Goal: Task Accomplishment & Management: Manage account settings

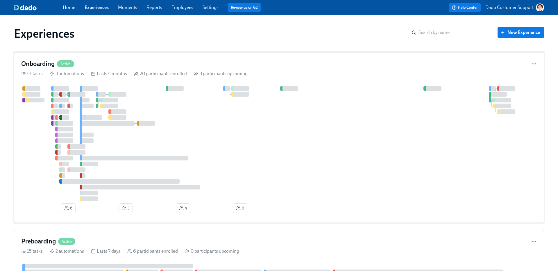
click at [82, 72] on div "3 automations" at bounding box center [67, 74] width 34 height 6
click at [126, 83] on div "Onboarding Active 41 tasks 3 automations Lasts 4 months 20 participants enrolle…" at bounding box center [279, 137] width 530 height 171
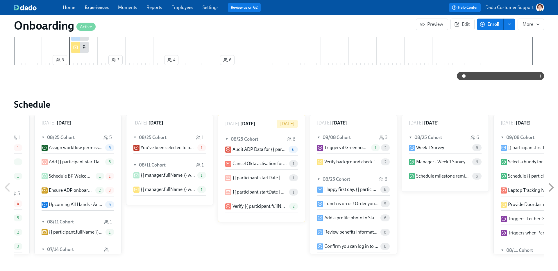
scroll to position [0, 2476]
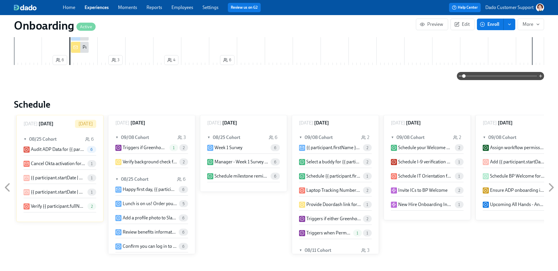
click at [520, 76] on span at bounding box center [500, 76] width 73 height 8
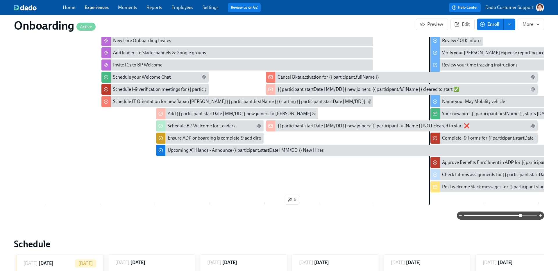
scroll to position [295, 0]
click at [371, 91] on div "{{ participant.startDate | MM/DD }} new joiners: {{ participant.fullName }} cle…" at bounding box center [368, 90] width 182 height 6
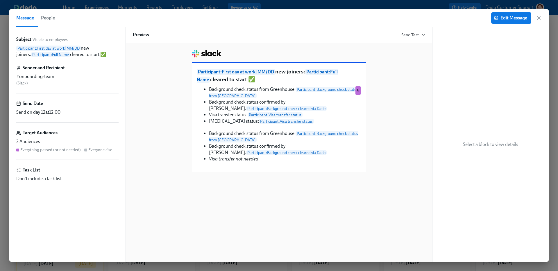
click at [43, 19] on span "People" at bounding box center [48, 18] width 14 height 8
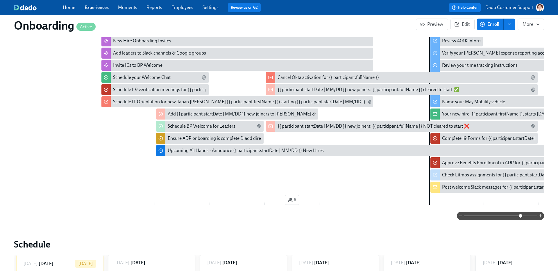
click at [328, 128] on div "{{ participant.startDate | MM/DD }} new joiners: {{ participant.fullName }} NOT…" at bounding box center [373, 126] width 192 height 6
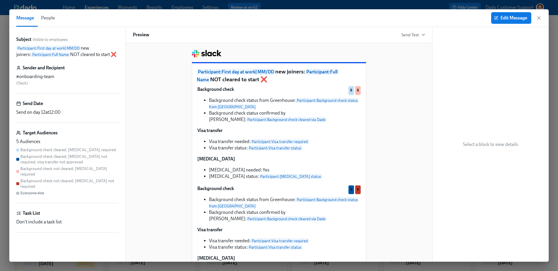
click at [57, 22] on button "People" at bounding box center [47, 17] width 21 height 17
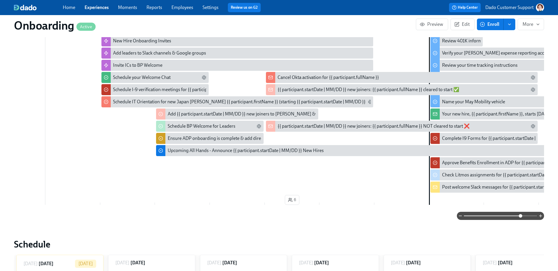
click at [312, 76] on div "Cancel Okta activation for {{ participant.fullName }}" at bounding box center [327, 77] width 101 height 6
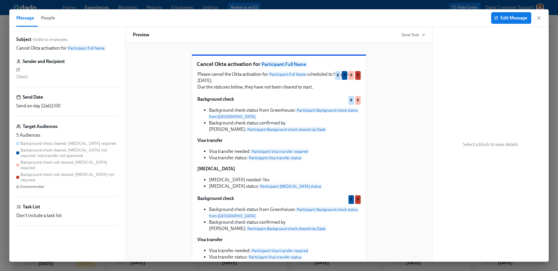
click at [47, 18] on span "People" at bounding box center [48, 18] width 14 height 8
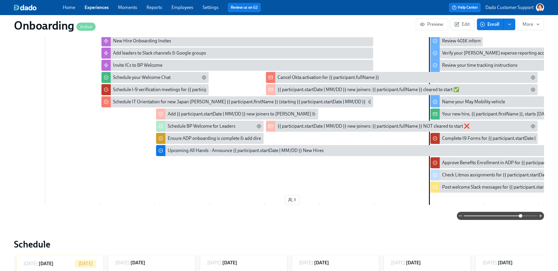
click at [182, 9] on link "Employees" at bounding box center [182, 8] width 22 height 6
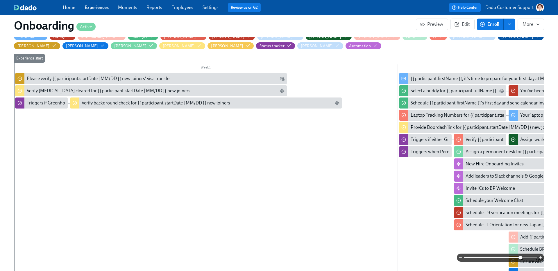
scroll to position [171, 0]
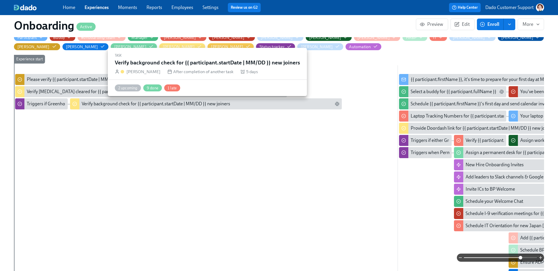
click at [112, 103] on div "Verify background check for {{ participant.startDate | MM/DD }} new joiners" at bounding box center [156, 104] width 148 height 6
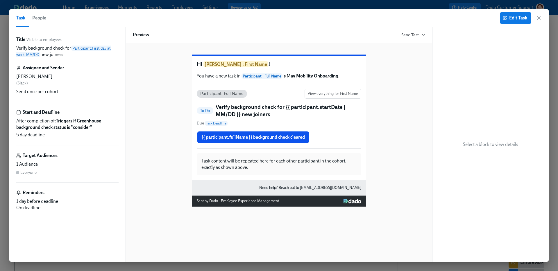
click at [36, 17] on span "People" at bounding box center [39, 18] width 14 height 8
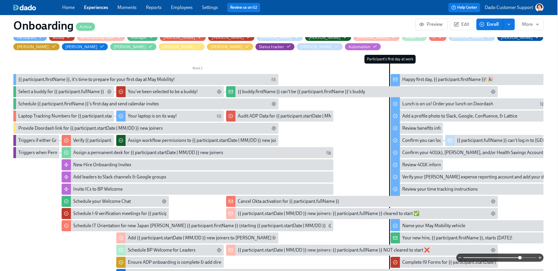
scroll to position [0, 4741]
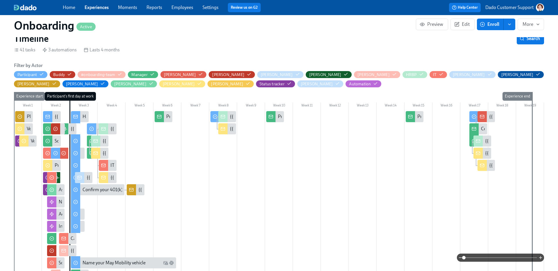
scroll to position [0, 2476]
click at [518, 260] on span at bounding box center [500, 258] width 73 height 8
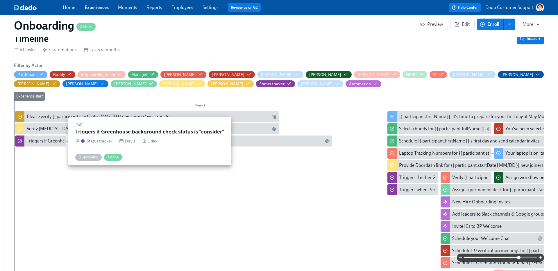
click at [27, 143] on div "Triggers if Greenhouse background check status is "consider"" at bounding box center [87, 141] width 121 height 6
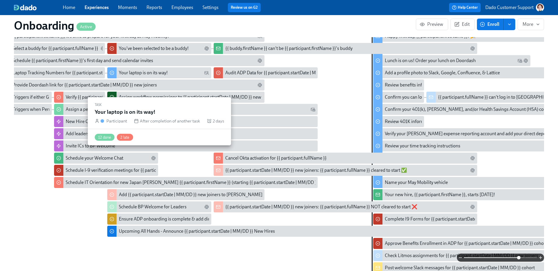
scroll to position [214, 0]
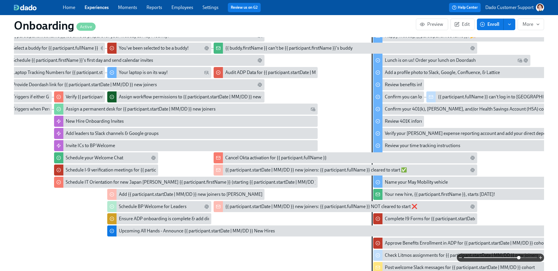
click at [293, 171] on div "{{ participant.startDate | MM/DD }} new joiners: {{ participant.fullName }} cle…" at bounding box center [316, 170] width 182 height 6
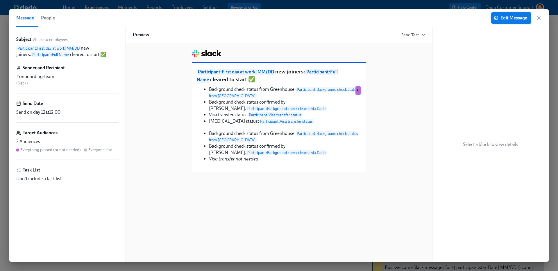
click at [505, 16] on span "Edit Message" at bounding box center [511, 18] width 32 height 6
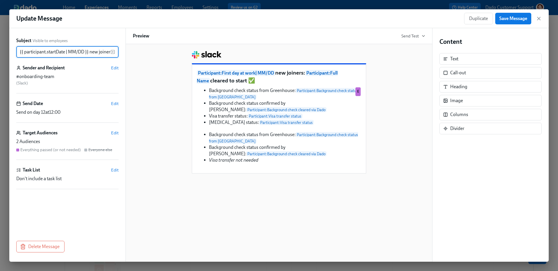
scroll to position [0, 92]
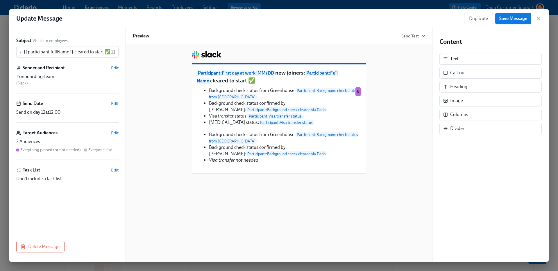
click at [113, 134] on span "Edit" at bounding box center [115, 133] width 8 height 6
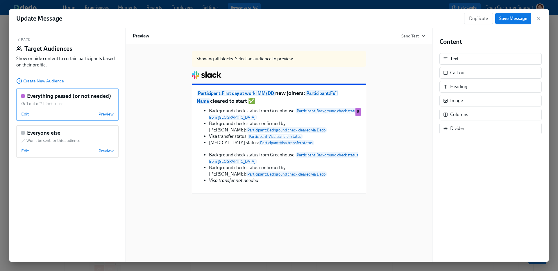
click at [25, 113] on span "Edit" at bounding box center [25, 114] width 8 height 6
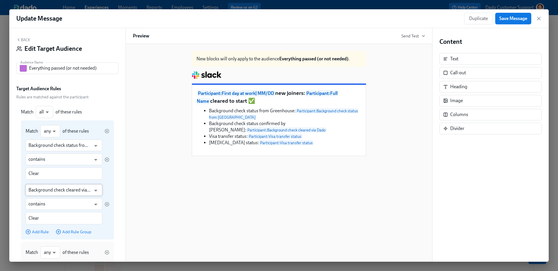
click at [64, 189] on input "Background check cleared via Dado" at bounding box center [59, 190] width 62 height 12
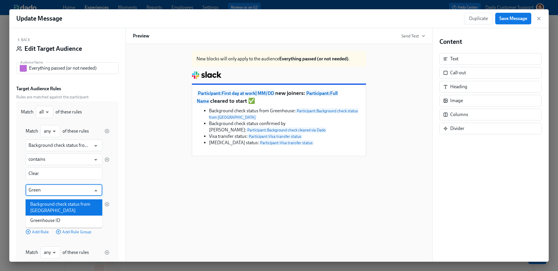
click at [64, 202] on li "Background check status from [GEOGRAPHIC_DATA]" at bounding box center [64, 208] width 77 height 16
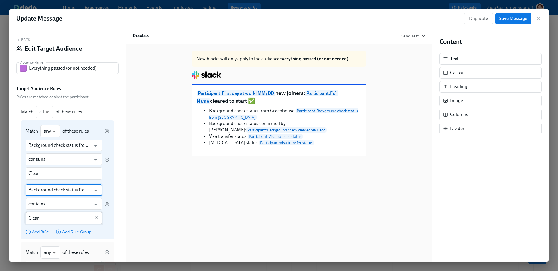
type input "Background check status from [GEOGRAPHIC_DATA]"
click at [43, 220] on input "Clear" at bounding box center [59, 218] width 62 height 12
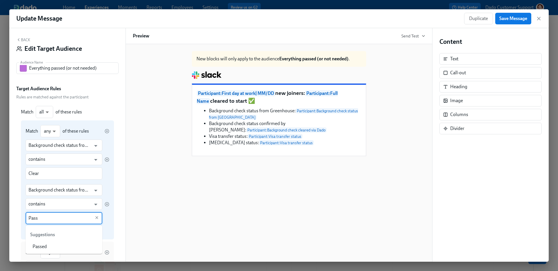
type input "Pass"
click at [109, 215] on div "Background check status from Greenhouse ​ contains ​ Pass ​" at bounding box center [68, 204] width 84 height 40
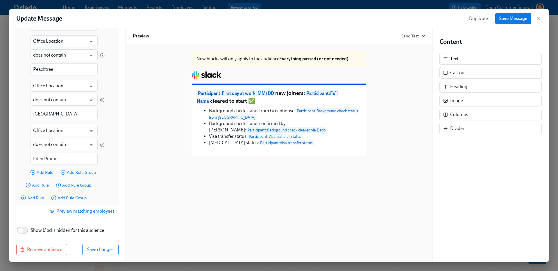
scroll to position [459, 0]
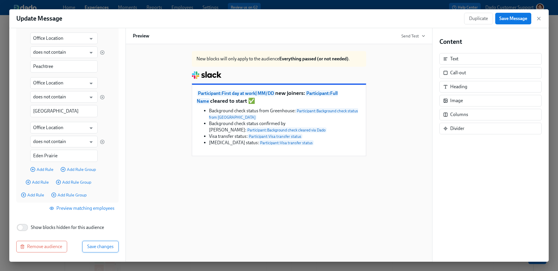
click at [101, 244] on span "Save changes" at bounding box center [100, 247] width 26 height 6
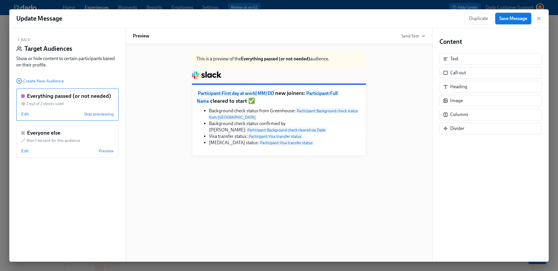
click at [519, 22] on button "Save Message" at bounding box center [513, 19] width 36 height 12
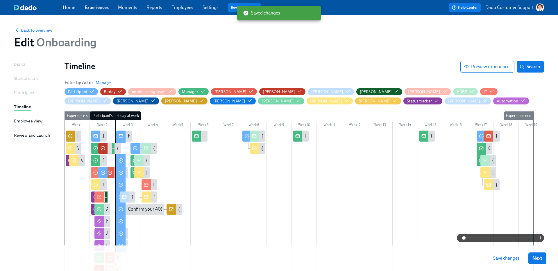
click at [507, 261] on span "Save changes" at bounding box center [506, 259] width 26 height 6
click at [519, 236] on span at bounding box center [500, 238] width 73 height 8
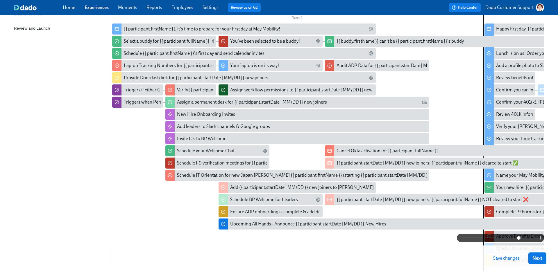
scroll to position [0, 326]
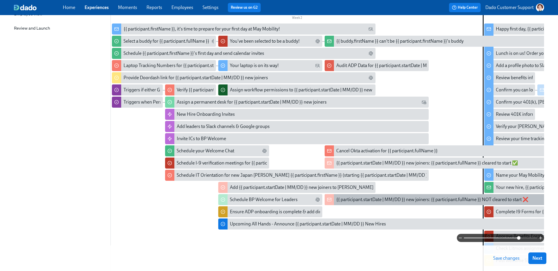
click at [347, 195] on div "{{ participant.startDate | MM/DD }} new joiners: {{ participant.fullName }} NOT…" at bounding box center [457, 199] width 264 height 11
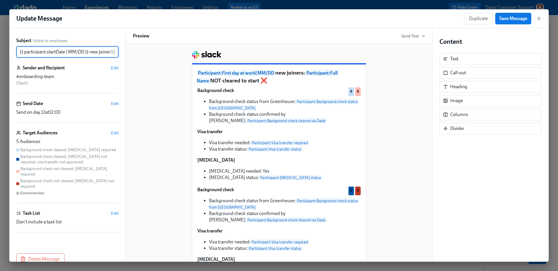
scroll to position [0, 102]
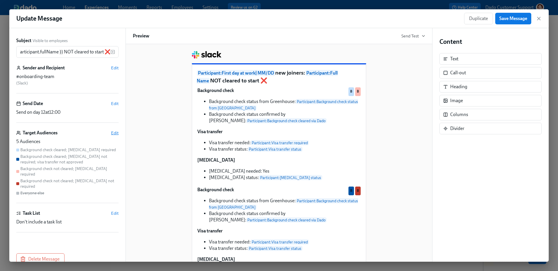
click at [114, 133] on span "Edit" at bounding box center [115, 133] width 8 height 6
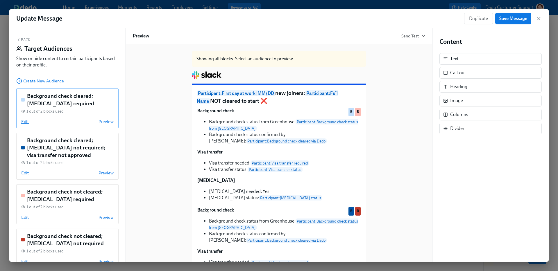
click at [24, 121] on span "Edit" at bounding box center [25, 122] width 8 height 6
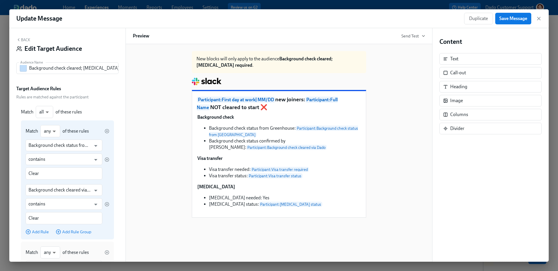
click at [53, 181] on div "Background check status from Greenhouse ​ contains ​ Clear ​ Background check c…" at bounding box center [68, 187] width 84 height 95
click at [51, 187] on input "Background check cleared via Dado" at bounding box center [59, 190] width 62 height 12
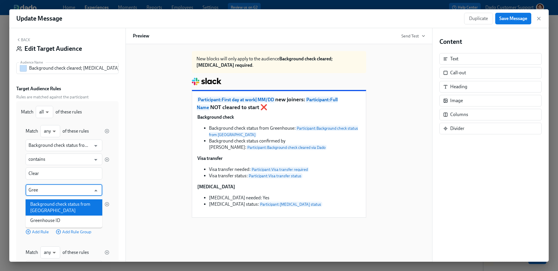
click at [62, 205] on li "Background check status from [GEOGRAPHIC_DATA]" at bounding box center [64, 208] width 77 height 16
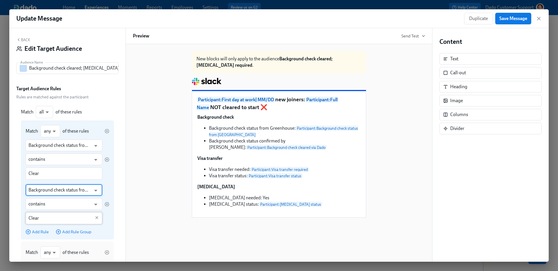
type input "Background check status from [GEOGRAPHIC_DATA]"
click at [57, 214] on input "Clear" at bounding box center [59, 218] width 62 height 12
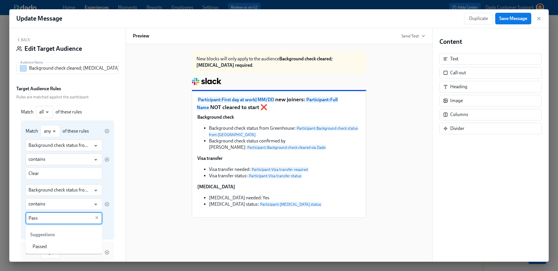
type input "Pass"
click at [108, 218] on div "Background check status from Greenhouse ​ contains ​ Pass ​" at bounding box center [68, 204] width 84 height 40
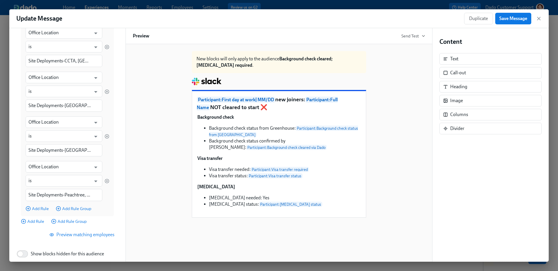
scroll to position [261, 0]
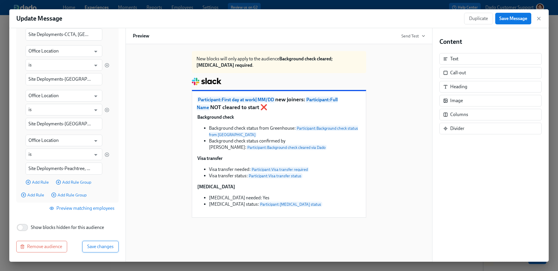
click at [103, 252] on button "Save changes" at bounding box center [100, 247] width 36 height 12
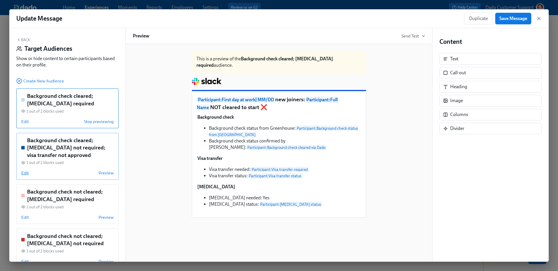
click at [28, 174] on span "Edit" at bounding box center [25, 173] width 8 height 6
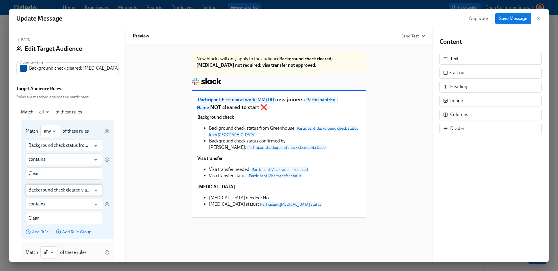
click at [57, 192] on input "Background check cleared via Dado" at bounding box center [59, 190] width 62 height 12
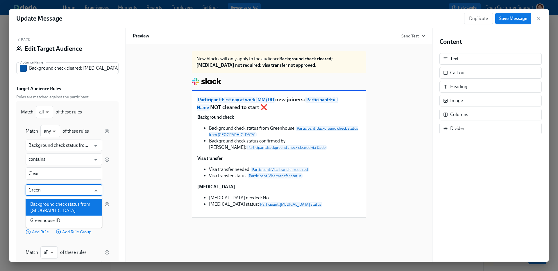
click at [53, 208] on li "Background check status from [GEOGRAPHIC_DATA]" at bounding box center [64, 208] width 77 height 16
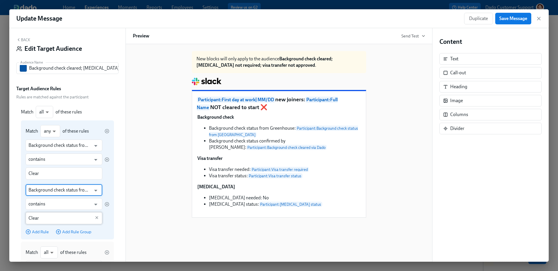
type input "Background check status from [GEOGRAPHIC_DATA]"
click at [52, 216] on input "Clear" at bounding box center [59, 218] width 62 height 12
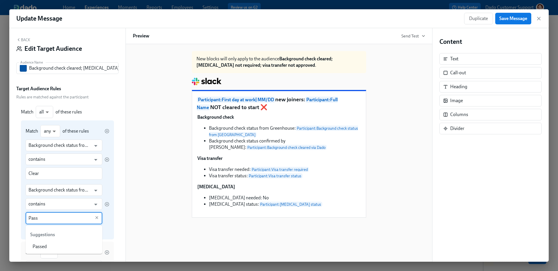
type input "Pass"
click at [106, 191] on div "Background check status from Greenhouse ​ contains ​ Pass ​" at bounding box center [68, 204] width 84 height 40
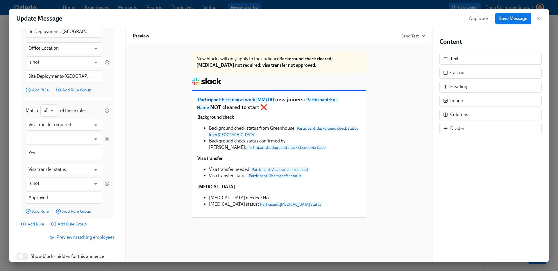
scroll to position [382, 0]
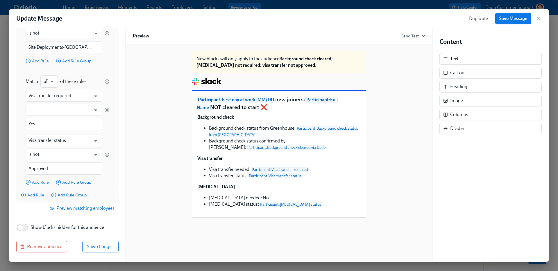
click at [99, 254] on div "Back Edit Target Audience Audience Name Background check cleared; [MEDICAL_DATA…" at bounding box center [67, 145] width 116 height 234
click at [96, 247] on span "Save changes" at bounding box center [100, 247] width 26 height 6
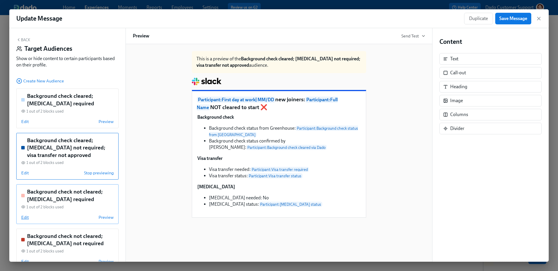
click at [24, 218] on span "Edit" at bounding box center [25, 218] width 8 height 6
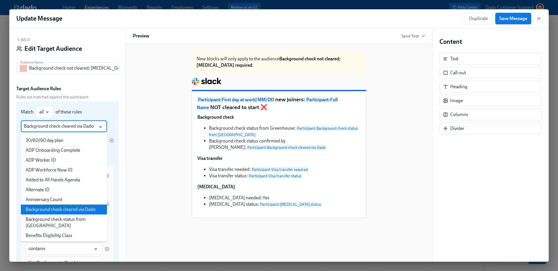
click at [87, 127] on input "Background check cleared via Dado" at bounding box center [60, 127] width 72 height 12
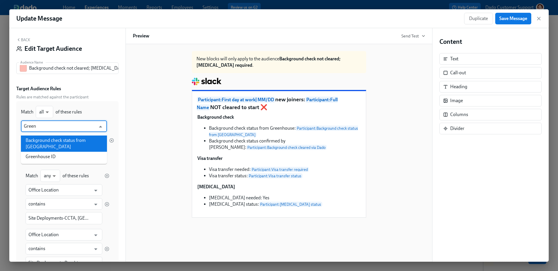
click at [83, 142] on li "Background check status from [GEOGRAPHIC_DATA]" at bounding box center [64, 144] width 86 height 16
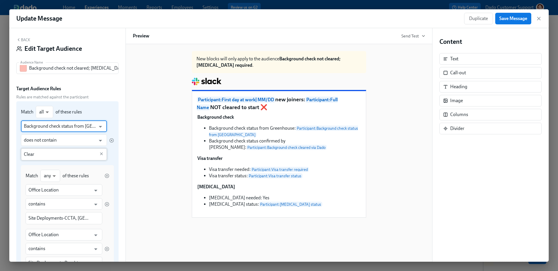
type input "Background check status from [GEOGRAPHIC_DATA]"
click at [68, 150] on input "Clear" at bounding box center [60, 154] width 72 height 12
click at [110, 139] on icon "button" at bounding box center [111, 140] width 5 height 5
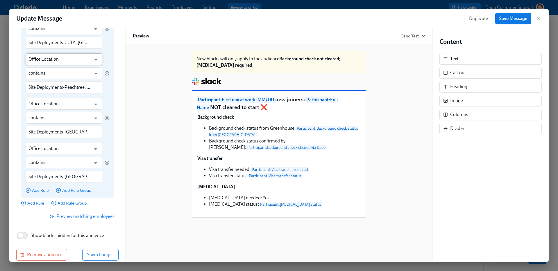
scroll to position [131, 0]
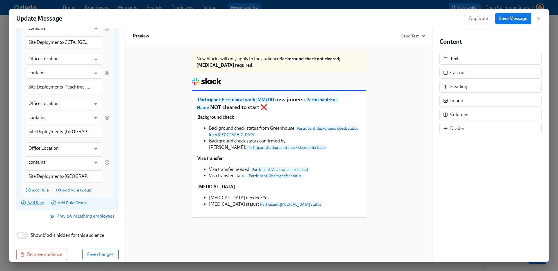
click at [39, 202] on span "Add Rule" at bounding box center [32, 203] width 23 height 6
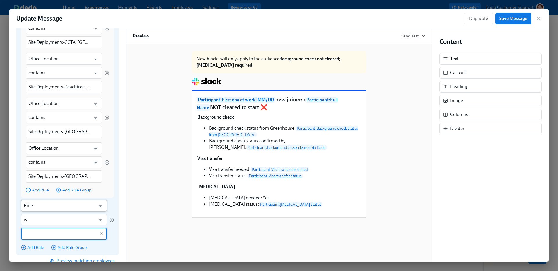
click at [35, 208] on input "Role" at bounding box center [60, 206] width 72 height 12
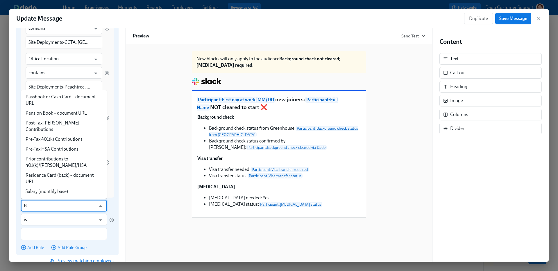
scroll to position [0, 0]
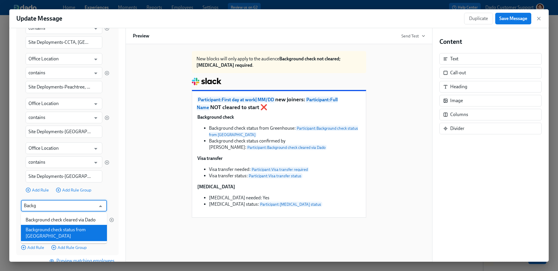
click at [46, 242] on ul "Background check cleared via Dado Background check status from Greenhouse" at bounding box center [64, 228] width 86 height 31
click at [44, 235] on li "Background check status from [GEOGRAPHIC_DATA]" at bounding box center [64, 233] width 86 height 16
type input "Background check status from [GEOGRAPHIC_DATA]"
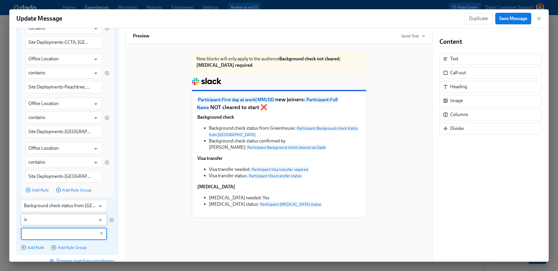
click at [35, 220] on input "is" at bounding box center [60, 220] width 72 height 12
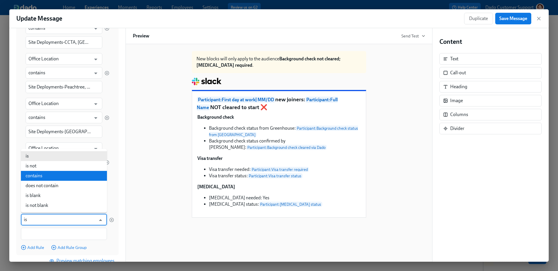
click at [51, 186] on li "does not contain" at bounding box center [64, 186] width 86 height 10
type input "does not contain"
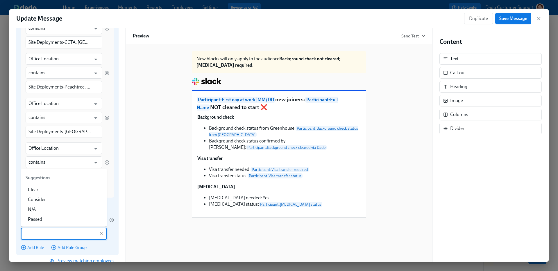
click at [37, 230] on input "text" at bounding box center [60, 234] width 72 height 12
type input "Pass"
click at [117, 234] on div "Match all all ​ of these rules Match any any ​ of these rules Office Location ​…" at bounding box center [67, 112] width 102 height 285
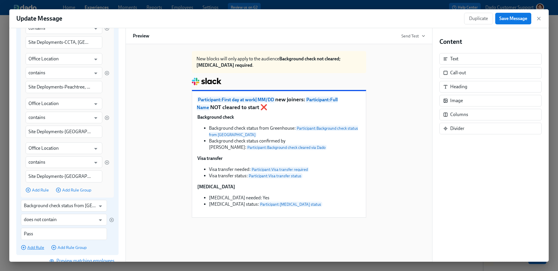
click at [31, 248] on span "Add Rule" at bounding box center [32, 248] width 23 height 6
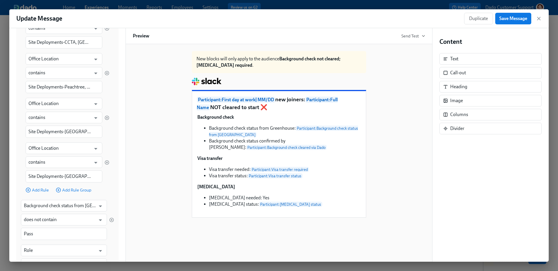
scroll to position [229, 0]
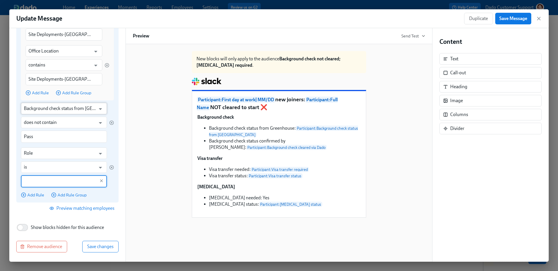
click at [48, 105] on input "Background check status from [GEOGRAPHIC_DATA]" at bounding box center [60, 109] width 72 height 12
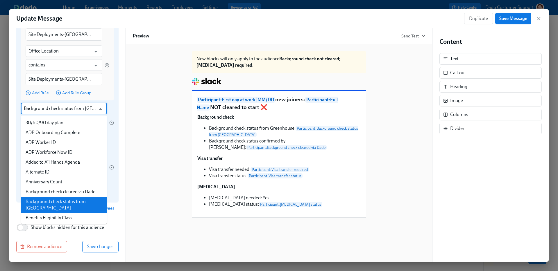
click at [114, 106] on div "Match all all ​ of these rules Match any any ​ of these rules Office Location ​…" at bounding box center [67, 38] width 102 height 330
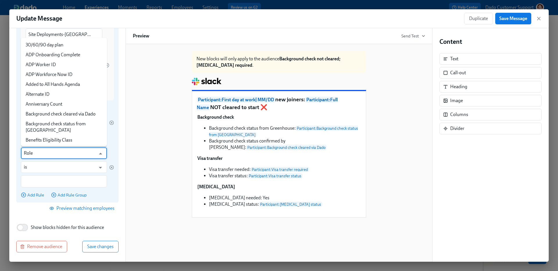
click at [48, 154] on input "Role" at bounding box center [60, 154] width 72 height 12
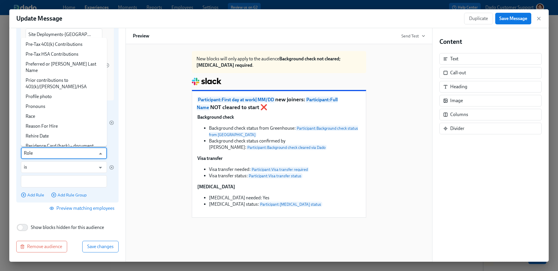
paste input "Background check status from Greenhous"
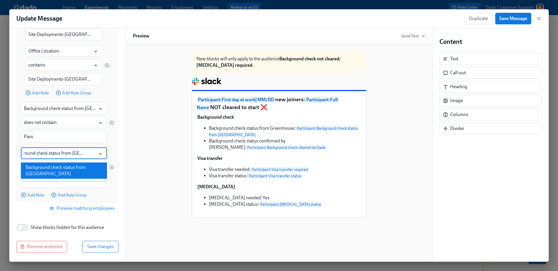
click at [46, 168] on li "Background check status from [GEOGRAPHIC_DATA]" at bounding box center [64, 171] width 86 height 16
type input "Background check status from [GEOGRAPHIC_DATA]"
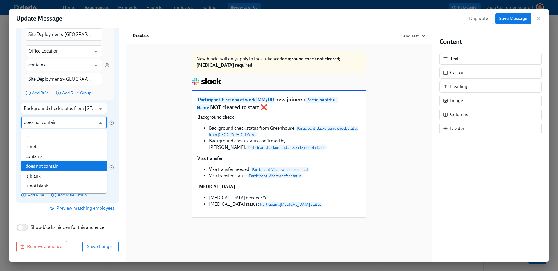
click at [39, 117] on input "does not contain" at bounding box center [60, 123] width 72 height 12
click at [111, 135] on div "Background check status from Greenhouse ​ does not contain ​ Pass ​" at bounding box center [67, 123] width 93 height 40
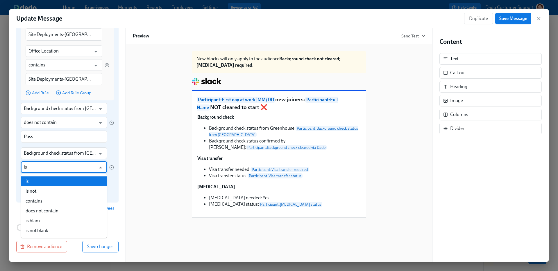
click at [55, 169] on input "is" at bounding box center [60, 168] width 72 height 12
paste input "does not contain"
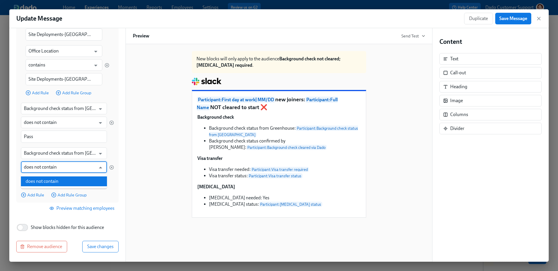
click at [45, 184] on li "does not contain" at bounding box center [64, 182] width 86 height 10
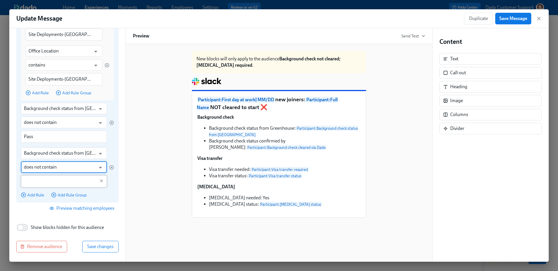
type input "does not contain"
click at [45, 183] on input "text" at bounding box center [60, 181] width 72 height 12
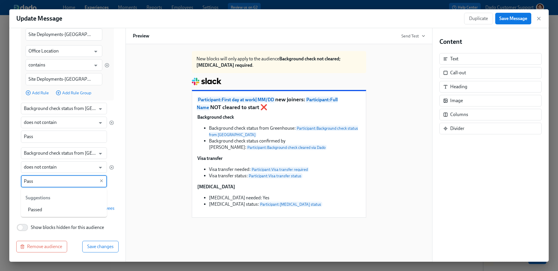
type input "Pass"
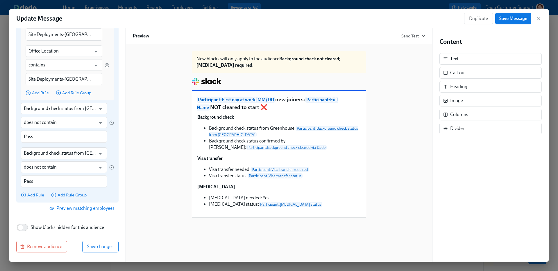
click at [108, 148] on div "Background check status from Greenhouse ​ does not contain ​ Pass ​" at bounding box center [67, 168] width 93 height 40
click at [100, 216] on div "Back Edit Target Audience Audience Name Background check not cleared; [MEDICAL_…" at bounding box center [67, 145] width 116 height 234
click at [100, 206] on span "Preview matching employees" at bounding box center [83, 209] width 64 height 6
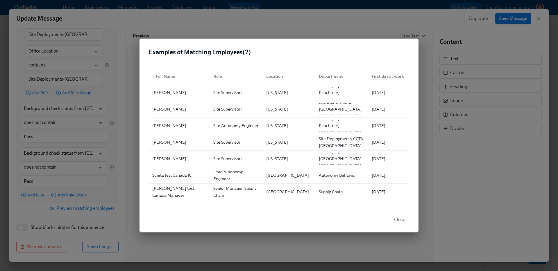
click at [103, 224] on div "Examples of Matching Employees ( 7 ) ▲ Full Name Role Location Department First…" at bounding box center [279, 135] width 558 height 271
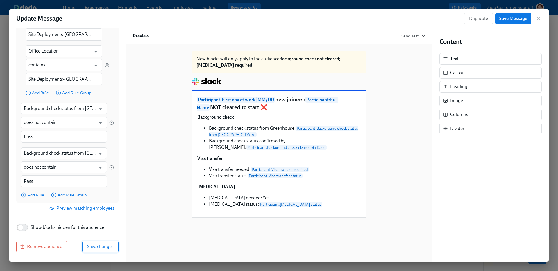
click at [106, 248] on span "Save changes" at bounding box center [100, 247] width 26 height 6
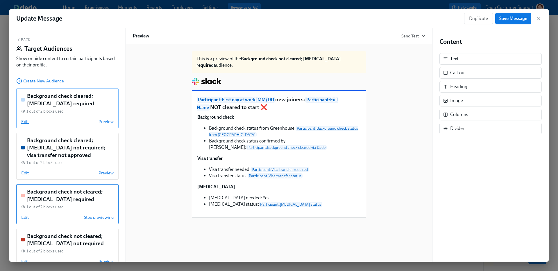
click at [22, 120] on span "Edit" at bounding box center [25, 122] width 8 height 6
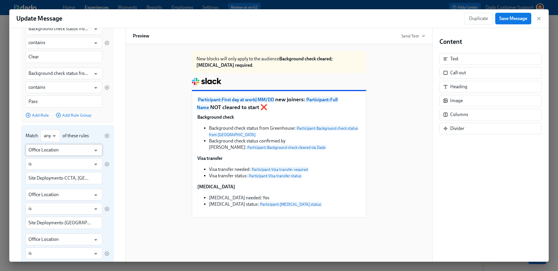
scroll to position [261, 0]
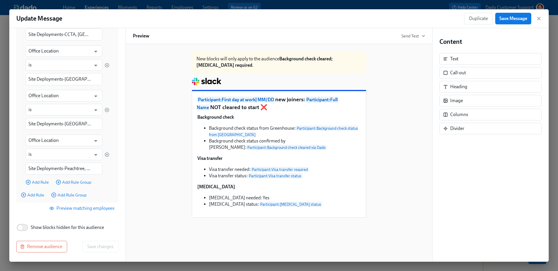
click at [83, 210] on span "Preview matching employees" at bounding box center [83, 209] width 64 height 6
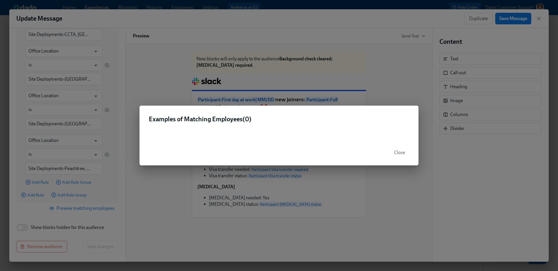
click at [80, 217] on div "Examples of Matching Employees ( 0 ) Close" at bounding box center [279, 135] width 558 height 271
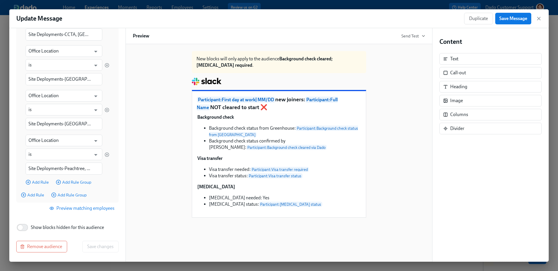
scroll to position [0, 0]
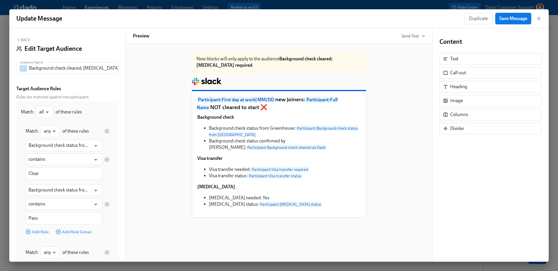
click at [25, 41] on button "Back" at bounding box center [23, 39] width 14 height 5
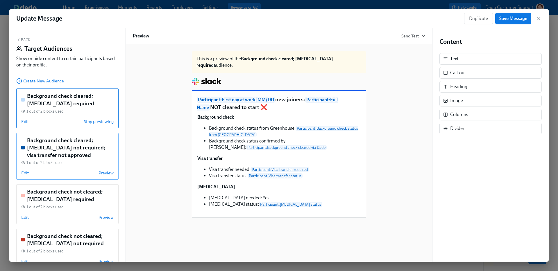
click at [24, 175] on span "Edit" at bounding box center [25, 173] width 8 height 6
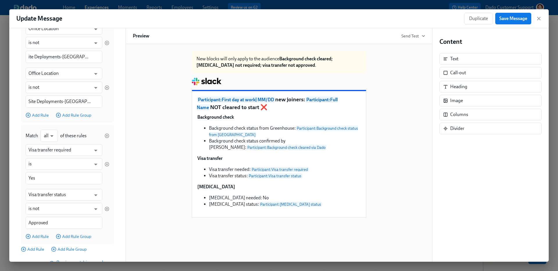
scroll to position [382, 0]
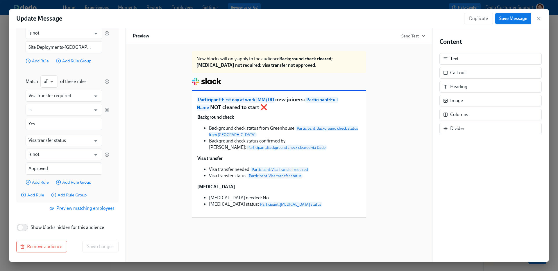
click at [73, 209] on span "Preview matching employees" at bounding box center [83, 209] width 64 height 6
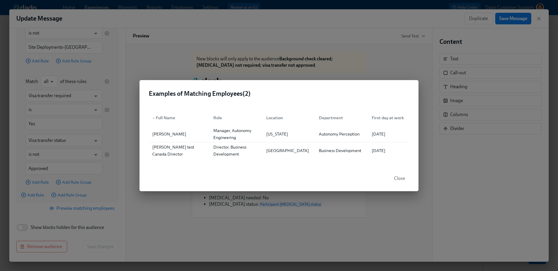
click at [97, 237] on div "Examples of Matching Employees ( 2 ) ▲ Full Name Role Location Department First…" at bounding box center [279, 135] width 558 height 271
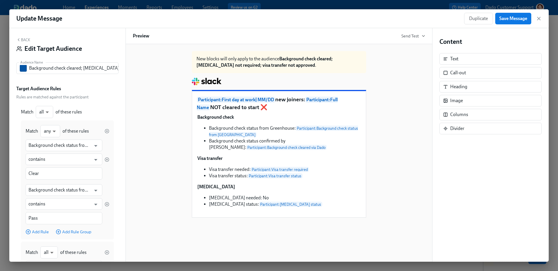
scroll to position [1, 0]
click at [26, 39] on button "Back" at bounding box center [23, 39] width 14 height 5
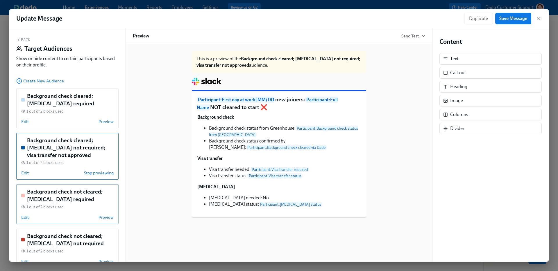
click at [26, 217] on span "Edit" at bounding box center [25, 218] width 8 height 6
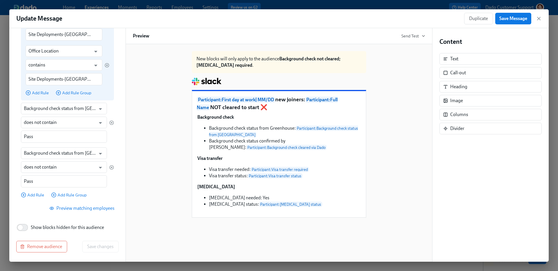
scroll to position [0, 0]
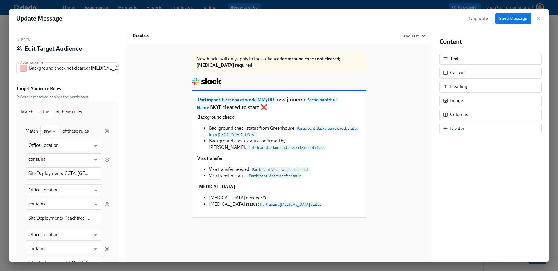
click at [24, 39] on button "Back" at bounding box center [23, 39] width 14 height 5
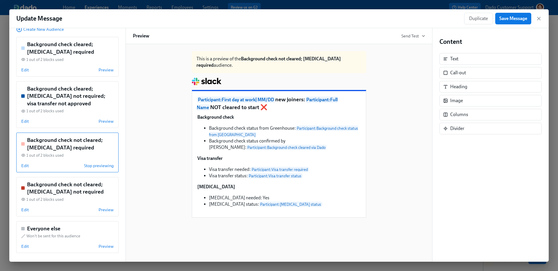
scroll to position [52, 0]
click at [24, 210] on span "Edit" at bounding box center [25, 210] width 8 height 6
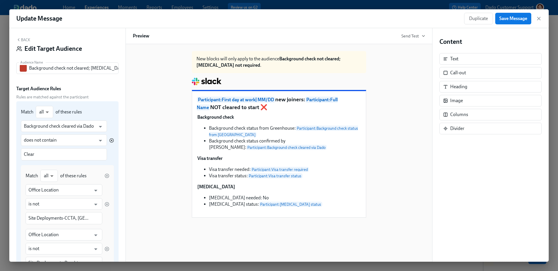
click at [112, 140] on icon "button" at bounding box center [111, 140] width 5 height 5
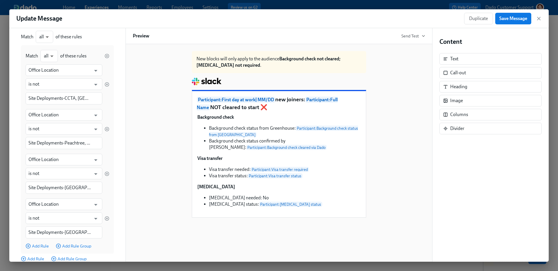
scroll to position [139, 0]
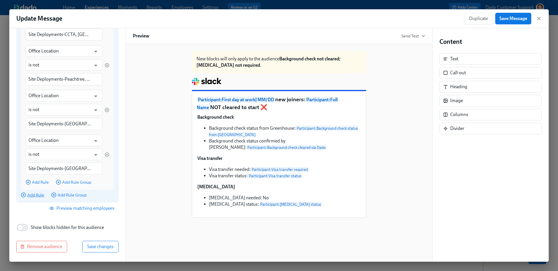
click at [37, 195] on span "Add Rule" at bounding box center [32, 195] width 23 height 6
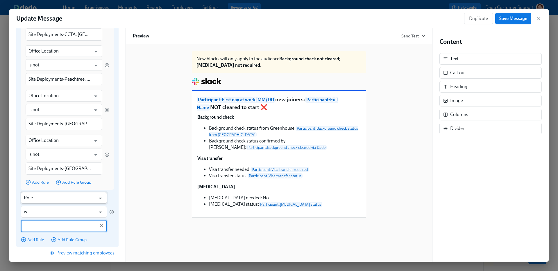
click at [38, 197] on input "Role" at bounding box center [60, 198] width 72 height 12
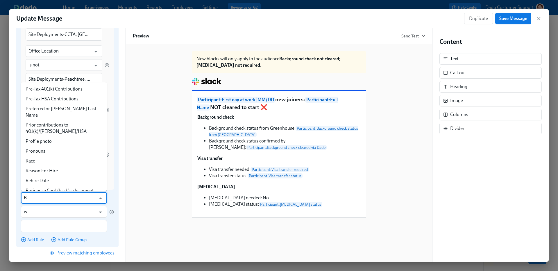
scroll to position [0, 0]
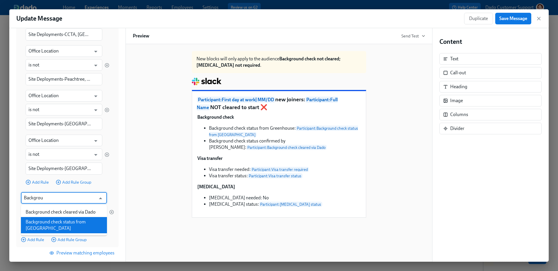
click at [42, 225] on li "Background check status from [GEOGRAPHIC_DATA]" at bounding box center [64, 225] width 86 height 16
type input "Background check status from [GEOGRAPHIC_DATA]"
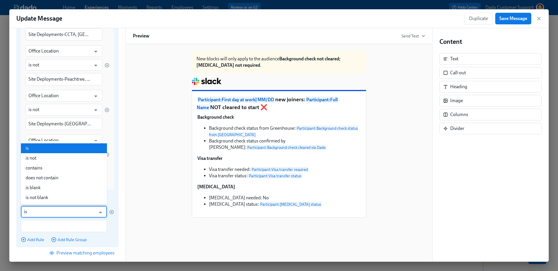
click at [40, 212] on input "is" at bounding box center [60, 212] width 72 height 12
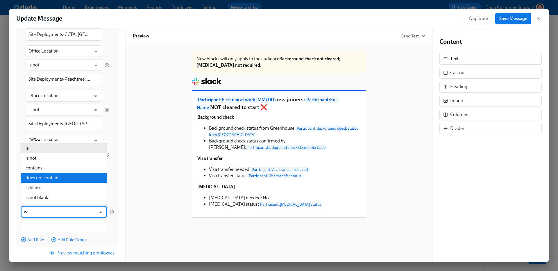
click at [46, 176] on li "does not contain" at bounding box center [64, 178] width 86 height 10
type input "does not contain"
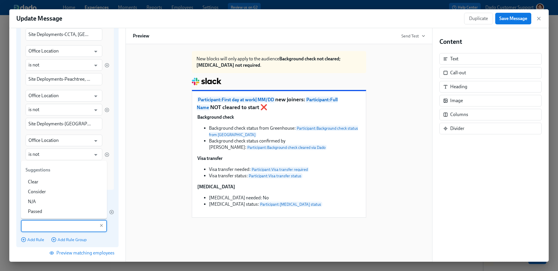
click at [44, 222] on input "text" at bounding box center [60, 226] width 72 height 12
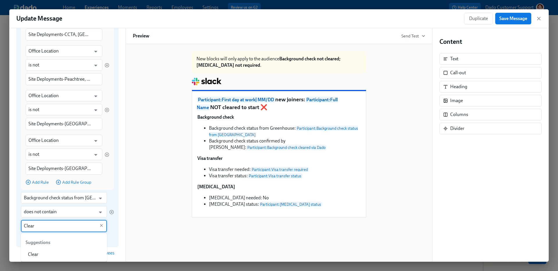
type input "Clear"
click at [112, 221] on div "Background check status from Greenhouse ​ does not contain ​ Clear ​" at bounding box center [67, 212] width 93 height 40
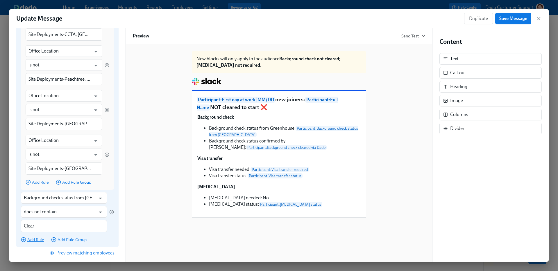
click at [28, 241] on span "Add Rule" at bounding box center [32, 240] width 23 height 6
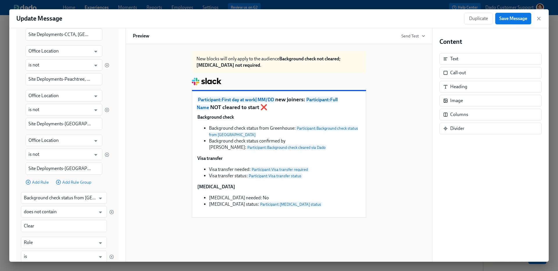
scroll to position [229, 0]
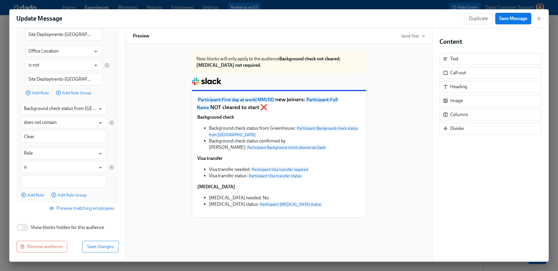
click at [31, 239] on div "Back Edit Target Audience Audience Name Background check not cleared; [MEDICAL_…" at bounding box center [67, 145] width 116 height 234
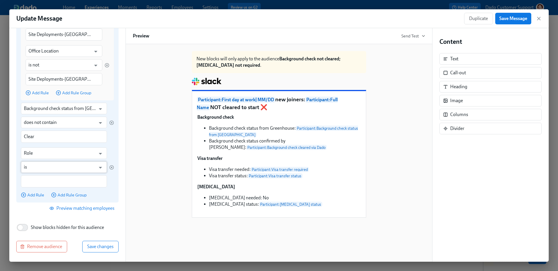
click at [43, 164] on input "is" at bounding box center [60, 168] width 72 height 12
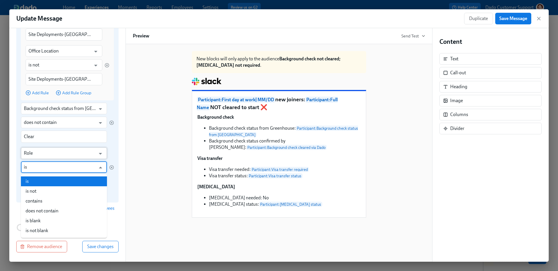
click at [43, 152] on input "Role" at bounding box center [60, 154] width 72 height 12
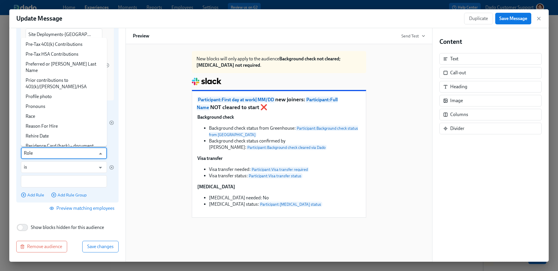
type input "O"
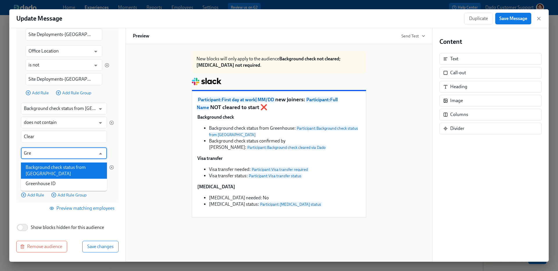
click at [36, 169] on li "Background check status from [GEOGRAPHIC_DATA]" at bounding box center [64, 171] width 86 height 16
type input "Background check status from [GEOGRAPHIC_DATA]"
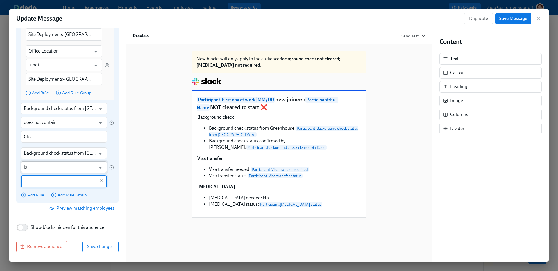
click at [38, 167] on input "is" at bounding box center [60, 168] width 72 height 12
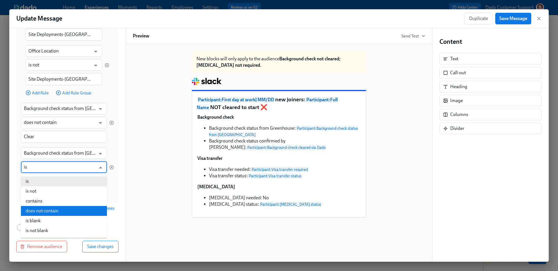
click at [53, 212] on li "does not contain" at bounding box center [64, 211] width 86 height 10
type input "does not contain"
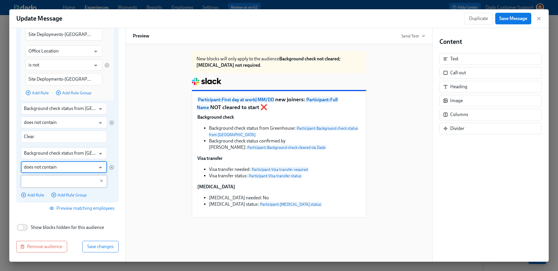
click at [33, 182] on input "text" at bounding box center [60, 181] width 72 height 12
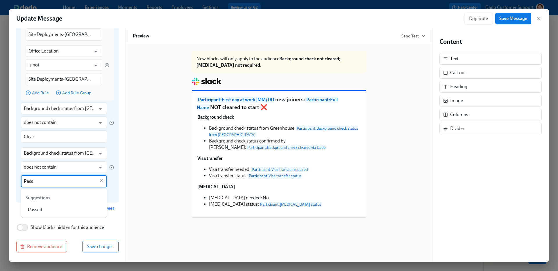
type input "Pass"
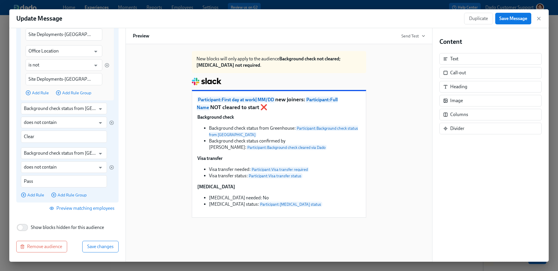
click at [112, 178] on div "Background check status from Greenhouse ​ does not contain ​ Pass ​" at bounding box center [67, 168] width 93 height 40
click at [105, 256] on div "Back Edit Target Audience Audience Name Background check not cleared; [MEDICAL_…" at bounding box center [67, 145] width 116 height 234
click at [105, 238] on div "Back Edit Target Audience Audience Name Background check not cleared; [MEDICAL_…" at bounding box center [67, 145] width 116 height 234
click at [105, 242] on button "Save changes" at bounding box center [100, 247] width 36 height 12
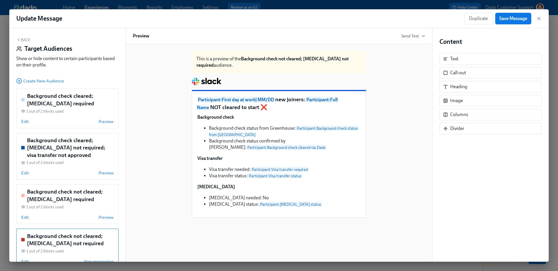
click at [26, 39] on button "Back" at bounding box center [23, 39] width 14 height 5
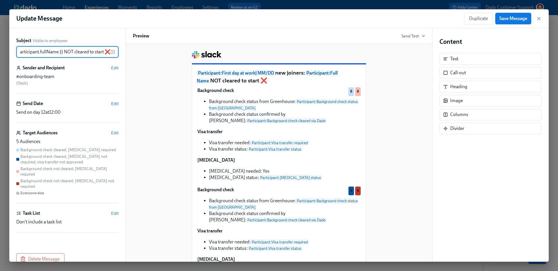
scroll to position [1, 0]
click at [506, 16] on span "Save Message" at bounding box center [513, 19] width 28 height 6
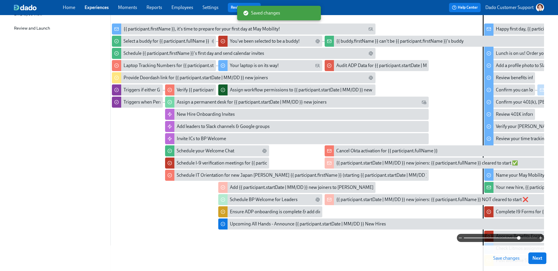
click at [504, 258] on span "Save changes" at bounding box center [506, 259] width 26 height 6
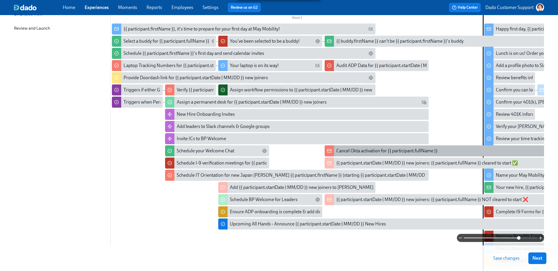
click at [368, 152] on div "Cancel Okta activation for {{ participant.fullName }}" at bounding box center [386, 151] width 101 height 6
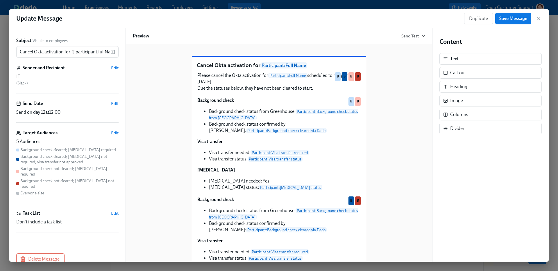
click at [114, 132] on span "Edit" at bounding box center [115, 133] width 8 height 6
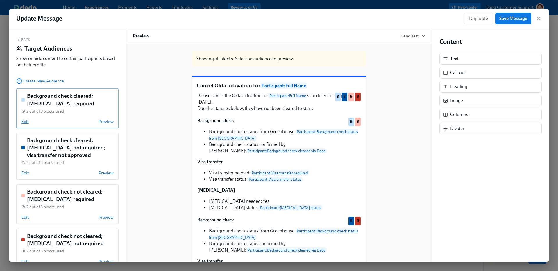
click at [27, 123] on span "Edit" at bounding box center [25, 122] width 8 height 6
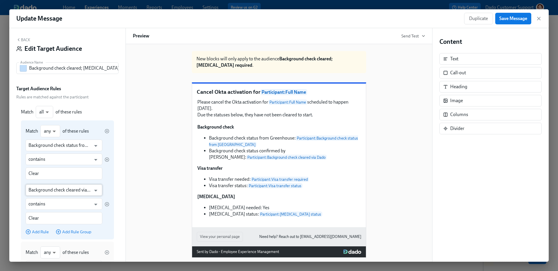
click at [60, 191] on input "Background check cleared via Dado" at bounding box center [59, 190] width 62 height 12
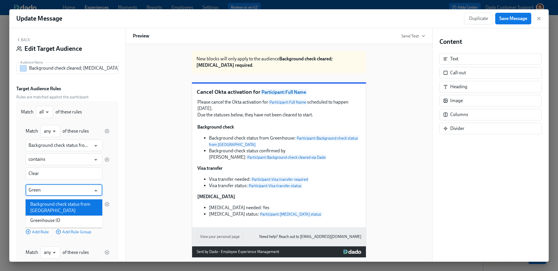
click at [88, 214] on li "Background check status from [GEOGRAPHIC_DATA]" at bounding box center [64, 208] width 77 height 16
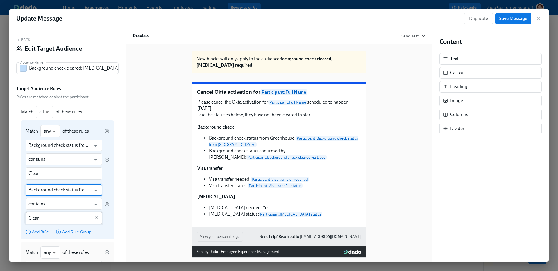
type input "Background check status from [GEOGRAPHIC_DATA]"
click at [49, 216] on input "Clear" at bounding box center [59, 218] width 62 height 12
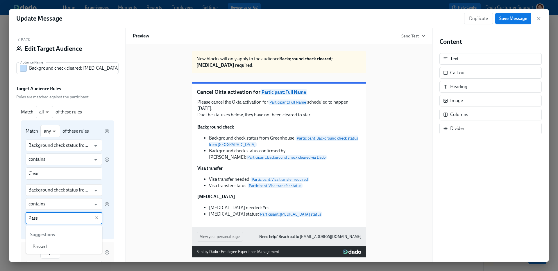
type input "Pass"
click at [113, 219] on div "Match any any ​ of these rules Background check status from Greenhouse ​ contai…" at bounding box center [67, 180] width 93 height 119
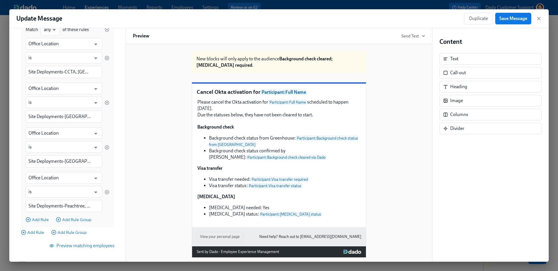
scroll to position [261, 0]
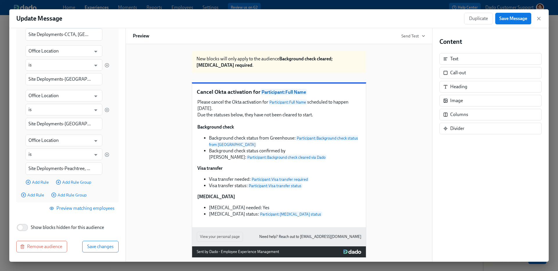
click at [95, 253] on div "Back Edit Target Audience Audience Name Background check cleared; [MEDICAL_DATA…" at bounding box center [67, 145] width 116 height 234
click at [95, 246] on span "Save changes" at bounding box center [100, 247] width 26 height 6
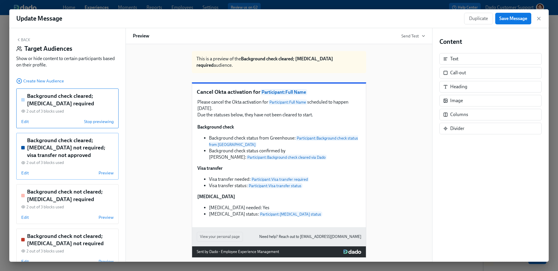
click at [21, 172] on div "Background check cleared; [MEDICAL_DATA] not required; visa transfer not approv…" at bounding box center [67, 156] width 102 height 47
click at [24, 173] on span "Edit" at bounding box center [25, 173] width 8 height 6
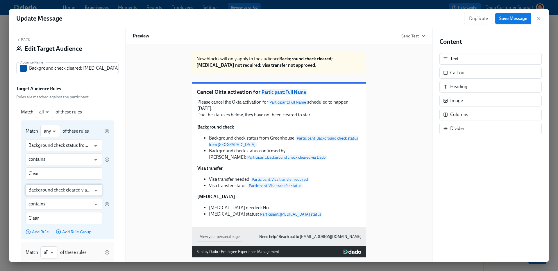
click at [52, 188] on input "Background check cleared via Dado" at bounding box center [59, 190] width 62 height 12
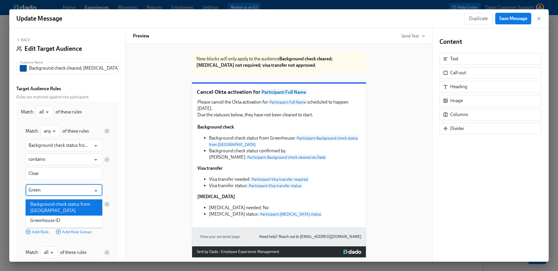
click at [83, 205] on li "Background check status from [GEOGRAPHIC_DATA]" at bounding box center [64, 208] width 77 height 16
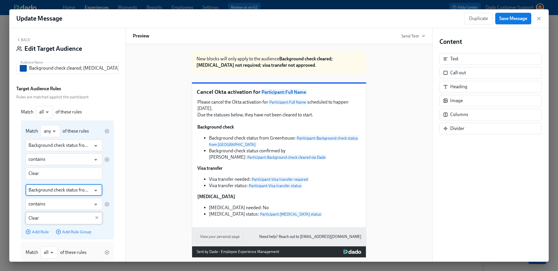
type input "Background check status from [GEOGRAPHIC_DATA]"
click at [44, 221] on input "Clear" at bounding box center [59, 218] width 62 height 12
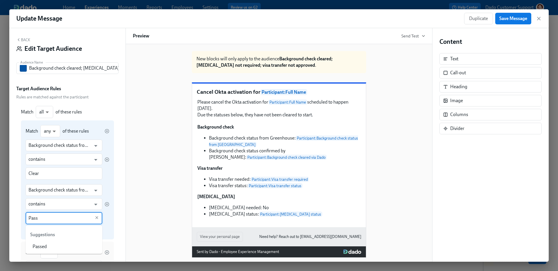
type input "Pass"
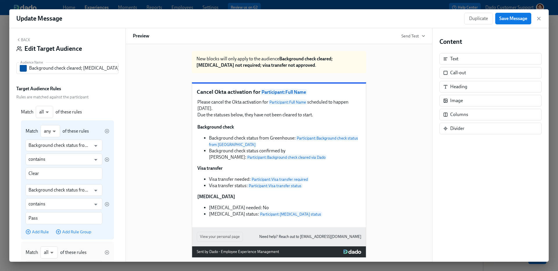
click at [105, 220] on div "Background check status from Greenhouse ​ contains ​ Pass ​" at bounding box center [68, 204] width 84 height 40
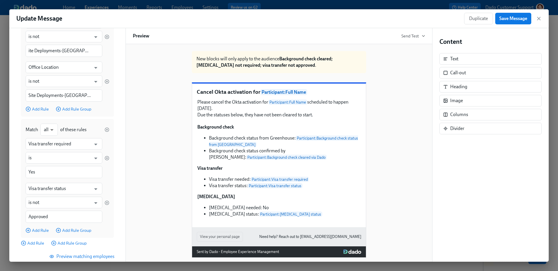
scroll to position [382, 0]
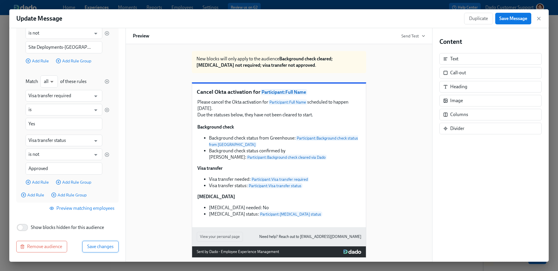
click at [113, 245] on button "Save changes" at bounding box center [100, 247] width 36 height 12
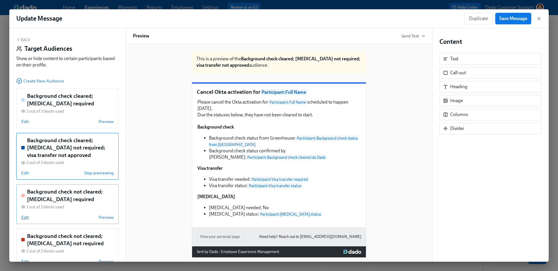
click at [26, 216] on span "Edit" at bounding box center [25, 218] width 8 height 6
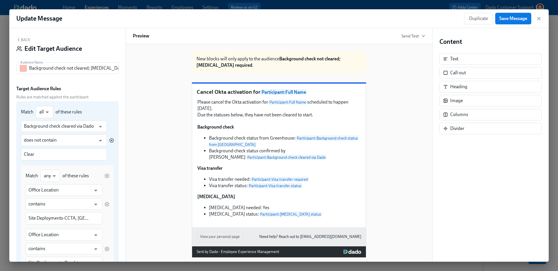
click at [112, 139] on icon "button" at bounding box center [111, 140] width 5 height 5
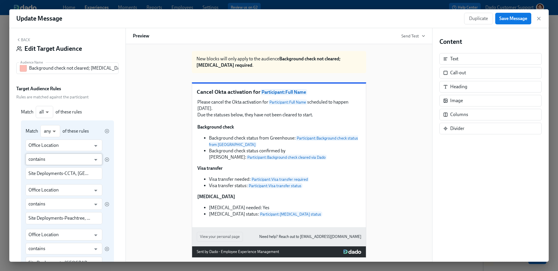
scroll to position [139, 0]
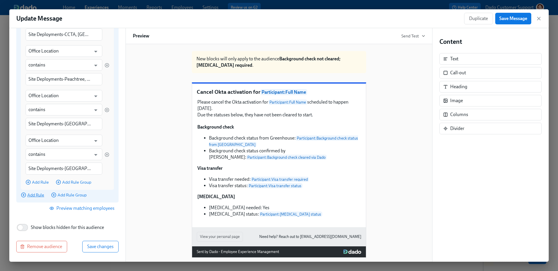
click at [34, 195] on span "Add Rule" at bounding box center [32, 195] width 23 height 6
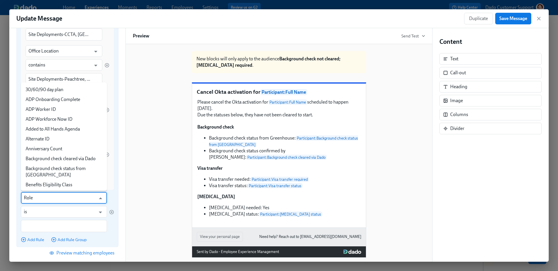
click at [34, 196] on input "Role" at bounding box center [60, 198] width 72 height 12
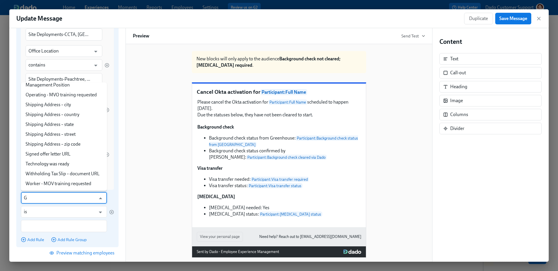
scroll to position [0, 0]
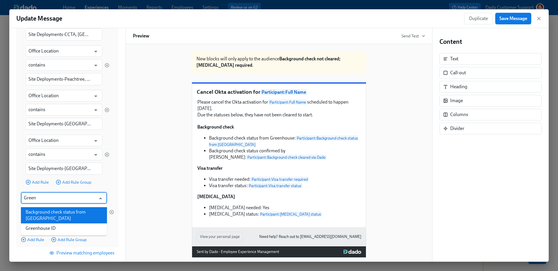
click at [66, 209] on li "Background check status from [GEOGRAPHIC_DATA]" at bounding box center [64, 215] width 86 height 16
type input "Background check status from [GEOGRAPHIC_DATA]"
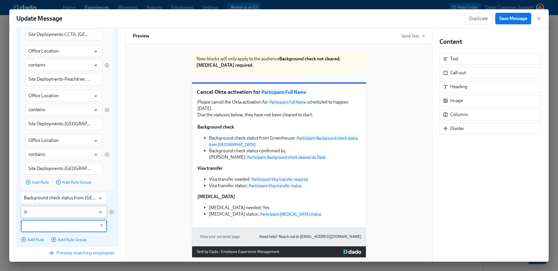
click at [51, 210] on input "is" at bounding box center [60, 212] width 72 height 12
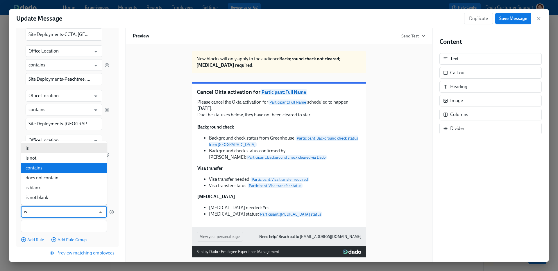
click at [51, 178] on li "does not contain" at bounding box center [64, 178] width 86 height 10
type input "does not contain"
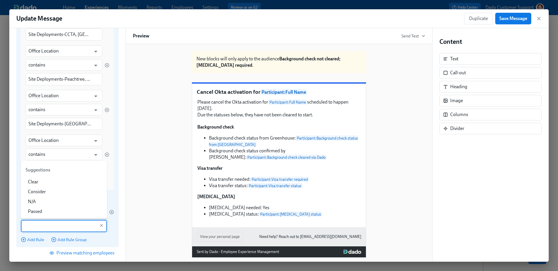
click at [37, 230] on input "text" at bounding box center [60, 226] width 72 height 12
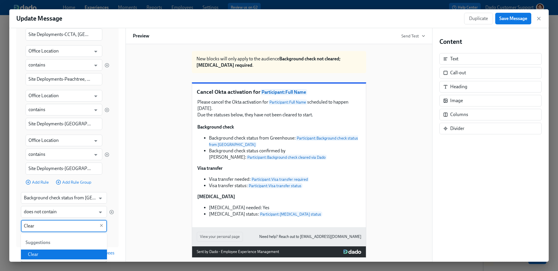
click at [47, 261] on ul "Suggestions Clear" at bounding box center [64, 248] width 86 height 28
click at [34, 257] on li "Clear" at bounding box center [64, 255] width 86 height 10
type input "Clear"
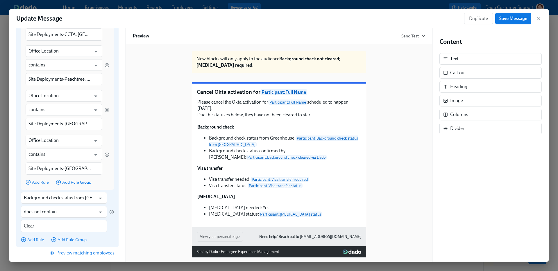
click at [33, 236] on div "Match any any ​ of these rules Office Location ​ contains ​ Site Deployments-CC…" at bounding box center [67, 111] width 93 height 261
click at [32, 240] on span "Add Rule" at bounding box center [32, 240] width 23 height 6
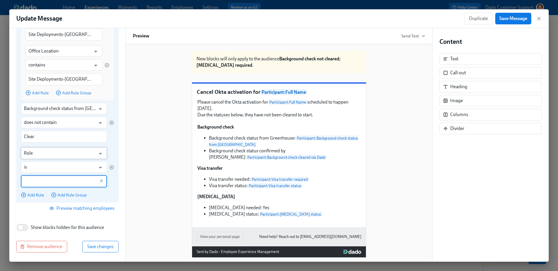
click at [44, 150] on input "Role" at bounding box center [60, 154] width 72 height 12
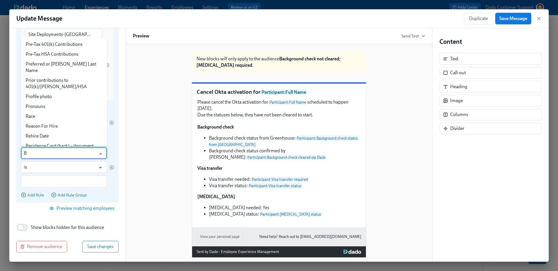
scroll to position [0, 0]
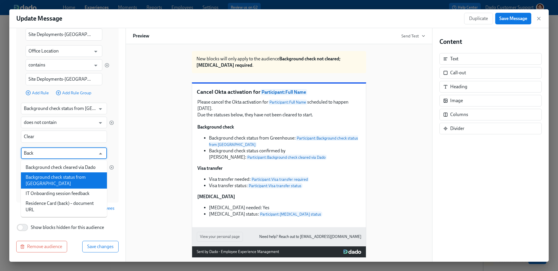
click at [64, 182] on li "Background check status from [GEOGRAPHIC_DATA]" at bounding box center [64, 181] width 86 height 16
type input "Background check status from [GEOGRAPHIC_DATA]"
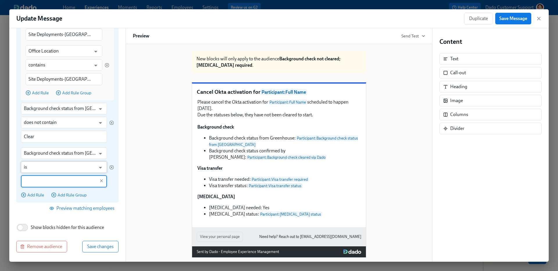
click at [42, 168] on input "is" at bounding box center [60, 168] width 72 height 12
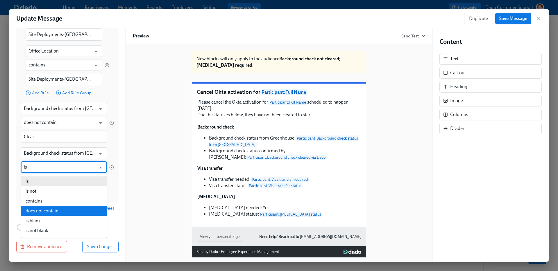
click at [43, 212] on li "does not contain" at bounding box center [64, 211] width 86 height 10
type input "does not contain"
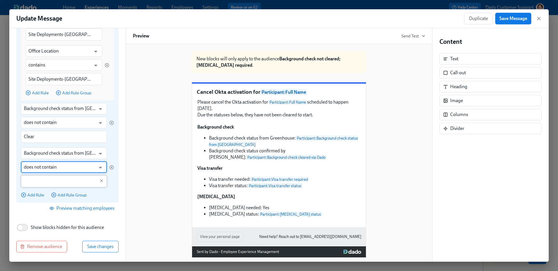
click at [40, 184] on input "text" at bounding box center [60, 181] width 72 height 12
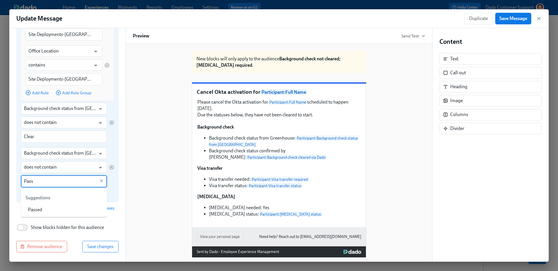
type input "Pass"
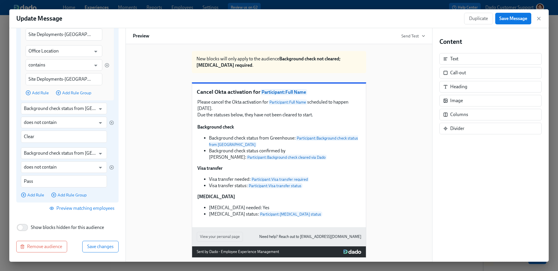
click at [112, 183] on div "Background check status from Greenhouse ​ does not contain ​ Pass ​" at bounding box center [67, 168] width 93 height 40
click at [100, 247] on span "Save changes" at bounding box center [100, 247] width 26 height 6
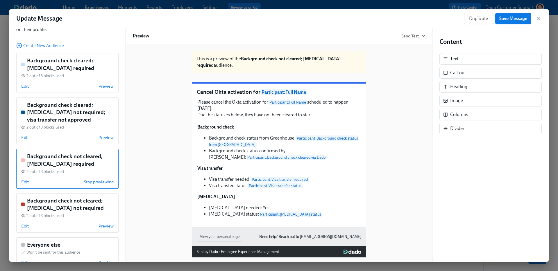
scroll to position [52, 0]
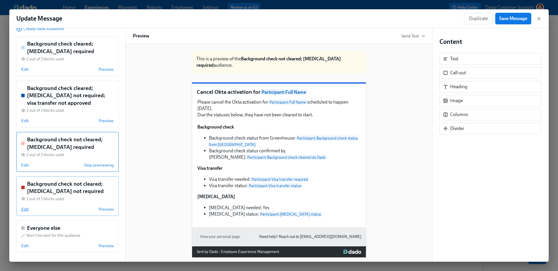
click at [26, 208] on span "Edit" at bounding box center [25, 210] width 8 height 6
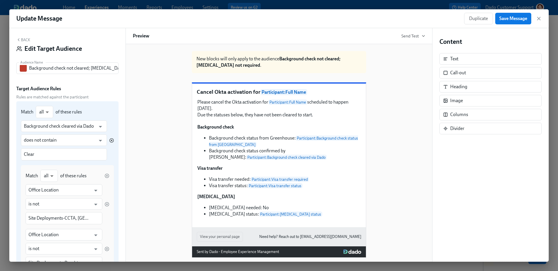
click at [112, 140] on icon "button" at bounding box center [111, 140] width 1 height 1
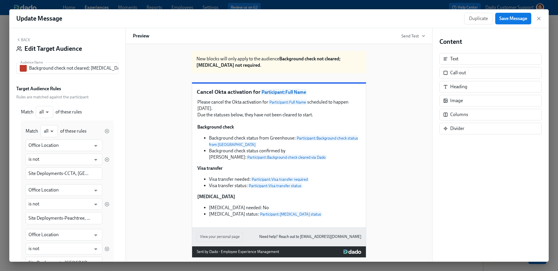
scroll to position [139, 0]
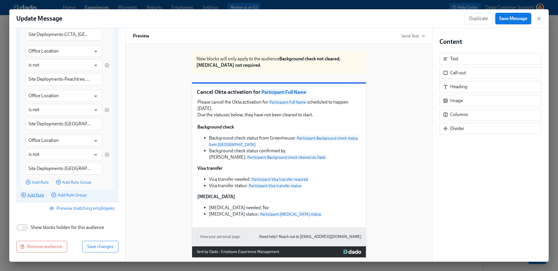
click at [33, 197] on span "Add Rule" at bounding box center [32, 195] width 23 height 6
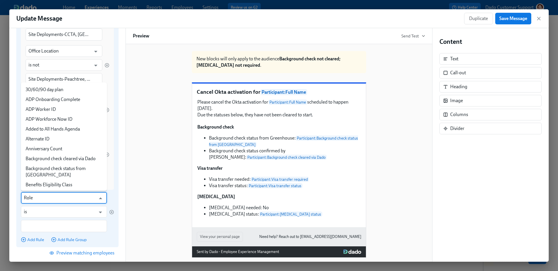
click at [33, 197] on input "Role" at bounding box center [60, 198] width 72 height 12
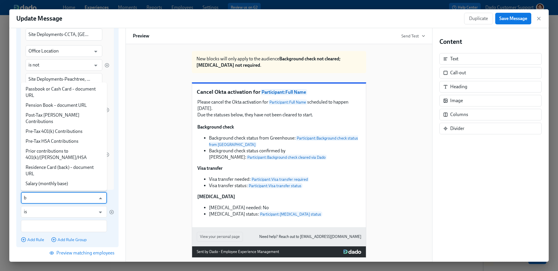
scroll to position [0, 0]
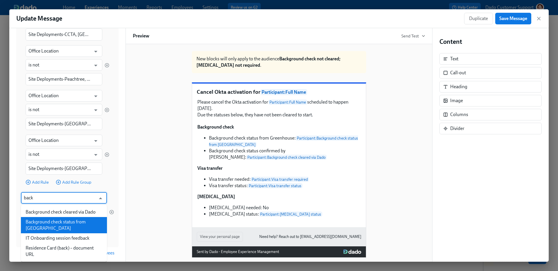
click at [31, 221] on li "Background check status from [GEOGRAPHIC_DATA]" at bounding box center [64, 225] width 86 height 16
type input "Background check status from [GEOGRAPHIC_DATA]"
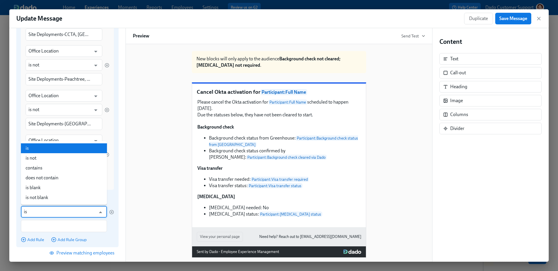
click at [35, 211] on input "is" at bounding box center [60, 212] width 72 height 12
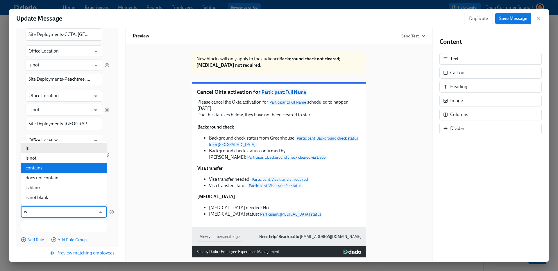
click at [49, 173] on li "contains" at bounding box center [64, 168] width 86 height 10
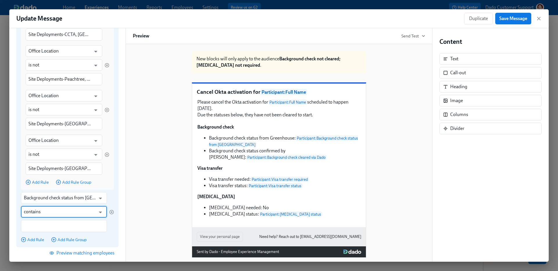
click at [41, 207] on input "contains" at bounding box center [60, 212] width 72 height 12
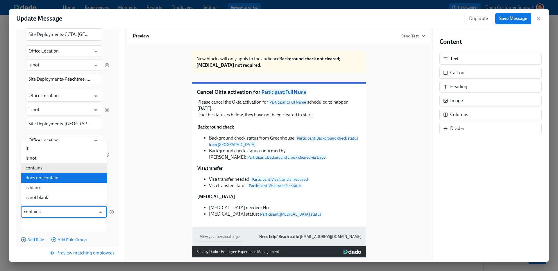
click at [47, 179] on li "does not contain" at bounding box center [64, 178] width 86 height 10
type input "does not contain"
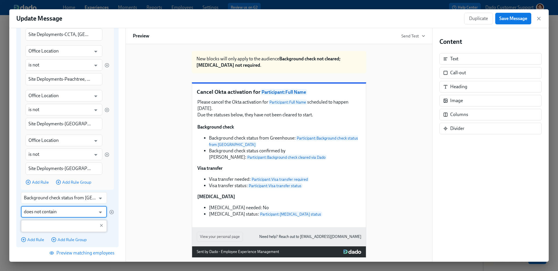
click at [42, 226] on input "text" at bounding box center [60, 226] width 72 height 12
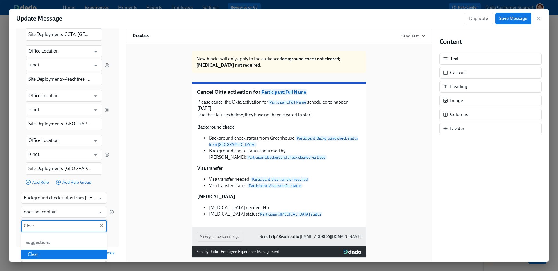
click at [48, 253] on li "Clear" at bounding box center [64, 255] width 86 height 10
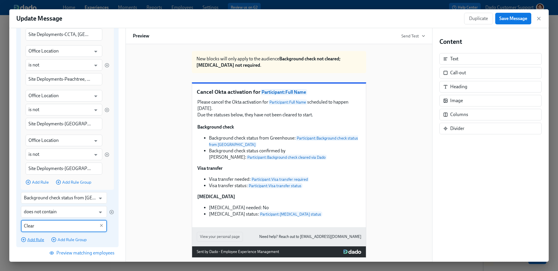
type input "Clear"
click at [40, 238] on span "Add Rule" at bounding box center [32, 240] width 23 height 6
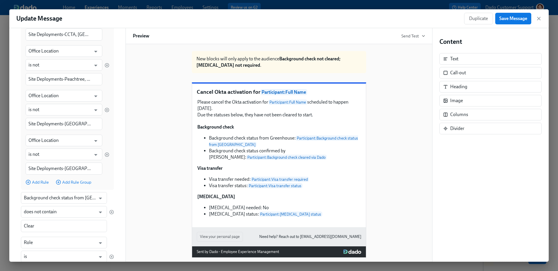
scroll to position [229, 0]
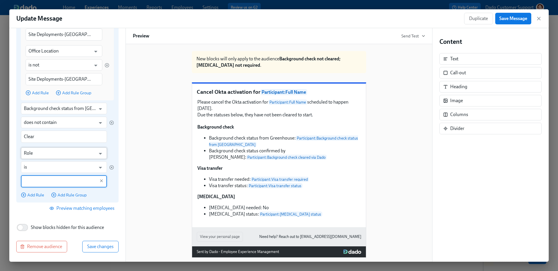
click at [41, 150] on input "Role" at bounding box center [60, 154] width 72 height 12
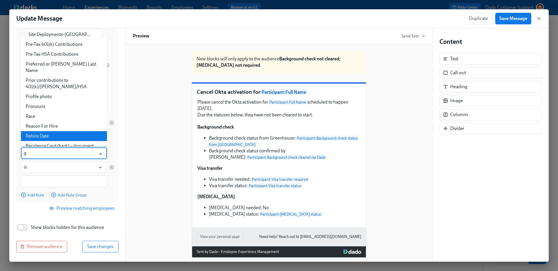
scroll to position [0, 0]
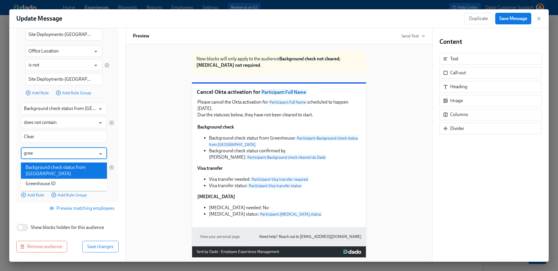
click at [38, 171] on li "Background check status from [GEOGRAPHIC_DATA]" at bounding box center [64, 171] width 86 height 16
type input "Background check status from [GEOGRAPHIC_DATA]"
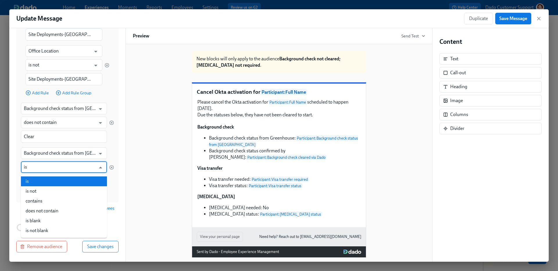
click at [38, 171] on input "is" at bounding box center [60, 168] width 72 height 12
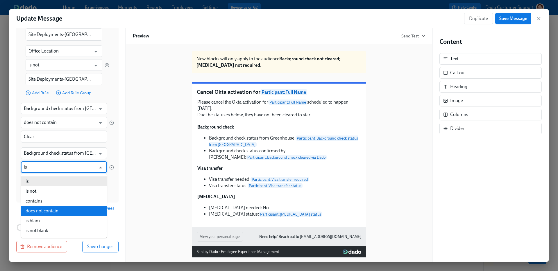
click at [46, 208] on li "does not contain" at bounding box center [64, 211] width 86 height 10
type input "does not contain"
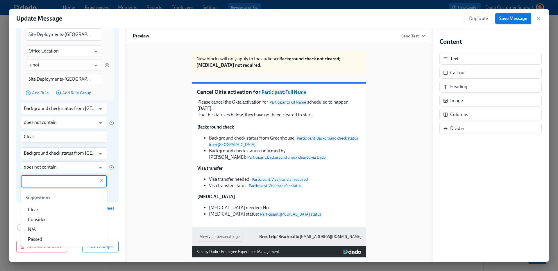
click at [43, 183] on input "text" at bounding box center [60, 181] width 72 height 12
type input "Pass"
click at [110, 190] on div "Match all all ​ of these rules Office Location ​ is not ​ Site Deployments-CCTA…" at bounding box center [67, 45] width 93 height 306
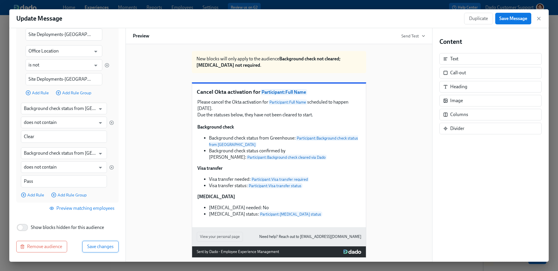
click at [99, 247] on span "Save changes" at bounding box center [100, 247] width 26 height 6
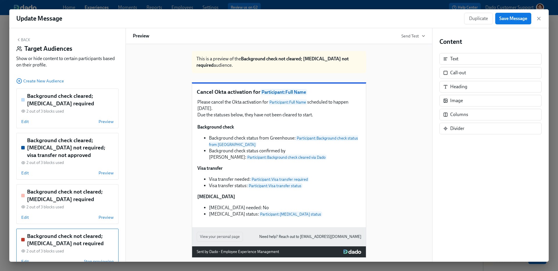
click at [284, 166] on div "Background check Background check status from Greenhouse: Participant : Backgro…" at bounding box center [279, 170] width 164 height 95
click at [512, 17] on span "Save Message" at bounding box center [513, 19] width 28 height 6
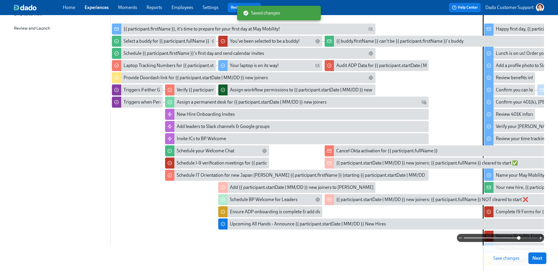
click at [508, 260] on span "Save changes" at bounding box center [506, 259] width 26 height 6
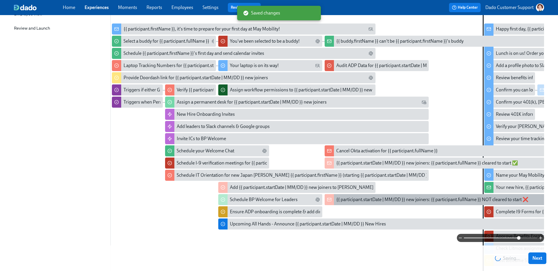
click at [360, 205] on div "{{ participant.startDate | MM/DD }} new joiners: {{ participant.fullName }} NOT…" at bounding box center [457, 199] width 264 height 11
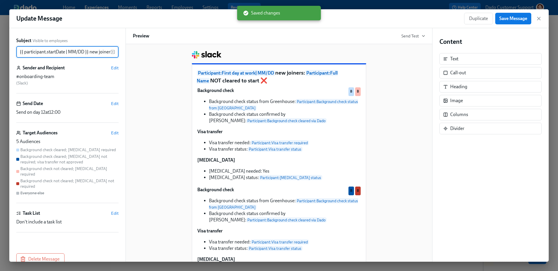
scroll to position [0, 102]
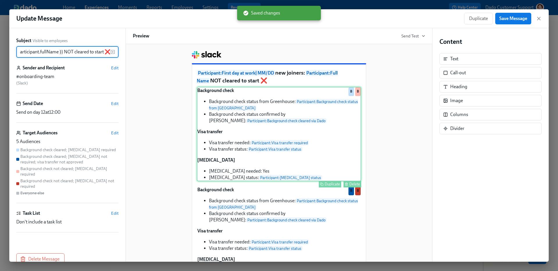
click at [337, 107] on div "Background check Background check status from Greenhouse: Participant : Backgro…" at bounding box center [279, 134] width 164 height 95
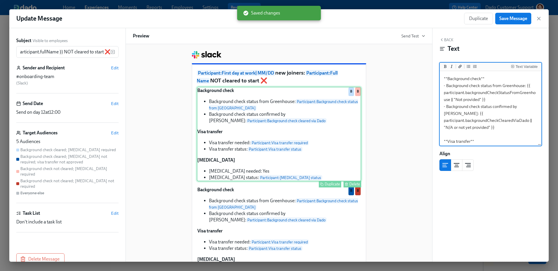
scroll to position [0, 0]
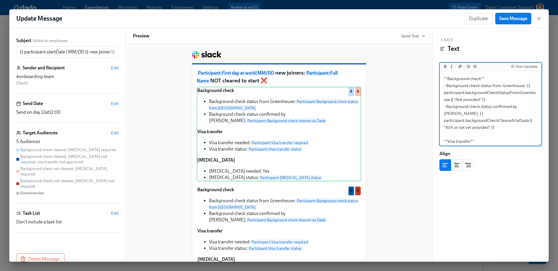
drag, startPoint x: 511, startPoint y: 118, endPoint x: 503, endPoint y: 100, distance: 20.5
click at [503, 100] on textarea "**Background check** - Background check status from Greenhouse: {{ participant.…" at bounding box center [490, 148] width 99 height 152
type textarea "**Background check** - Background check status from Greenhouse: {{ participant.…"
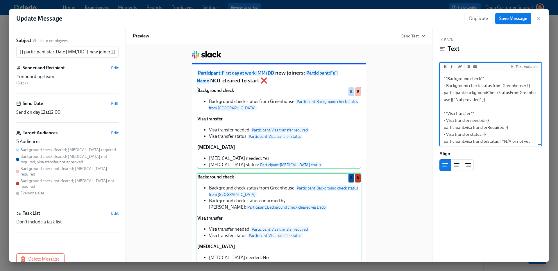
click at [284, 203] on div "Background check Background check status from Greenhouse: Participant : Backgro…" at bounding box center [279, 220] width 164 height 95
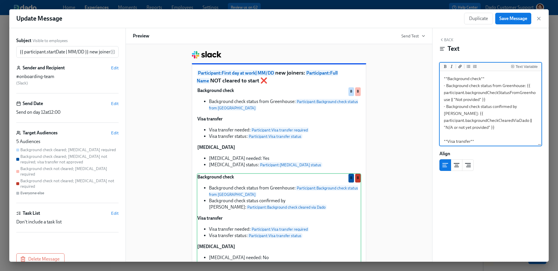
drag, startPoint x: 512, startPoint y: 119, endPoint x: 505, endPoint y: 101, distance: 19.4
click at [505, 101] on textarea "**Background check** - Background check status from Greenhouse: {{ participant.…" at bounding box center [490, 148] width 99 height 152
type textarea "**Background check** - Background check status from Greenhouse: {{ participant.…"
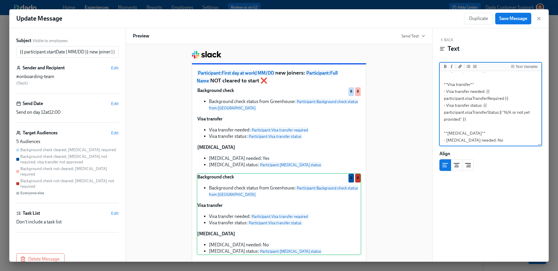
scroll to position [44, 0]
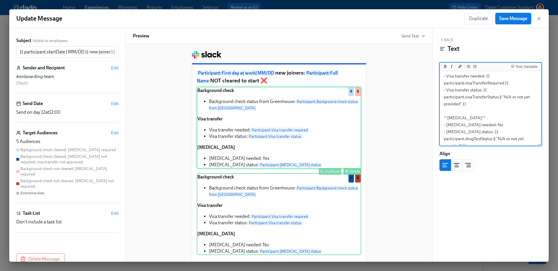
click at [285, 154] on div "Background check Background check status from [GEOGRAPHIC_DATA]: Participant : …" at bounding box center [279, 128] width 164 height 82
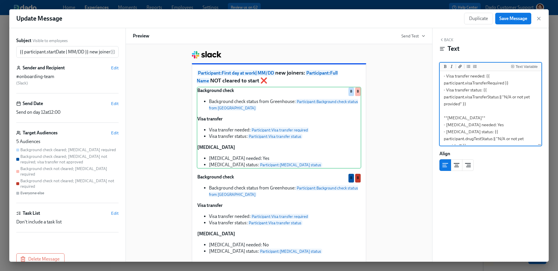
scroll to position [0, 0]
click at [484, 120] on textarea "**Background check** - Background check status from Greenhouse: {{ participant.…" at bounding box center [490, 134] width 99 height 124
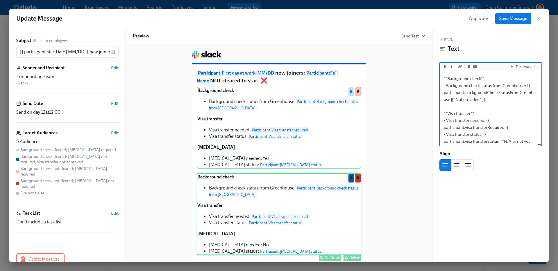
click at [250, 195] on div "Background check Background check status from [GEOGRAPHIC_DATA]: Participant : …" at bounding box center [279, 214] width 164 height 82
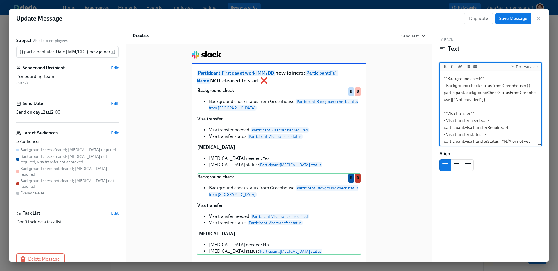
click at [498, 116] on textarea "**Background check** - Background check status from Greenhouse: {{ participant.…" at bounding box center [490, 134] width 99 height 124
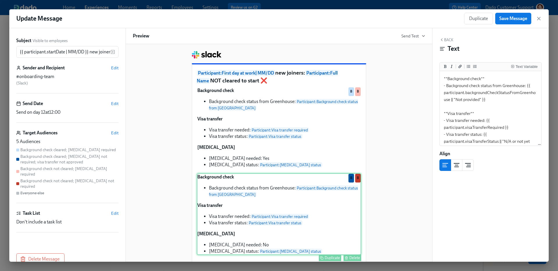
click at [354, 257] on div "Delete" at bounding box center [354, 258] width 11 height 4
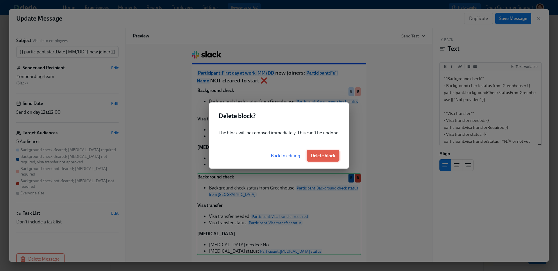
click at [323, 156] on span "Delete block" at bounding box center [323, 156] width 25 height 6
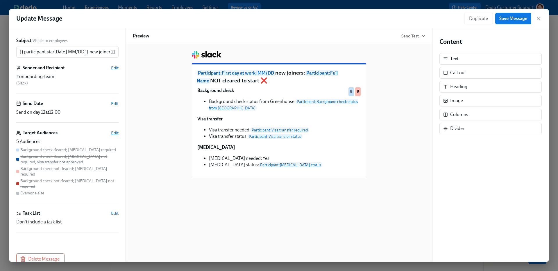
click at [116, 132] on span "Edit" at bounding box center [115, 133] width 8 height 6
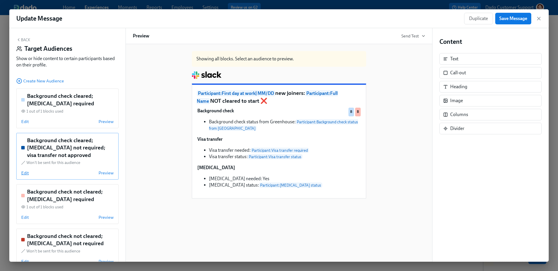
click at [23, 173] on span "Edit" at bounding box center [25, 173] width 8 height 6
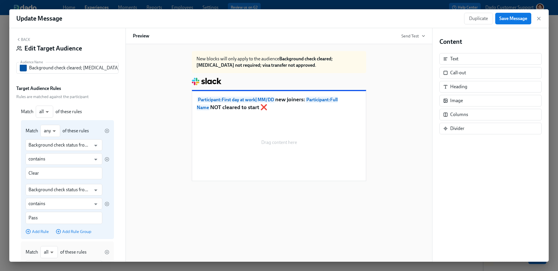
scroll to position [382, 0]
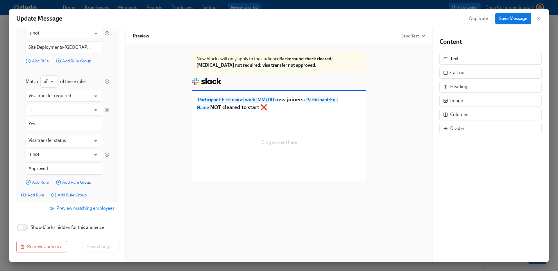
click at [53, 227] on span "Show blocks hidden for this audience" at bounding box center [67, 228] width 73 height 6
click at [40, 227] on input "Show blocks hidden for this audience" at bounding box center [20, 227] width 38 height 13
checkbox input "true"
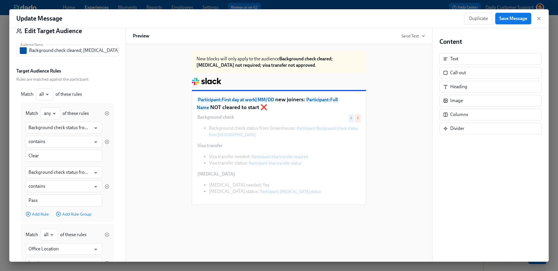
scroll to position [0, 0]
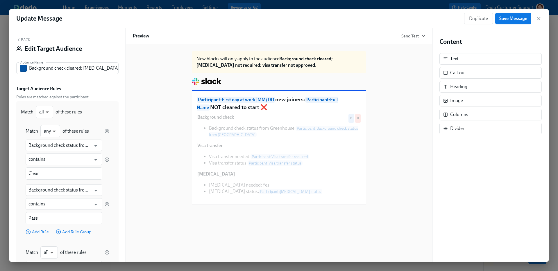
click at [19, 39] on icon "button" at bounding box center [18, 39] width 5 height 5
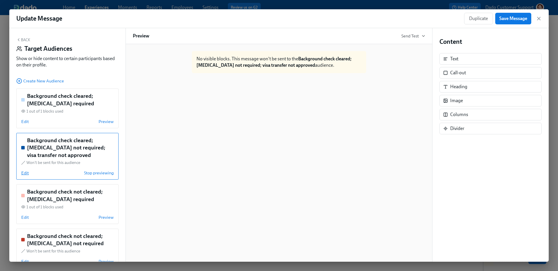
click at [23, 174] on span "Edit" at bounding box center [25, 173] width 8 height 6
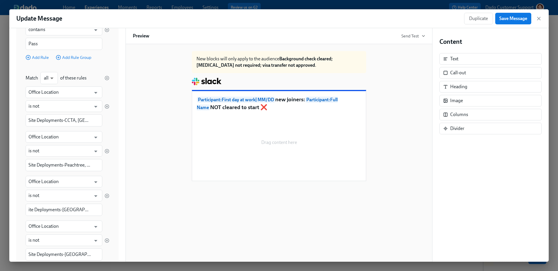
scroll to position [382, 0]
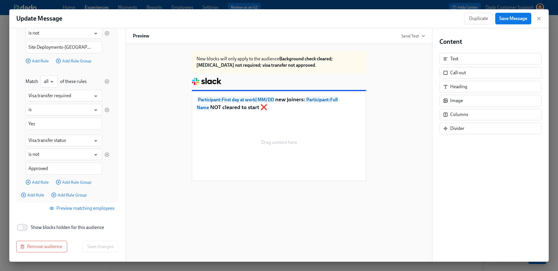
click at [53, 226] on span "Show blocks hidden for this audience" at bounding box center [67, 228] width 73 height 6
click at [40, 226] on input "Show blocks hidden for this audience" at bounding box center [20, 227] width 38 height 13
checkbox input "true"
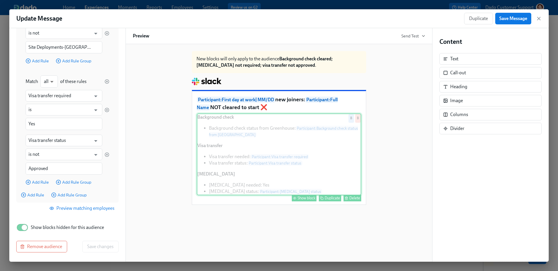
click at [308, 197] on div "Show block" at bounding box center [306, 198] width 18 height 4
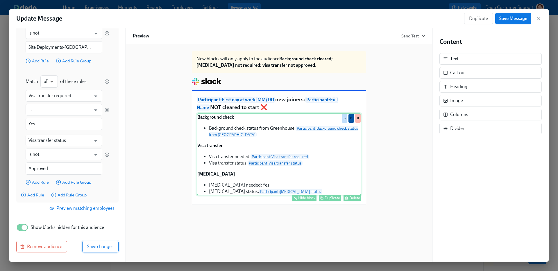
click at [105, 246] on span "Save changes" at bounding box center [100, 247] width 26 height 6
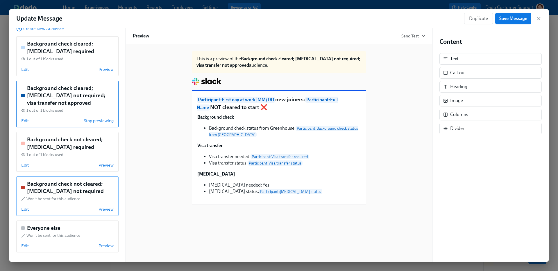
scroll to position [51, 0]
click at [24, 212] on span "Edit" at bounding box center [25, 211] width 8 height 6
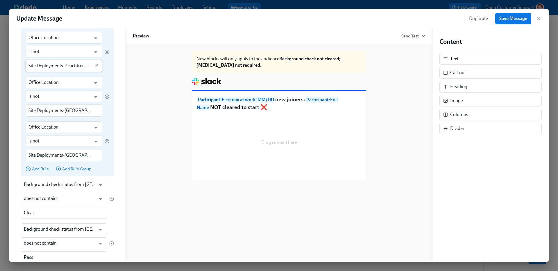
scroll to position [229, 0]
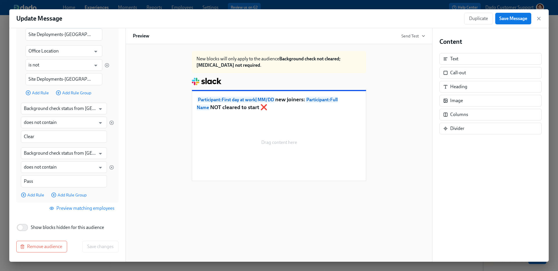
click at [35, 230] on span "Show blocks hidden for this audience" at bounding box center [67, 228] width 73 height 6
click at [35, 230] on input "Show blocks hidden for this audience" at bounding box center [20, 227] width 38 height 13
checkbox input "true"
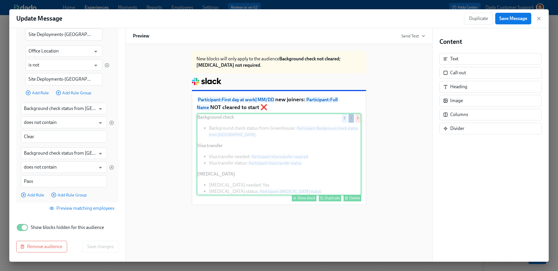
click at [305, 198] on div "Show block" at bounding box center [306, 198] width 18 height 4
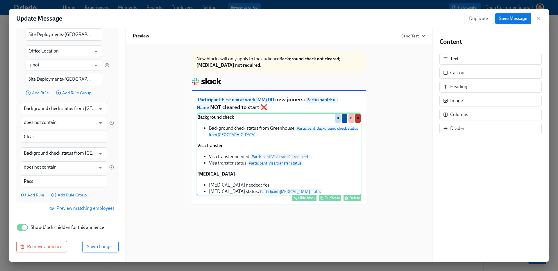
click at [87, 249] on span "Save changes" at bounding box center [100, 247] width 26 height 6
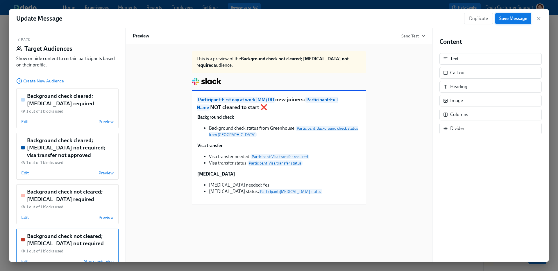
click at [509, 16] on span "Save Message" at bounding box center [513, 19] width 28 height 6
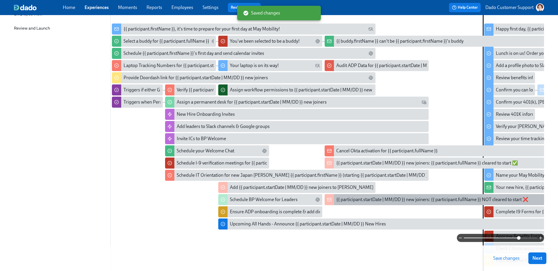
click at [366, 198] on div "{{ participant.startDate | MM/DD }} new joiners: {{ participant.fullName }} NOT…" at bounding box center [432, 200] width 192 height 6
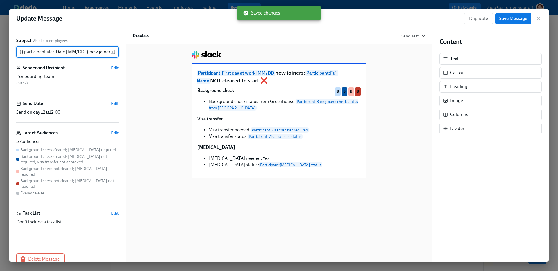
scroll to position [0, 102]
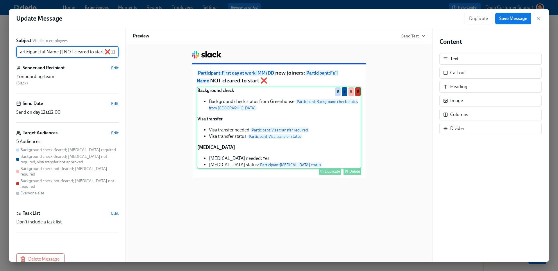
click at [353, 109] on div "Background check Background check status from [GEOGRAPHIC_DATA]: Participant : …" at bounding box center [279, 128] width 164 height 82
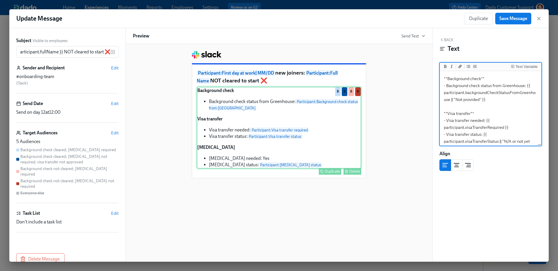
scroll to position [0, 0]
click at [511, 19] on span "Save Message" at bounding box center [513, 19] width 28 height 6
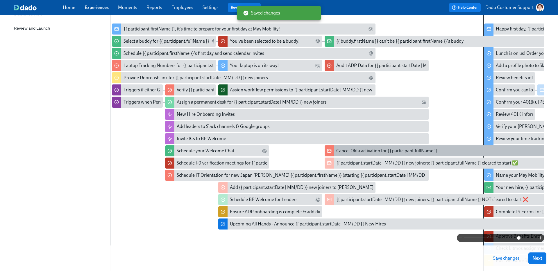
click at [363, 152] on div "Cancel Okta activation for {{ participant.fullName }}" at bounding box center [386, 151] width 101 height 6
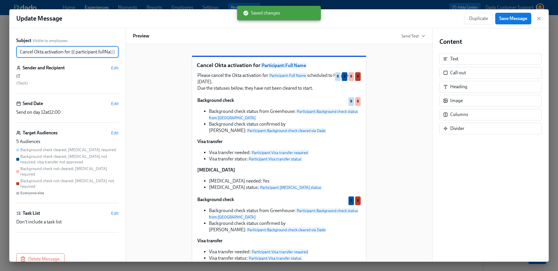
scroll to position [0, 11]
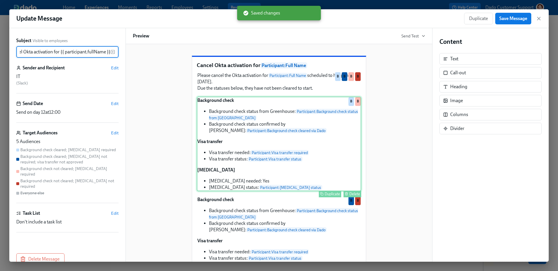
click at [334, 191] on div "Background check Background check status from Greenhouse: Participant : Backgro…" at bounding box center [279, 144] width 164 height 95
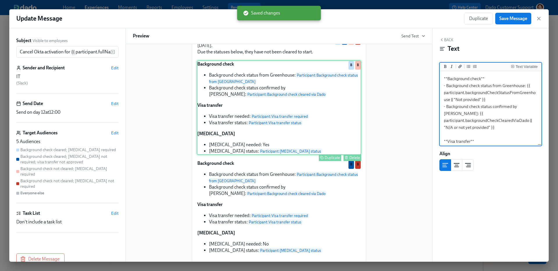
scroll to position [41, 0]
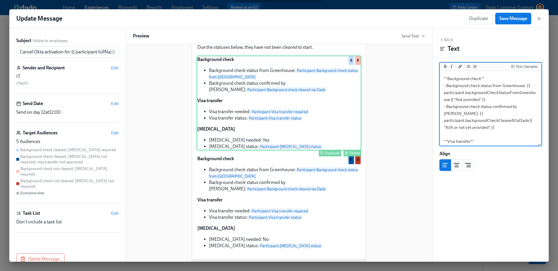
click at [353, 155] on div "Delete" at bounding box center [354, 153] width 11 height 4
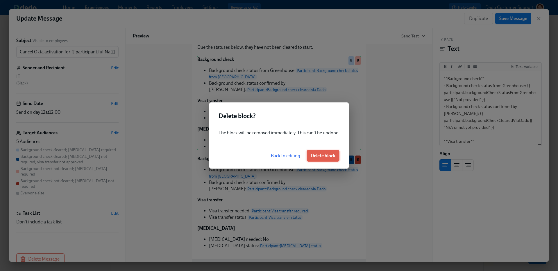
click at [331, 156] on span "Delete block" at bounding box center [323, 156] width 25 height 6
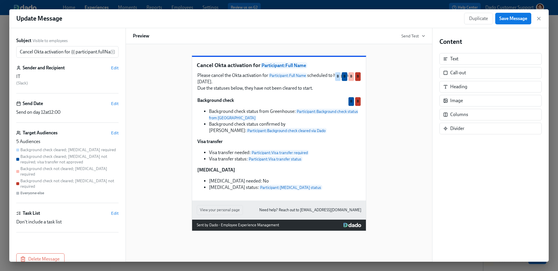
scroll to position [0, 0]
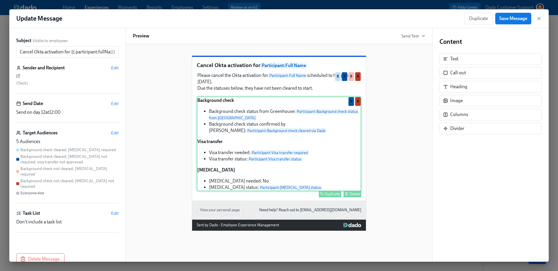
click at [314, 175] on div "Background check Background check status from Greenhouse: Participant : Backgro…" at bounding box center [279, 144] width 164 height 95
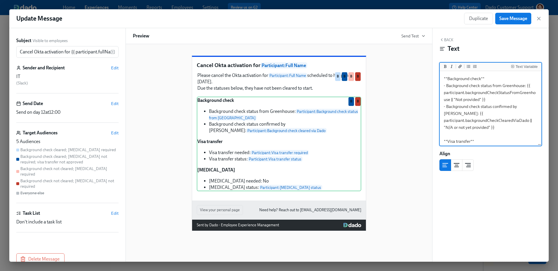
drag, startPoint x: 508, startPoint y: 121, endPoint x: 499, endPoint y: 100, distance: 23.5
click at [499, 100] on textarea "**Background check** - Background check status from Greenhouse: {{ participant.…" at bounding box center [490, 148] width 99 height 152
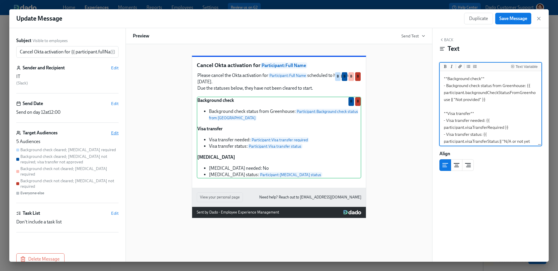
type textarea "**Background check** - Background check status from Greenhouse: {{ participant.…"
click at [112, 131] on span "Edit" at bounding box center [115, 133] width 8 height 6
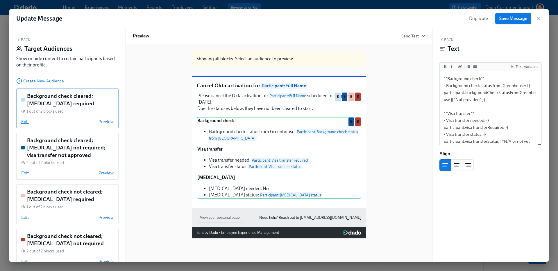
click at [24, 122] on span "Edit" at bounding box center [25, 122] width 8 height 6
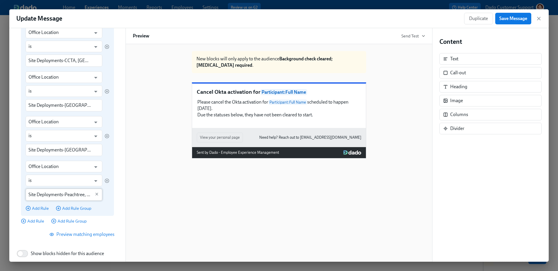
scroll to position [261, 0]
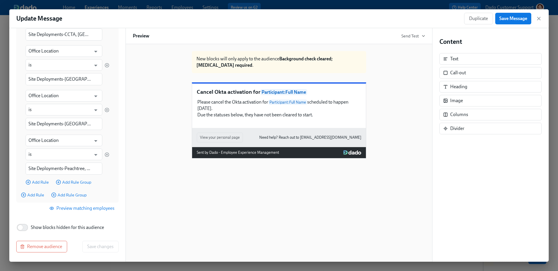
click at [48, 227] on span "Show blocks hidden for this audience" at bounding box center [67, 228] width 73 height 6
click at [40, 227] on input "Show blocks hidden for this audience" at bounding box center [20, 227] width 38 height 13
checkbox input "true"
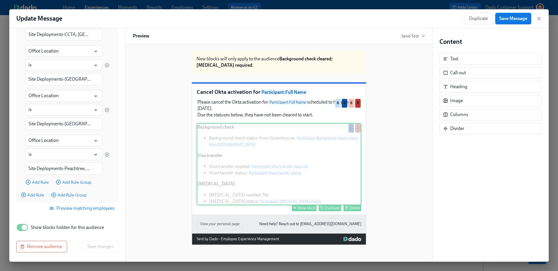
click at [302, 210] on div "Show block" at bounding box center [306, 208] width 18 height 4
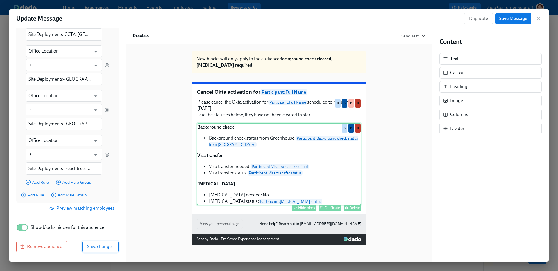
click at [98, 248] on span "Save changes" at bounding box center [100, 247] width 26 height 6
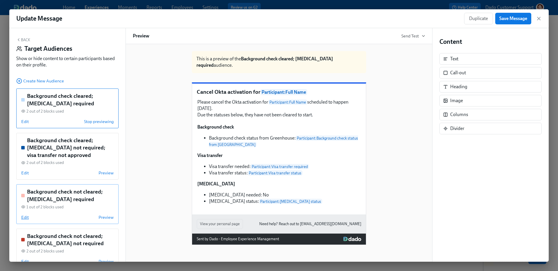
click at [25, 218] on span "Edit" at bounding box center [25, 218] width 8 height 6
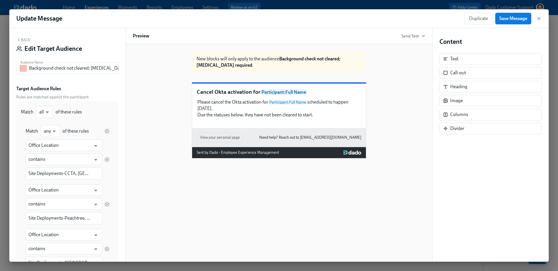
scroll to position [229, 0]
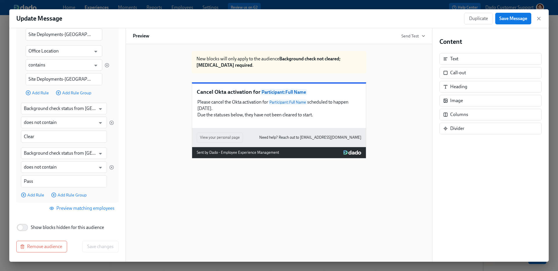
click at [37, 221] on div "Back Edit Target Audience Audience Name Background check not cleared; [MEDICAL_…" at bounding box center [67, 145] width 116 height 234
click at [32, 230] on span "Show blocks hidden for this audience" at bounding box center [67, 228] width 73 height 6
click at [32, 230] on input "Show blocks hidden for this audience" at bounding box center [20, 227] width 38 height 13
checkbox input "true"
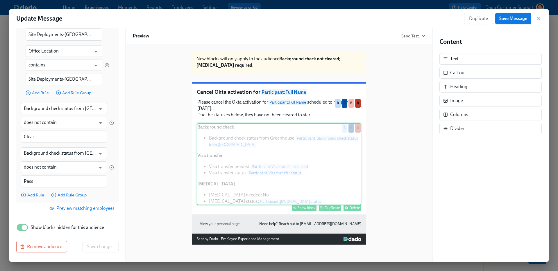
click at [303, 210] on div "Show block" at bounding box center [306, 208] width 18 height 4
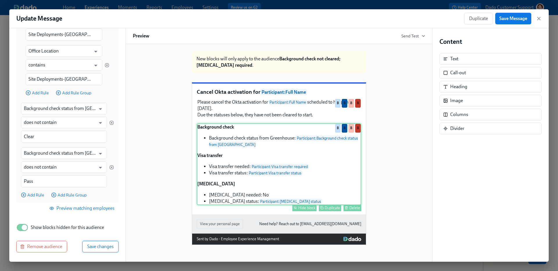
click at [107, 248] on span "Save changes" at bounding box center [100, 247] width 26 height 6
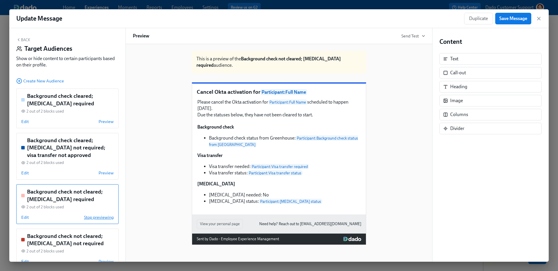
click at [98, 217] on span "Stop previewing" at bounding box center [99, 218] width 30 height 6
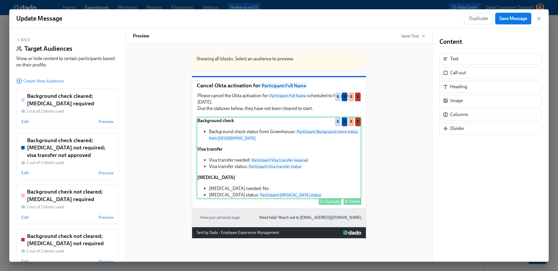
click at [517, 18] on span "Save Message" at bounding box center [513, 19] width 28 height 6
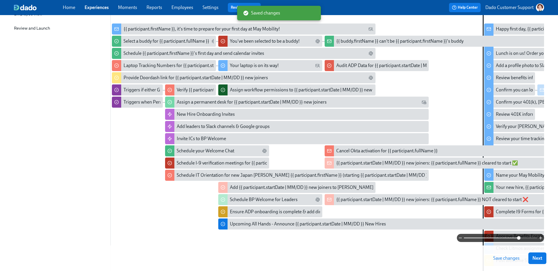
click at [514, 259] on span "Save changes" at bounding box center [506, 259] width 26 height 6
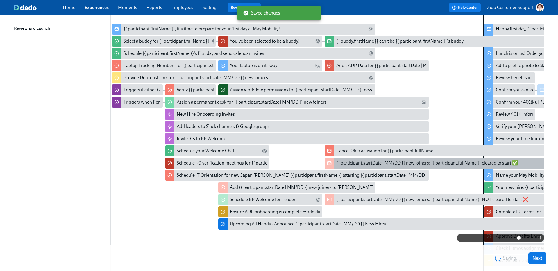
click at [384, 161] on div "{{ participant.startDate | MM/DD }} new joiners: {{ participant.fullName }} cle…" at bounding box center [427, 163] width 182 height 6
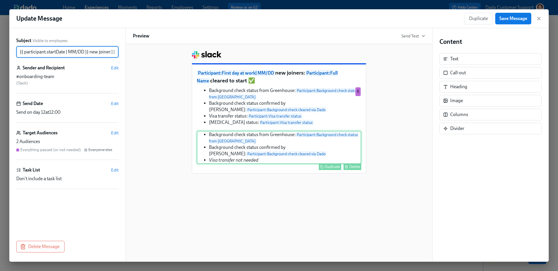
click at [355, 167] on div "Delete" at bounding box center [354, 167] width 11 height 4
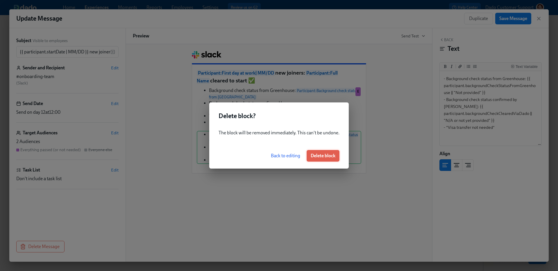
click at [328, 160] on button "Delete block" at bounding box center [323, 156] width 33 height 12
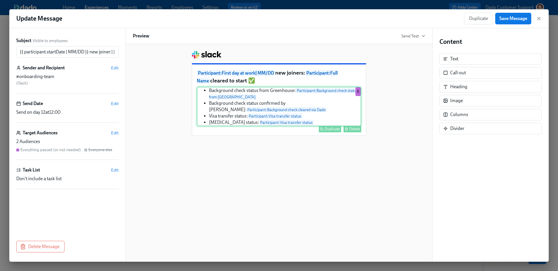
click at [320, 102] on div "Background check status from Greenhouse: Participant : Background check status …" at bounding box center [279, 107] width 164 height 40
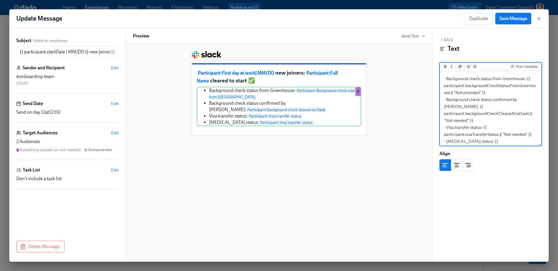
drag, startPoint x: 492, startPoint y: 94, endPoint x: 492, endPoint y: 113, distance: 19.2
click at [492, 113] on textarea "- Background check status from Greenhouse: {{ participant.backgroundCheckStatus…" at bounding box center [490, 113] width 99 height 83
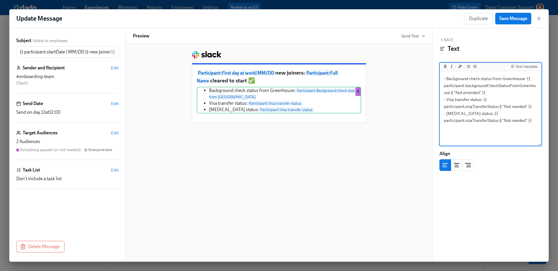
click at [496, 132] on textarea "- Background check status from Greenhouse: {{ participant.backgroundCheckStatus…" at bounding box center [490, 108] width 99 height 73
drag, startPoint x: 503, startPoint y: 114, endPoint x: 511, endPoint y: 114, distance: 7.8
click at [511, 114] on textarea "- Background check status from Greenhouse: {{ participant.backgroundCheckStatus…" at bounding box center [490, 108] width 99 height 73
drag, startPoint x: 476, startPoint y: 120, endPoint x: 489, endPoint y: 120, distance: 13.1
click at [489, 120] on textarea "- Background check status from Greenhouse: {{ participant.backgroundCheckStatus…" at bounding box center [490, 108] width 99 height 73
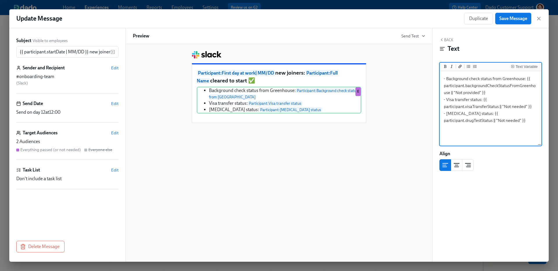
drag, startPoint x: 482, startPoint y: 114, endPoint x: 530, endPoint y: 113, distance: 48.8
click at [531, 113] on textarea "- Background check status from Greenhouse: {{ participant.backgroundCheckStatus…" at bounding box center [490, 108] width 99 height 73
type textarea "- Background check status from Greenhouse: {{ participant.backgroundCheckStatus…"
click at [116, 133] on span "Edit" at bounding box center [115, 133] width 8 height 6
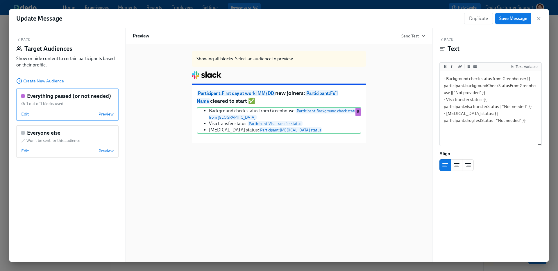
click at [23, 115] on span "Edit" at bounding box center [25, 114] width 8 height 6
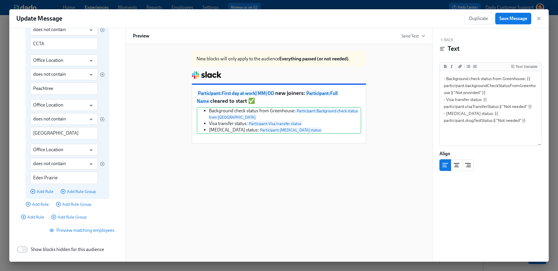
scroll to position [459, 0]
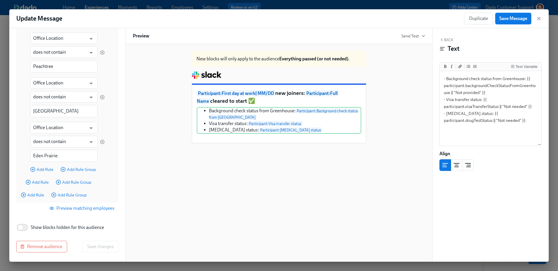
click at [515, 21] on span "Save Message" at bounding box center [513, 19] width 28 height 6
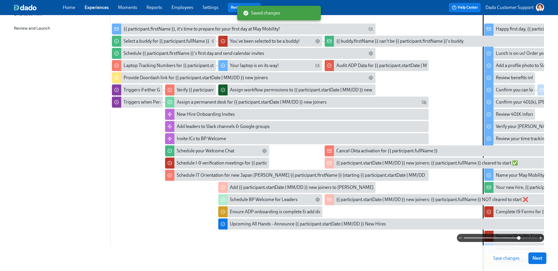
click at [510, 261] on button "Save changes" at bounding box center [506, 259] width 35 height 12
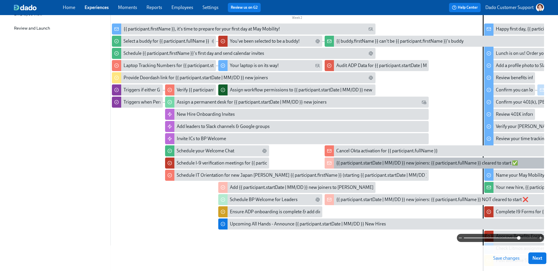
click at [358, 164] on div "{{ participant.startDate | MM/DD }} new joiners: {{ participant.fullName }} cle…" at bounding box center [427, 163] width 182 height 6
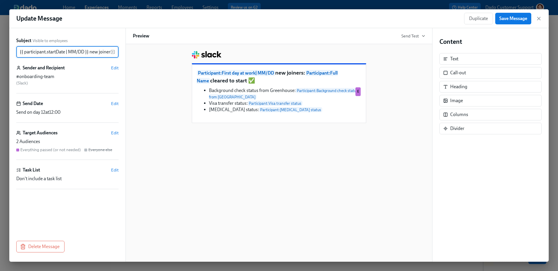
scroll to position [0, 92]
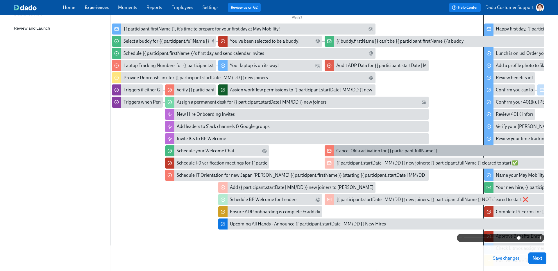
click at [400, 148] on div "Cancel Okta activation for {{ participant.fullName }}" at bounding box center [386, 151] width 101 height 6
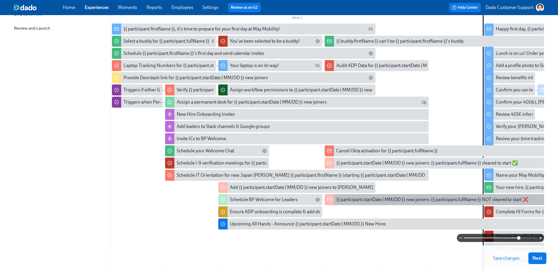
click at [374, 203] on div "{{ participant.startDate | MM/DD }} new joiners: {{ participant.fullName }} NOT…" at bounding box center [432, 200] width 192 height 6
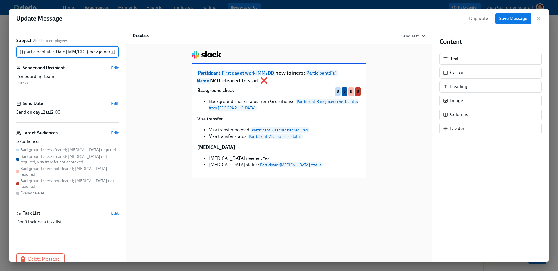
scroll to position [0, 102]
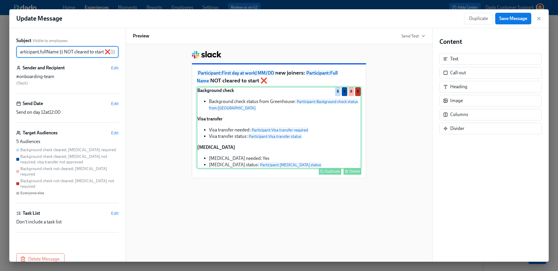
click at [263, 124] on div "Background check Background check status from [GEOGRAPHIC_DATA]: Participant : …" at bounding box center [279, 128] width 164 height 82
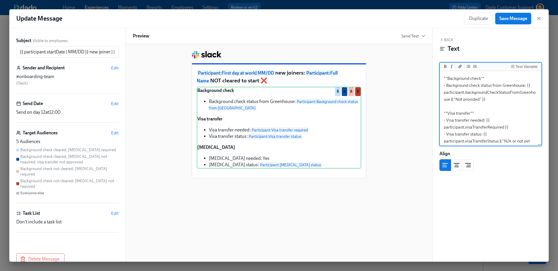
scroll to position [44, 0]
drag, startPoint x: 480, startPoint y: 125, endPoint x: 496, endPoint y: 126, distance: 15.7
click at [494, 125] on textarea "**Background check** - Background check status from Greenhouse: {{ participant.…" at bounding box center [490, 90] width 99 height 124
type textarea "**Background check** - Background check status from Greenhouse: {{ participant.…"
click at [483, 125] on textarea "**Background check** - Background check status from Greenhouse: {{ participant.…" at bounding box center [490, 90] width 99 height 124
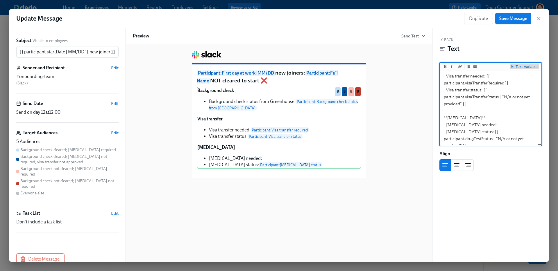
click at [516, 65] on div "Text Variable" at bounding box center [526, 67] width 22 height 4
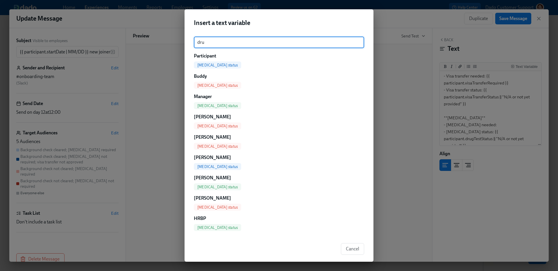
type input "drug"
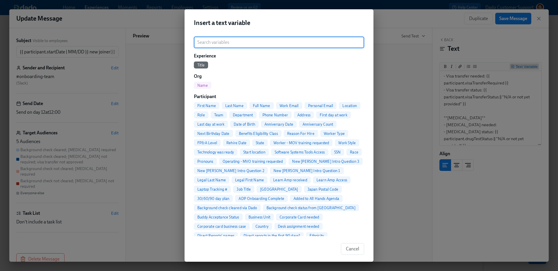
click at [517, 66] on div "Insert a text variable ​ Experience Title Org Name Participant First Name Last …" at bounding box center [279, 135] width 558 height 271
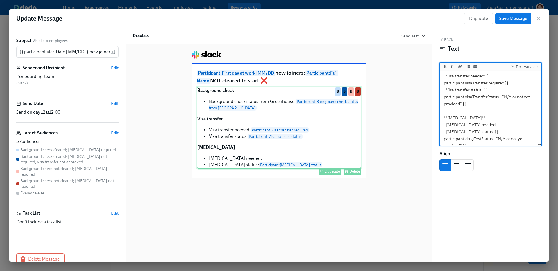
click at [332, 173] on div "Duplicate" at bounding box center [332, 171] width 15 height 4
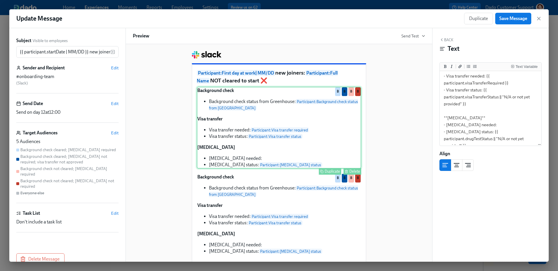
click at [278, 150] on div "Background check Background check status from [GEOGRAPHIC_DATA]: Participant : …" at bounding box center [279, 128] width 164 height 82
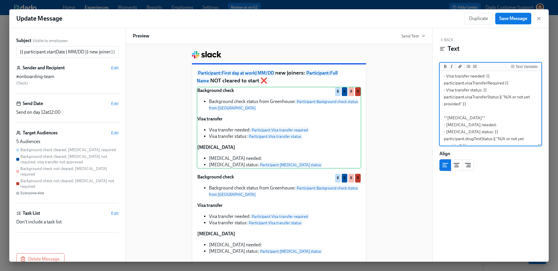
click at [489, 124] on textarea "**Background check** - Background check status from Greenhouse: {{ participant.…" at bounding box center [490, 90] width 99 height 124
type textarea "**Background check** - Background check status from Greenhouse: {{ participant.…"
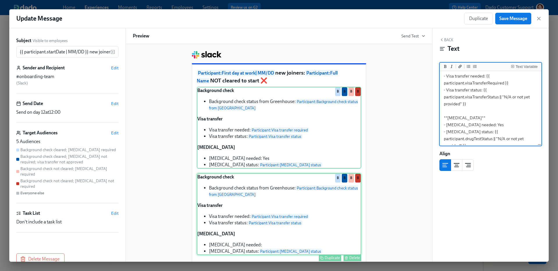
click at [269, 237] on div "Background check Background check status from [GEOGRAPHIC_DATA]: Participant : …" at bounding box center [279, 214] width 164 height 82
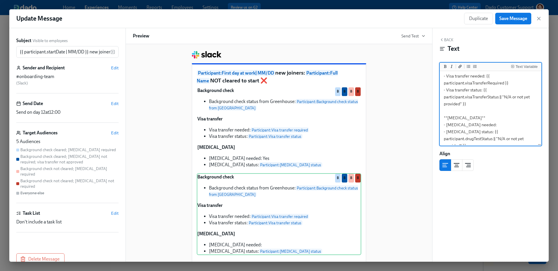
click at [492, 129] on textarea "**Background check** - Background check status from Greenhouse: {{ participant.…" at bounding box center [490, 90] width 99 height 124
click at [491, 127] on textarea "**Background check** - Background check status from Greenhouse: {{ participant.…" at bounding box center [490, 90] width 99 height 124
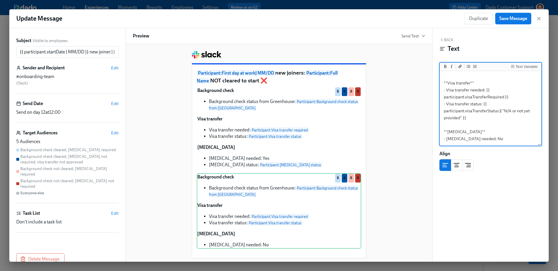
scroll to position [31, 0]
type textarea "**Background check** - Background check status from Greenhouse: {{ participant.…"
click at [114, 134] on span "Edit" at bounding box center [115, 133] width 8 height 6
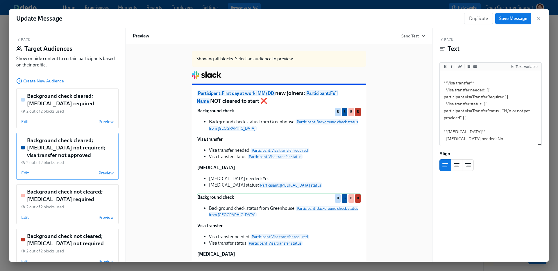
click at [26, 174] on span "Edit" at bounding box center [25, 173] width 8 height 6
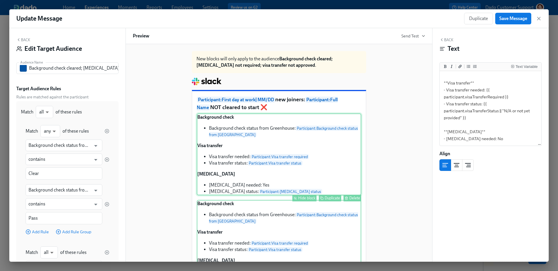
click at [304, 196] on div "Hide block" at bounding box center [306, 198] width 17 height 4
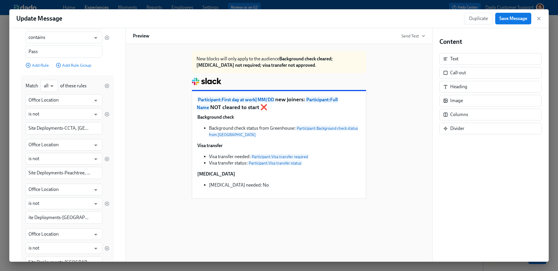
scroll to position [382, 0]
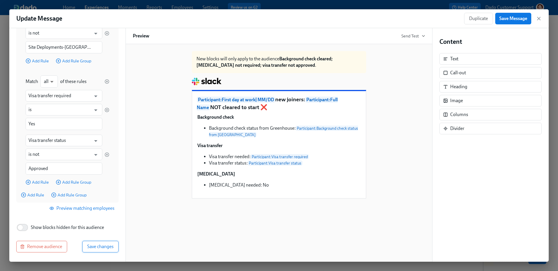
click at [109, 248] on span "Save changes" at bounding box center [100, 247] width 26 height 6
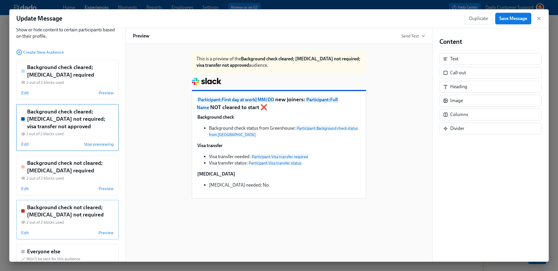
scroll to position [28, 0]
click at [23, 236] on span "Edit" at bounding box center [25, 234] width 8 height 6
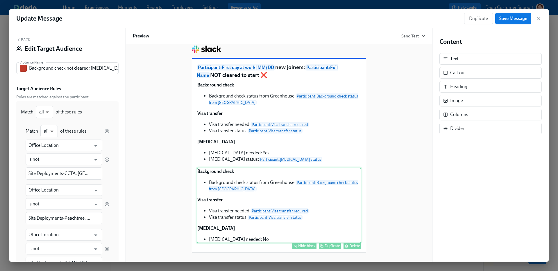
scroll to position [32, 0]
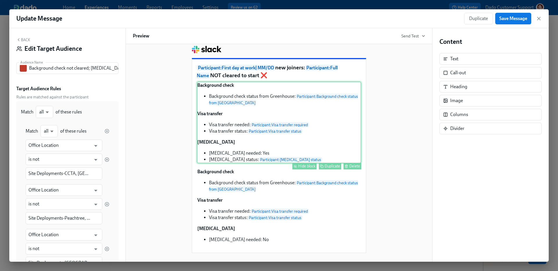
click at [307, 166] on div "Hide block" at bounding box center [306, 166] width 17 height 4
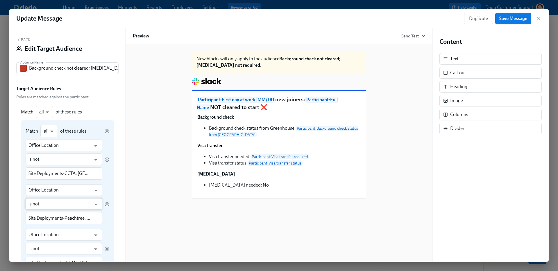
scroll to position [229, 0]
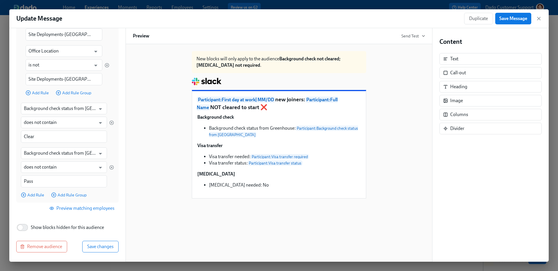
click at [108, 253] on div "Back Edit Target Audience Audience Name Background check not cleared; [MEDICAL_…" at bounding box center [67, 145] width 116 height 234
click at [105, 245] on span "Save changes" at bounding box center [100, 247] width 26 height 6
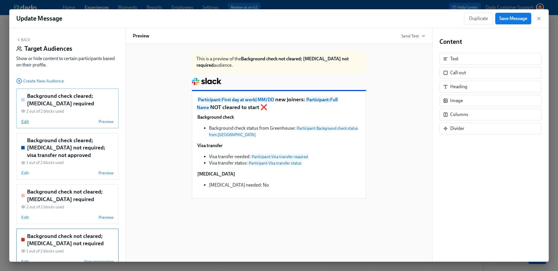
click at [23, 122] on span "Edit" at bounding box center [25, 122] width 8 height 6
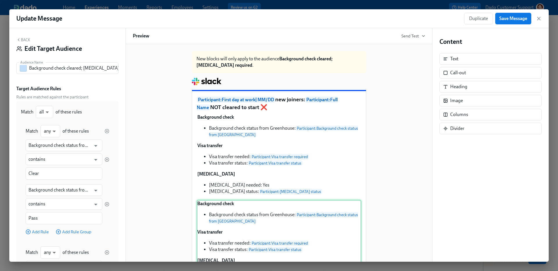
scroll to position [32, 0]
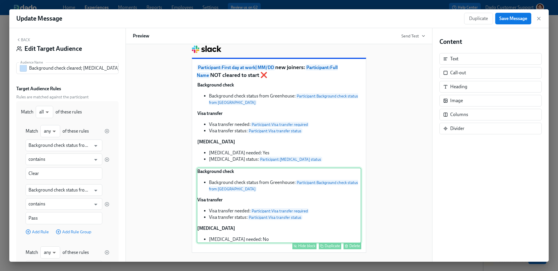
click at [304, 246] on div "Hide block" at bounding box center [306, 246] width 17 height 4
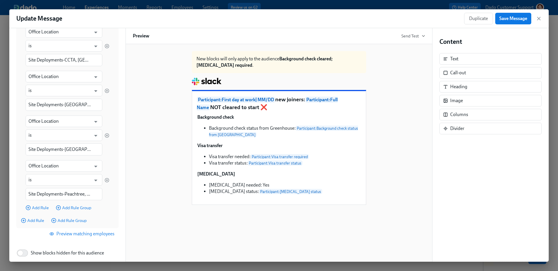
scroll to position [261, 0]
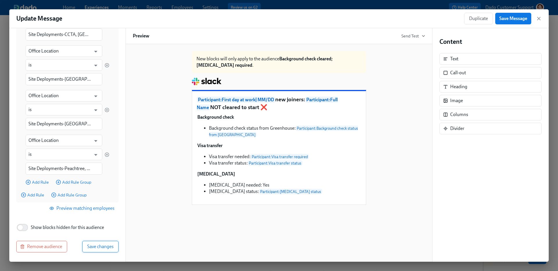
click at [108, 244] on span "Save changes" at bounding box center [100, 247] width 26 height 6
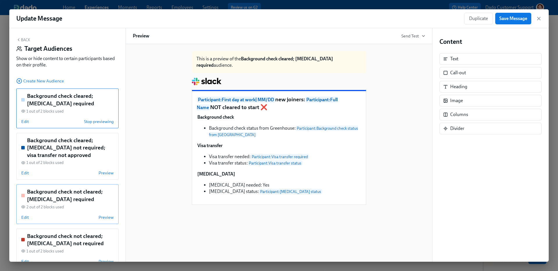
click at [24, 221] on div "Background check not cleared; [MEDICAL_DATA] required 2 out of 2 blocks used Ed…" at bounding box center [67, 204] width 102 height 40
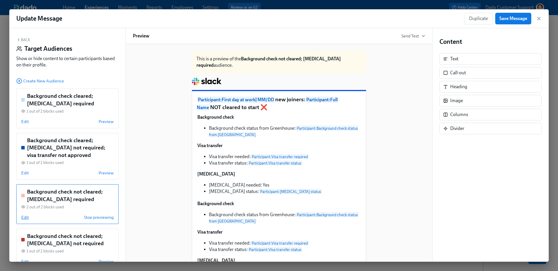
click at [24, 219] on span "Edit" at bounding box center [25, 218] width 8 height 6
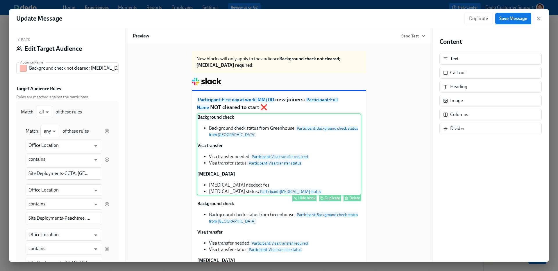
scroll to position [32, 0]
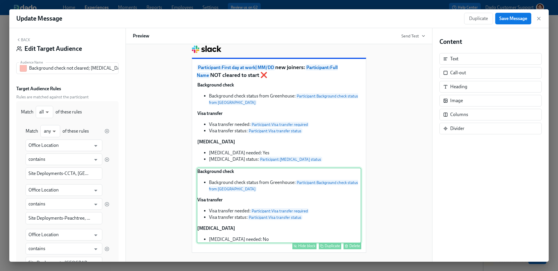
click at [306, 244] on button "Hide block" at bounding box center [304, 246] width 24 height 7
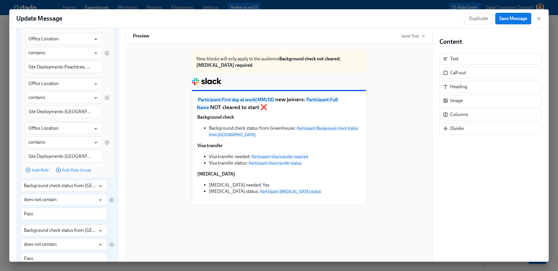
scroll to position [229, 0]
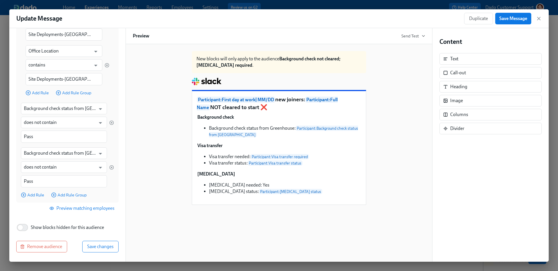
click at [98, 258] on div "Back Edit Target Audience Audience Name Background check not cleared; [MEDICAL_…" at bounding box center [67, 145] width 116 height 234
click at [100, 248] on span "Save changes" at bounding box center [100, 247] width 26 height 6
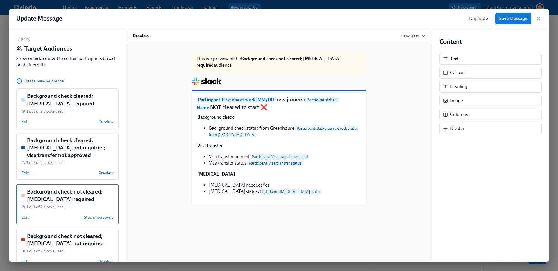
click at [98, 222] on div "Background check not cleared; [MEDICAL_DATA] required 1 out of 2 blocks used Ed…" at bounding box center [67, 204] width 102 height 40
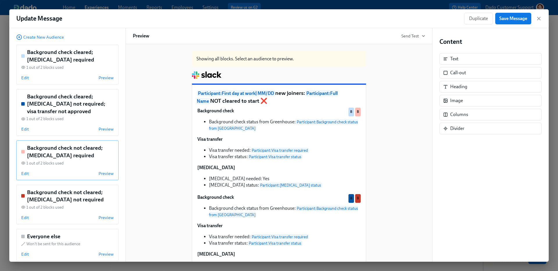
scroll to position [52, 0]
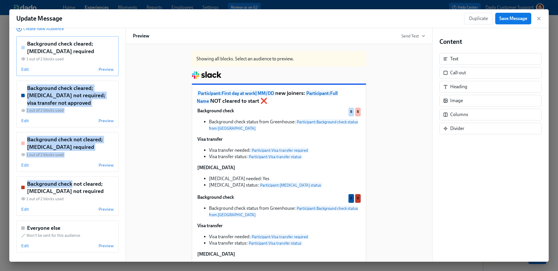
drag, startPoint x: 70, startPoint y: 182, endPoint x: 30, endPoint y: 75, distance: 114.2
click at [30, 75] on div "Back Target Audiences Show or hide content to certain participants based on the…" at bounding box center [67, 145] width 116 height 234
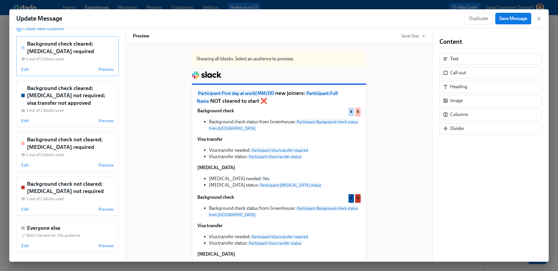
click at [45, 67] on div "Edit Preview" at bounding box center [67, 70] width 92 height 6
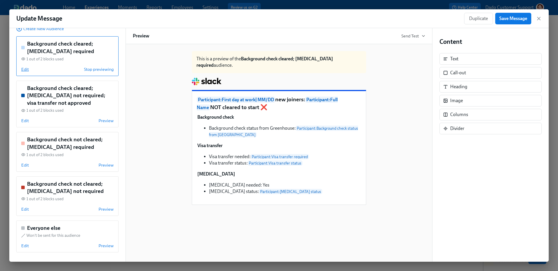
click at [23, 67] on span "Edit" at bounding box center [25, 70] width 8 height 6
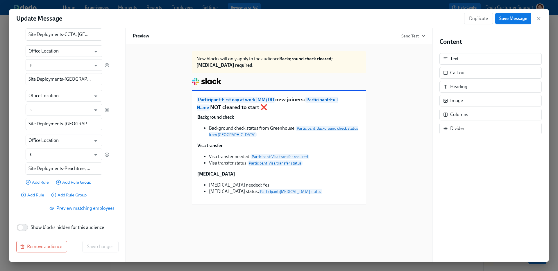
scroll to position [0, 0]
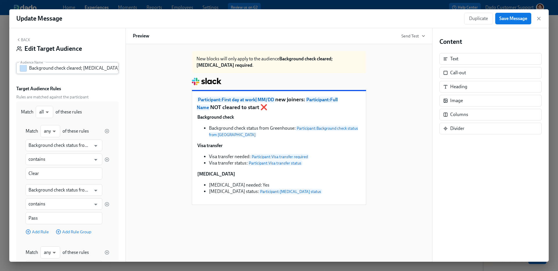
click at [68, 72] on input "Background check cleared; [MEDICAL_DATA] required" at bounding box center [73, 68] width 89 height 12
click at [66, 71] on input "Background check cleared; [MEDICAL_DATA] required" at bounding box center [73, 68] width 89 height 12
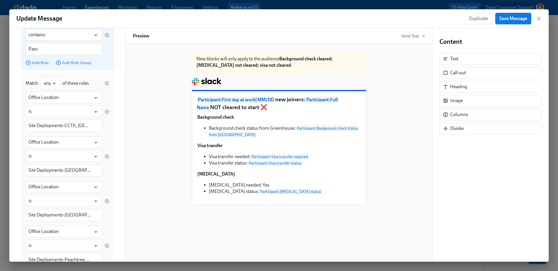
scroll to position [261, 0]
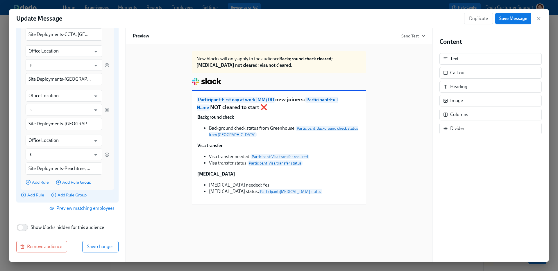
type input "Background check cleared; [MEDICAL_DATA] not cleared; visa not cleared"
click at [37, 195] on span "Add Rule" at bounding box center [32, 195] width 23 height 6
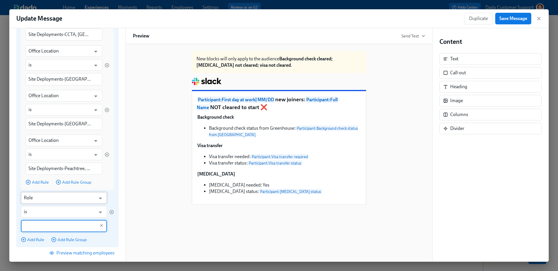
click at [36, 198] on input "Role" at bounding box center [60, 198] width 72 height 12
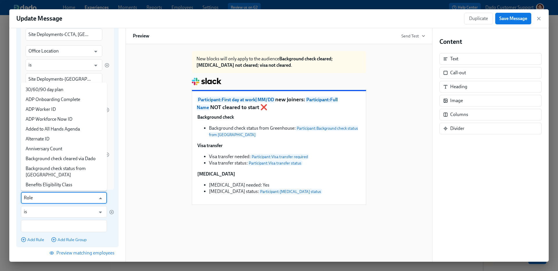
scroll to position [772, 0]
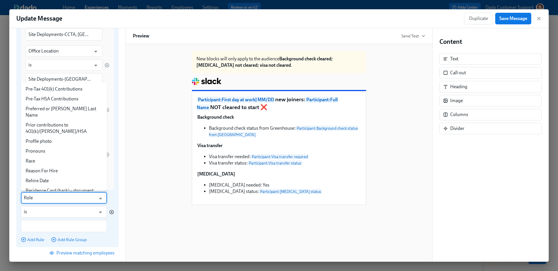
click at [112, 213] on icon "button" at bounding box center [111, 212] width 1 height 1
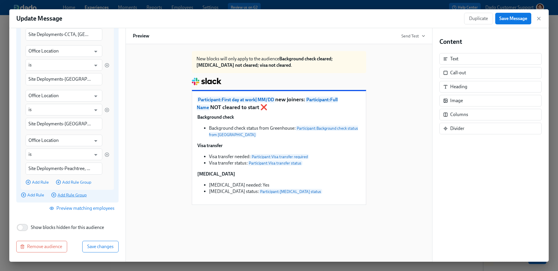
click at [70, 195] on span "Add Rule Group" at bounding box center [68, 195] width 35 height 6
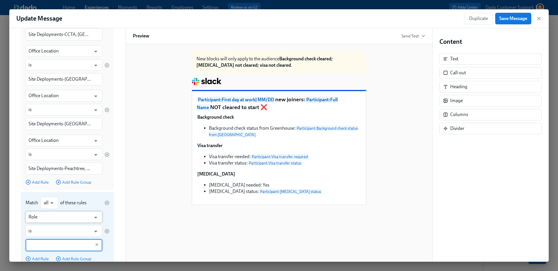
click at [40, 215] on input "Role" at bounding box center [59, 218] width 62 height 12
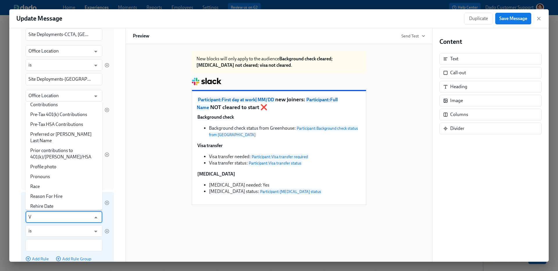
scroll to position [0, 0]
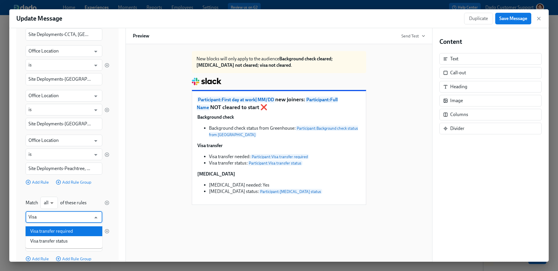
click at [62, 230] on li "Visa transfer required" at bounding box center [64, 232] width 77 height 10
type input "Visa transfer required"
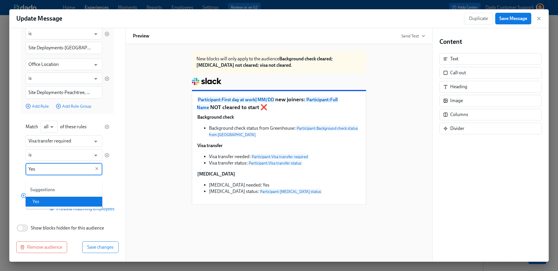
scroll to position [335, 0]
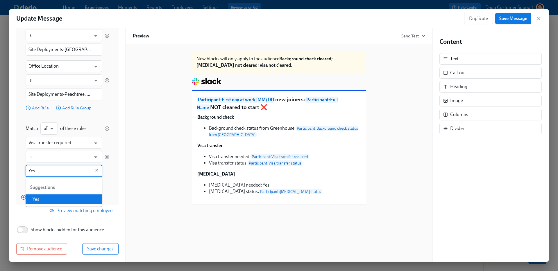
click at [54, 200] on li "Yes" at bounding box center [64, 200] width 77 height 10
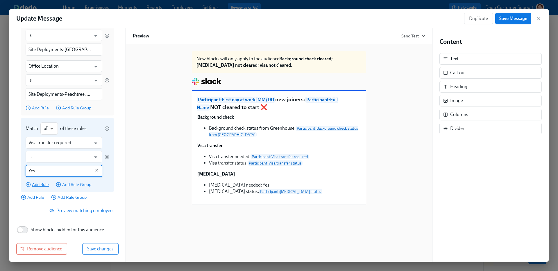
type input "Yes"
click at [39, 184] on span "Add Rule" at bounding box center [37, 185] width 23 height 6
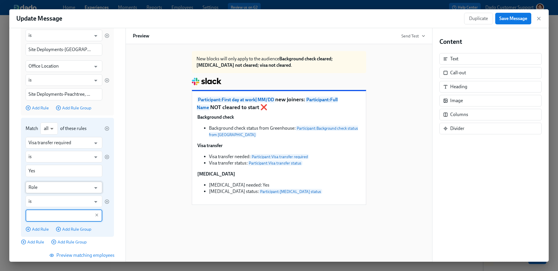
click at [39, 184] on input "Role" at bounding box center [59, 188] width 62 height 12
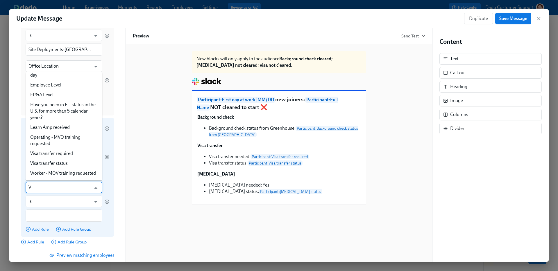
scroll to position [0, 0]
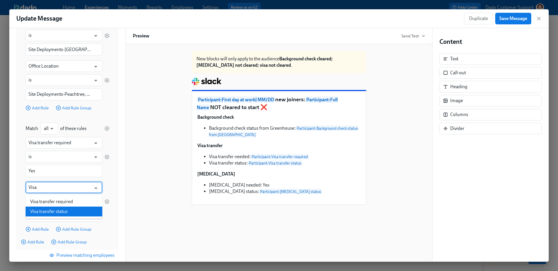
click at [64, 209] on li "Visa transfer status" at bounding box center [64, 212] width 77 height 10
type input "Visa transfer status"
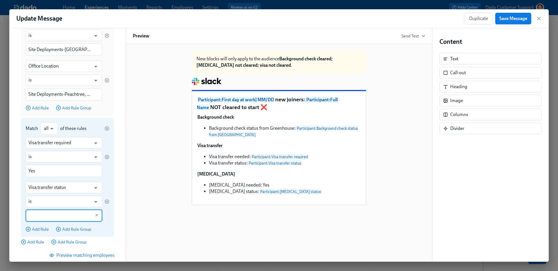
click at [57, 220] on input "text" at bounding box center [59, 216] width 62 height 12
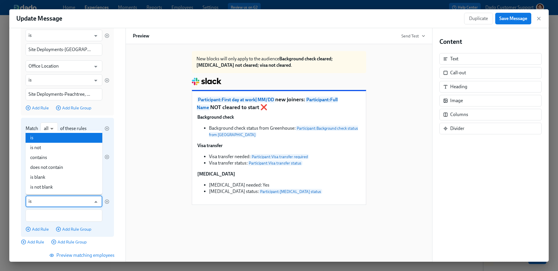
click at [53, 202] on input "is" at bounding box center [59, 202] width 62 height 12
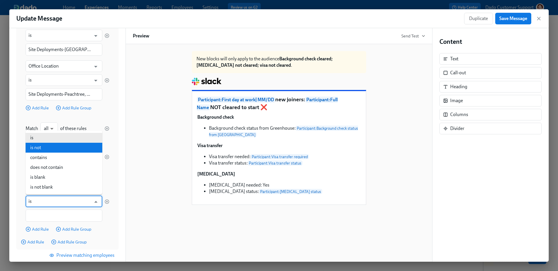
click at [49, 144] on li "is not" at bounding box center [64, 148] width 77 height 10
type input "is not"
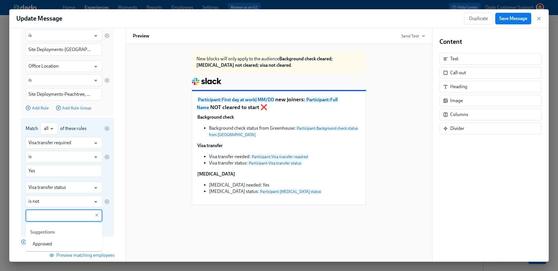
click at [43, 216] on input "text" at bounding box center [59, 216] width 62 height 12
type input "Approved"
click at [112, 218] on div "Match all all ​ of these rules Visa transfer required ​ is ​ Yes ​ Visa transfe…" at bounding box center [67, 177] width 93 height 119
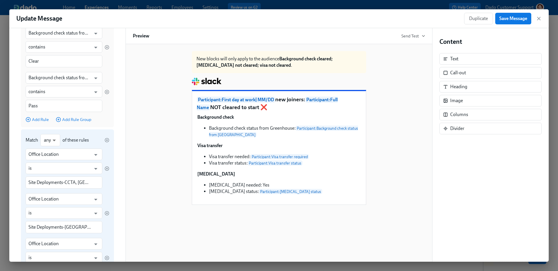
scroll to position [382, 0]
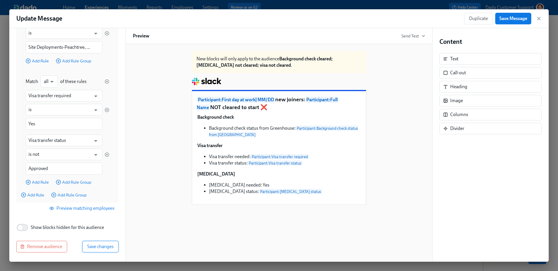
click at [108, 245] on span "Save changes" at bounding box center [100, 247] width 26 height 6
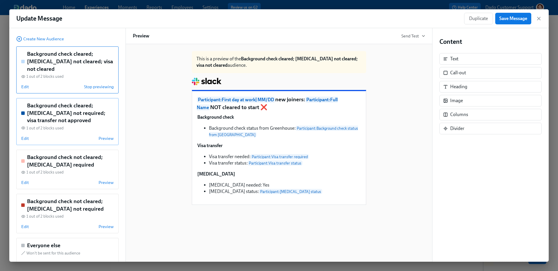
scroll to position [52, 0]
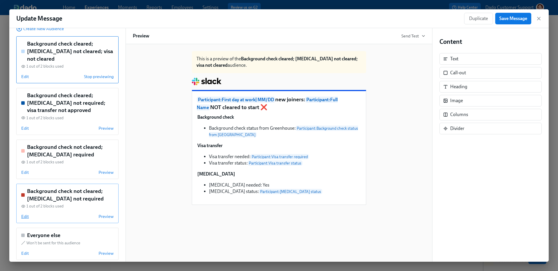
click at [24, 214] on span "Edit" at bounding box center [25, 217] width 8 height 6
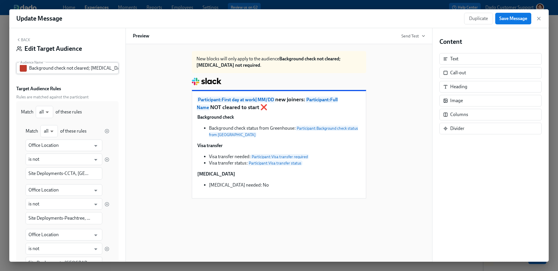
click at [70, 70] on input "Background check not cleared; [MEDICAL_DATA] not required" at bounding box center [73, 68] width 89 height 12
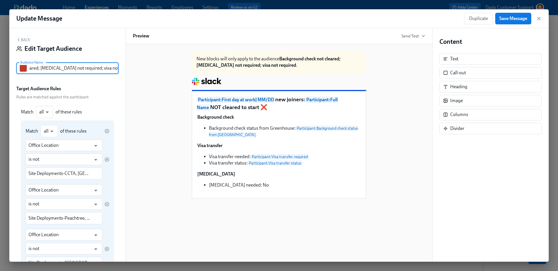
scroll to position [229, 0]
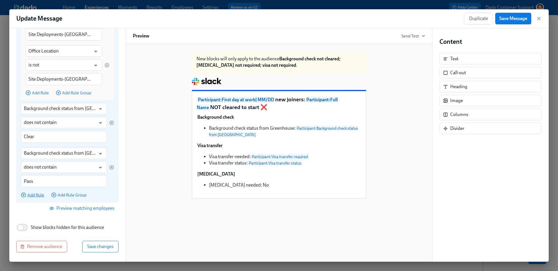
type input "Background check not cleared; [MEDICAL_DATA] not required; visa not required"
click at [34, 193] on span "Add Rule" at bounding box center [32, 195] width 23 height 6
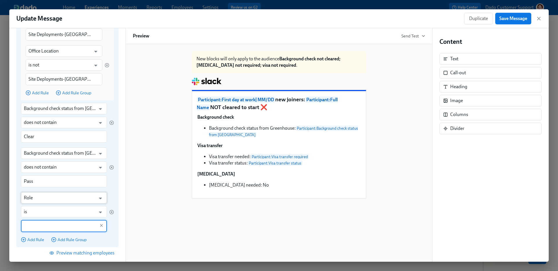
click at [31, 198] on input "Role" at bounding box center [60, 198] width 72 height 12
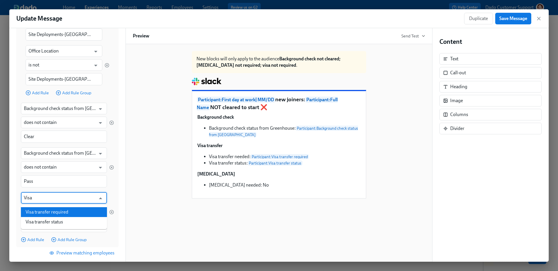
click at [42, 209] on li "Visa transfer required" at bounding box center [64, 212] width 86 height 10
type input "Visa transfer required"
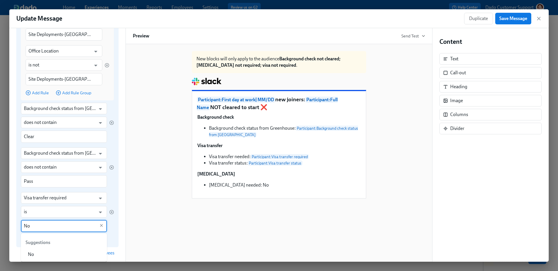
type input "No"
click at [111, 226] on div "Visa transfer required ​ is ​ No ​" at bounding box center [67, 212] width 93 height 40
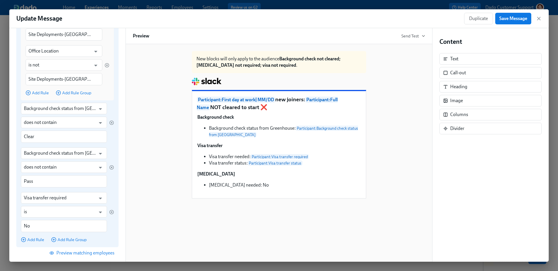
scroll to position [273, 0]
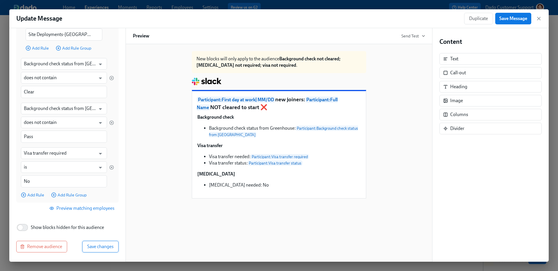
click at [109, 251] on button "Save changes" at bounding box center [100, 247] width 36 height 12
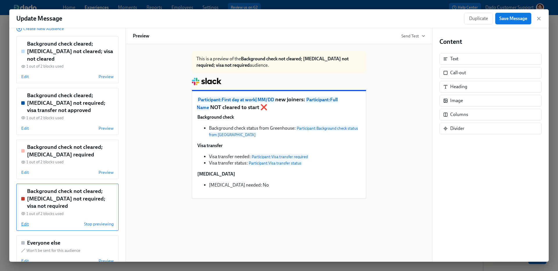
scroll to position [0, 0]
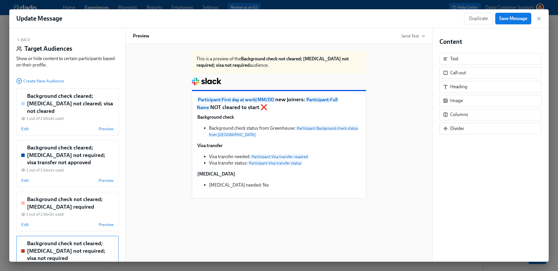
click at [217, 7] on div "Update Message Duplicate Save Message Back Target Audiences Show or hide conten…" at bounding box center [279, 135] width 558 height 271
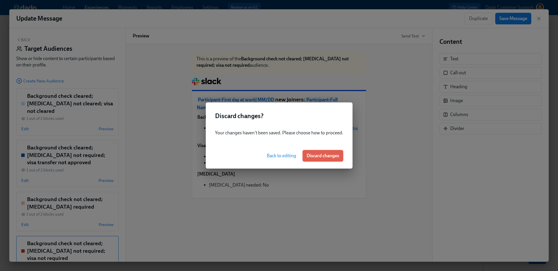
click at [315, 156] on span "Discard changes" at bounding box center [323, 156] width 33 height 6
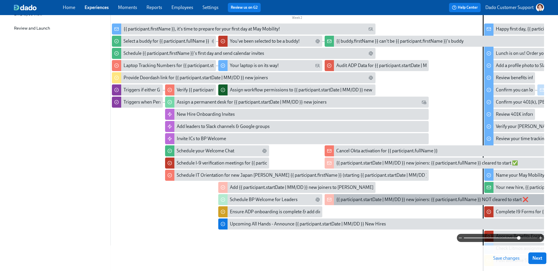
click at [389, 198] on div "{{ participant.startDate | MM/DD }} new joiners: {{ participant.fullName }} NOT…" at bounding box center [432, 200] width 192 height 6
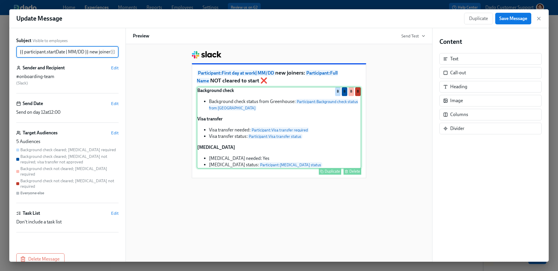
click at [333, 170] on div "Duplicate" at bounding box center [332, 171] width 15 height 4
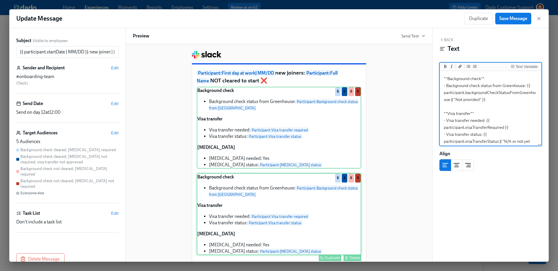
click at [297, 201] on div "Background check Background check status from [GEOGRAPHIC_DATA]: Participant : …" at bounding box center [279, 214] width 164 height 82
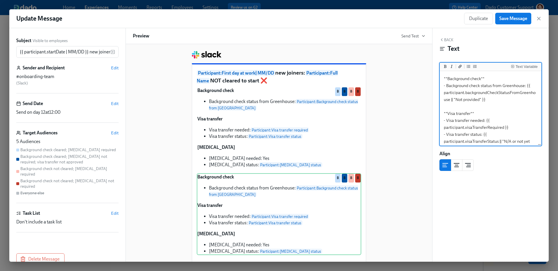
scroll to position [44, 0]
drag, startPoint x: 480, startPoint y: 126, endPoint x: 502, endPoint y: 152, distance: 33.9
click at [501, 152] on div "Back Text Text Variable **Background check** - Background check status from Gre…" at bounding box center [490, 145] width 116 height 234
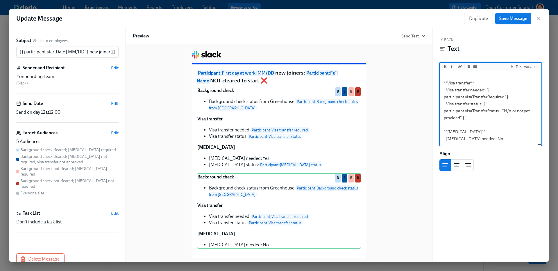
type textarea "**Background check** - Background check status from Greenhouse: {{ participant.…"
click at [113, 133] on span "Edit" at bounding box center [115, 133] width 8 height 6
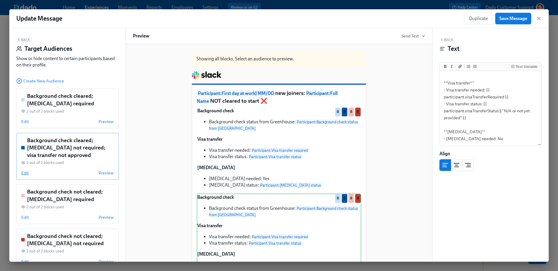
click at [23, 173] on span "Edit" at bounding box center [25, 173] width 8 height 6
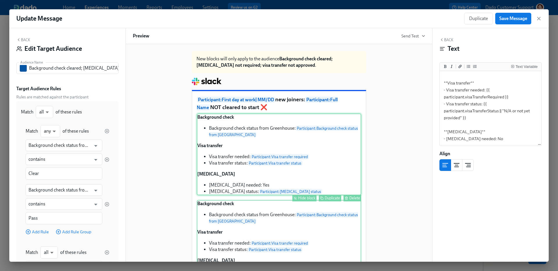
click at [302, 194] on div "Background check Background check status from [GEOGRAPHIC_DATA]: Participant : …" at bounding box center [279, 155] width 164 height 82
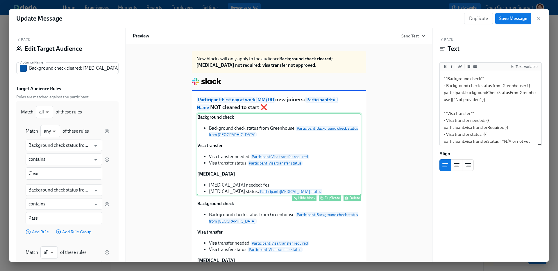
click at [304, 198] on div "Hide block" at bounding box center [306, 198] width 17 height 4
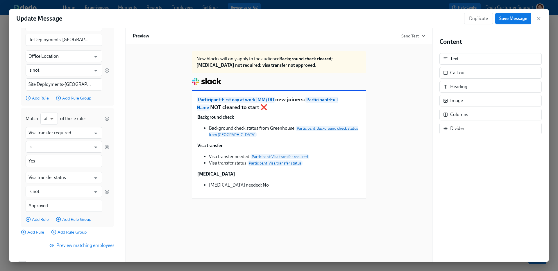
scroll to position [382, 0]
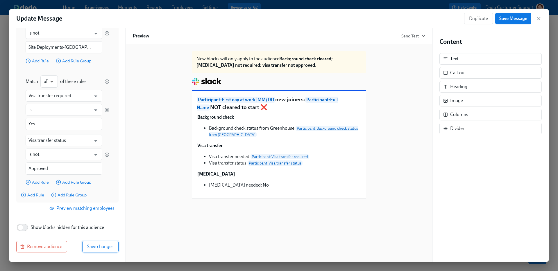
click at [103, 247] on span "Save changes" at bounding box center [100, 247] width 26 height 6
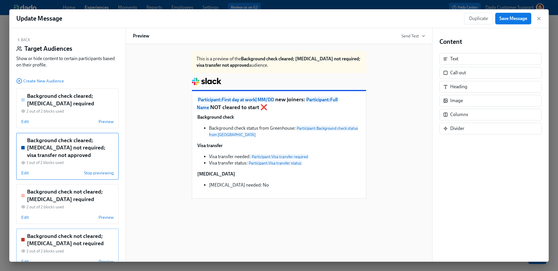
scroll to position [52, 0]
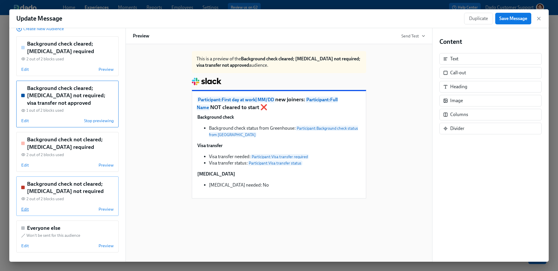
click at [26, 209] on span "Edit" at bounding box center [25, 210] width 8 height 6
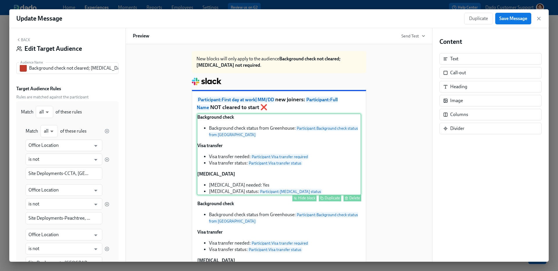
click at [309, 199] on div "Hide block" at bounding box center [306, 198] width 17 height 4
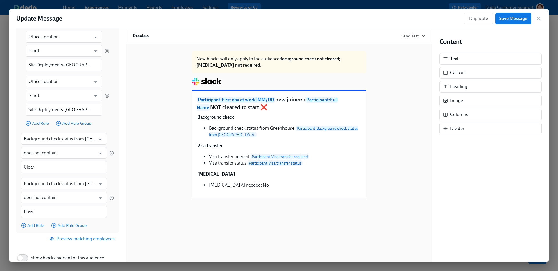
scroll to position [229, 0]
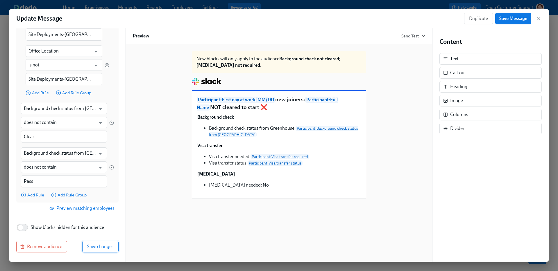
click at [104, 245] on span "Save changes" at bounding box center [100, 247] width 26 height 6
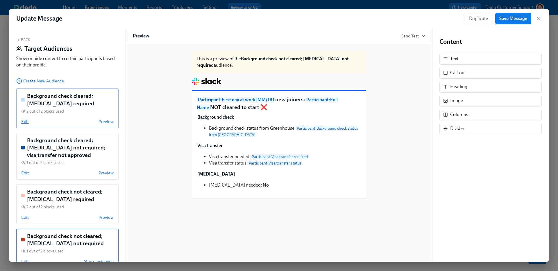
click at [23, 123] on span "Edit" at bounding box center [25, 122] width 8 height 6
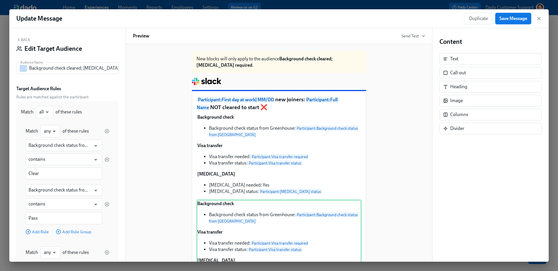
scroll to position [32, 0]
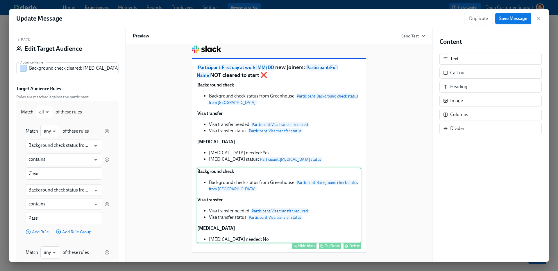
click at [303, 245] on div "Hide block" at bounding box center [306, 246] width 17 height 4
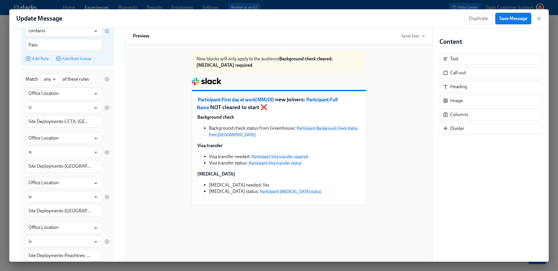
scroll to position [261, 0]
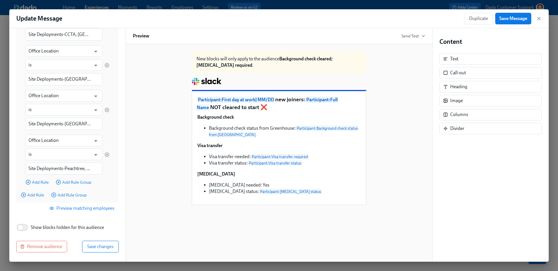
click at [103, 249] on span "Save changes" at bounding box center [100, 247] width 26 height 6
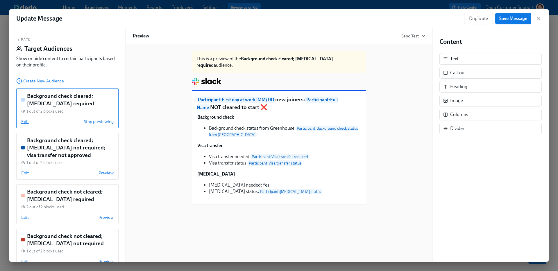
click at [25, 123] on span "Edit" at bounding box center [25, 122] width 8 height 6
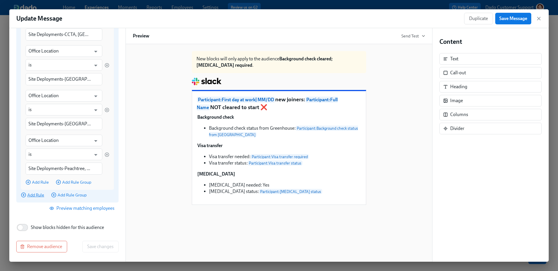
click at [31, 196] on span "Add Rule" at bounding box center [32, 195] width 23 height 6
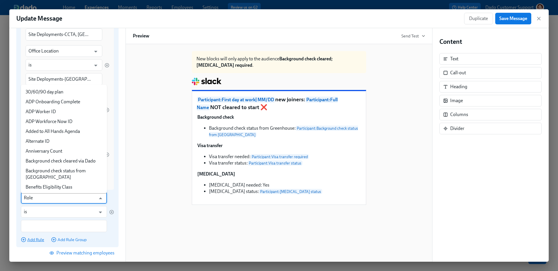
click at [31, 196] on input "Role" at bounding box center [60, 198] width 72 height 12
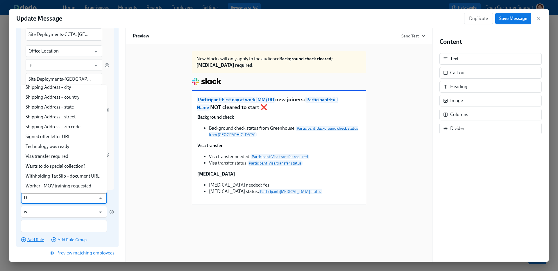
scroll to position [0, 0]
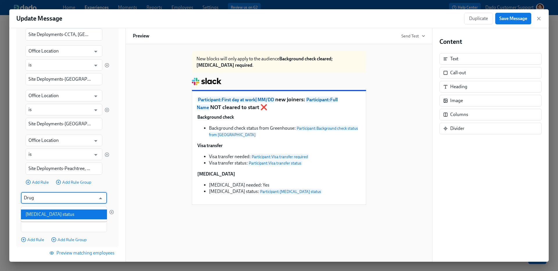
click at [69, 212] on li "[MEDICAL_DATA] status" at bounding box center [64, 215] width 86 height 10
type input "[MEDICAL_DATA] status"
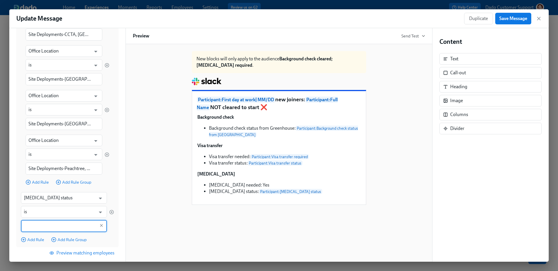
click at [69, 212] on input "is" at bounding box center [60, 212] width 72 height 12
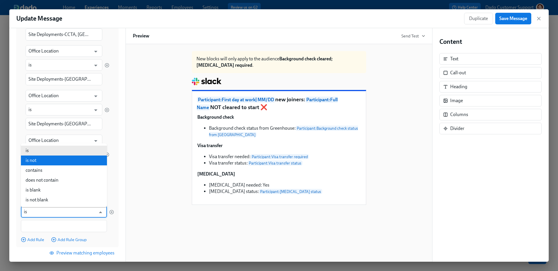
click at [60, 158] on li "is not" at bounding box center [64, 161] width 86 height 10
type input "is not"
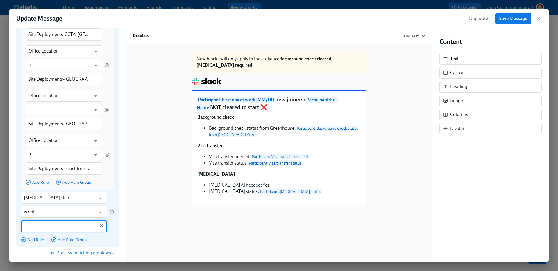
click at [54, 230] on input "text" at bounding box center [60, 226] width 72 height 12
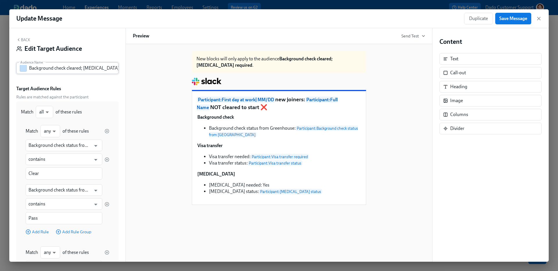
type input "Approved"
click at [102, 69] on input "Background check cleared; [MEDICAL_DATA] required" at bounding box center [73, 68] width 89 height 12
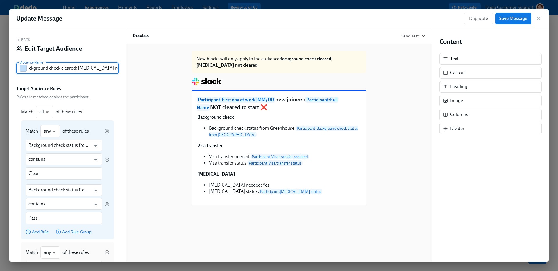
scroll to position [305, 0]
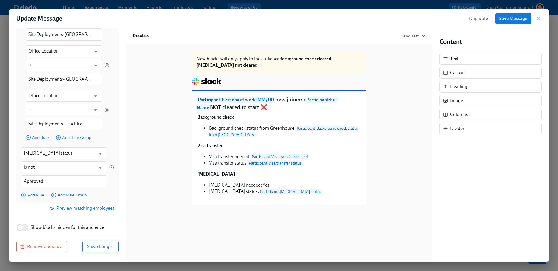
type input "Background check cleared; [MEDICAL_DATA] not cleared"
click at [106, 249] on span "Save changes" at bounding box center [100, 247] width 26 height 6
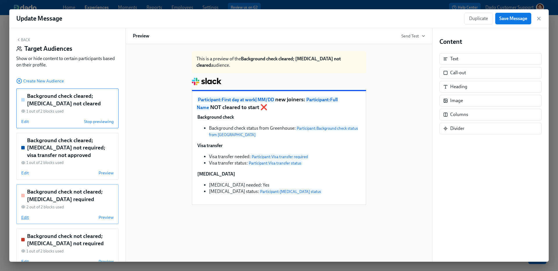
click at [23, 220] on span "Edit" at bounding box center [25, 218] width 8 height 6
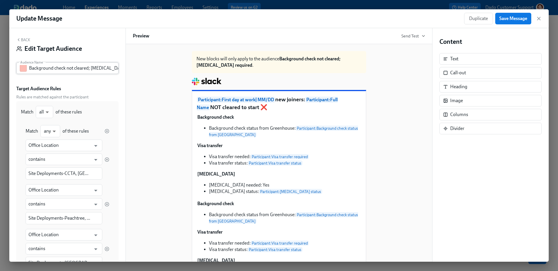
click at [112, 69] on input "Background check not cleared; [MEDICAL_DATA] required" at bounding box center [73, 68] width 89 height 12
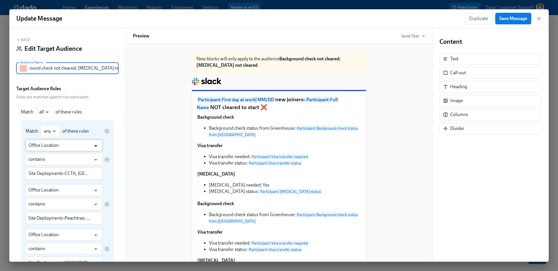
scroll to position [229, 0]
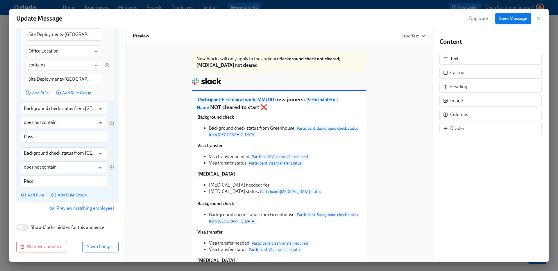
type input "Background check not cleared; [MEDICAL_DATA] not cleared"
drag, startPoint x: 30, startPoint y: 196, endPoint x: 27, endPoint y: 212, distance: 16.9
click at [27, 212] on div "Rules are matched against the participant Match all all ​ of these rules Match …" at bounding box center [67, 40] width 102 height 349
click at [33, 141] on input "Pass" at bounding box center [60, 137] width 72 height 12
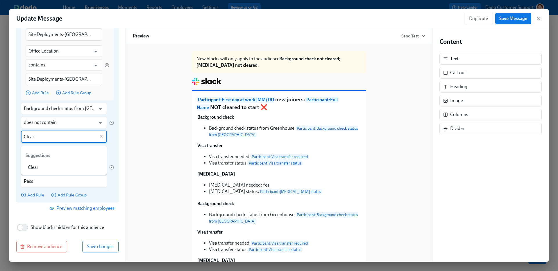
type input "Clear"
click at [114, 139] on div "Match all all ​ of these rules Match any any ​ of these rules Office Location ​…" at bounding box center [67, 38] width 102 height 330
click at [35, 195] on span "Add Rule" at bounding box center [32, 195] width 23 height 6
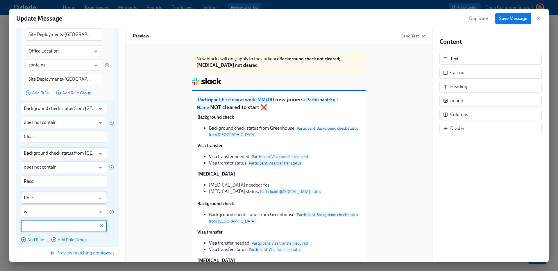
click at [34, 199] on input "Role" at bounding box center [60, 198] width 72 height 12
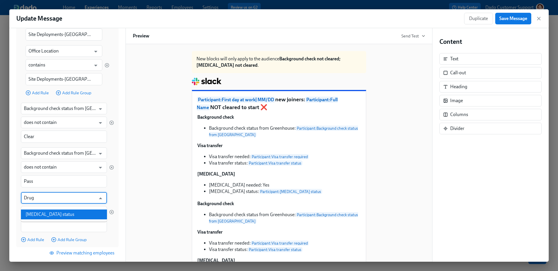
click at [40, 211] on li "[MEDICAL_DATA] status" at bounding box center [64, 215] width 86 height 10
type input "[MEDICAL_DATA] status"
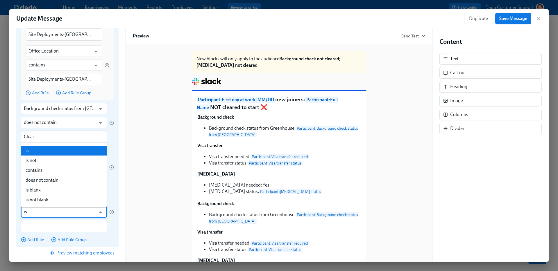
click at [40, 213] on input "is" at bounding box center [60, 212] width 72 height 12
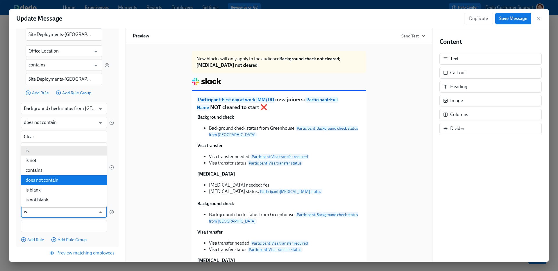
click at [40, 178] on li "does not contain" at bounding box center [64, 180] width 86 height 10
type input "does not contain"
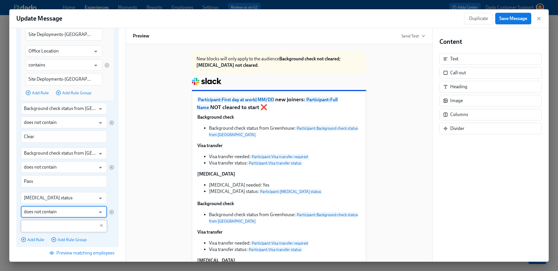
click at [38, 225] on input "text" at bounding box center [60, 226] width 72 height 12
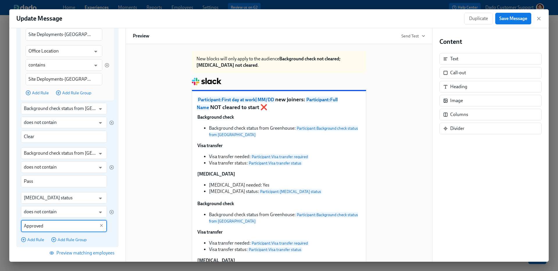
type input "Approved"
click at [113, 188] on div "Match any any ​ of these rules Office Location ​ contains ​ Site Deployments-CC…" at bounding box center [67, 67] width 93 height 351
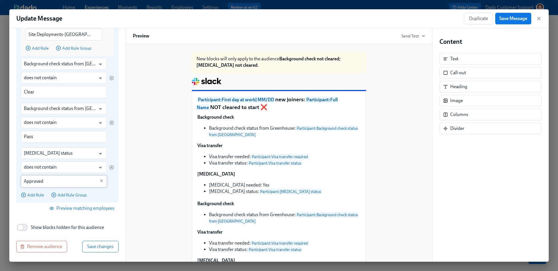
click at [39, 179] on input "Approved" at bounding box center [60, 181] width 72 height 12
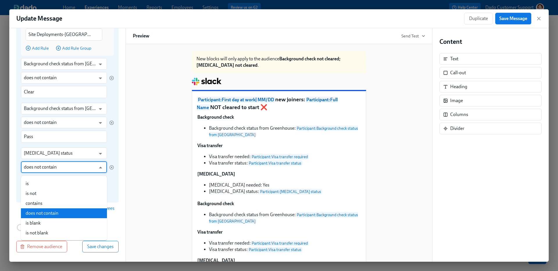
click at [39, 165] on input "does not contain" at bounding box center [60, 168] width 72 height 12
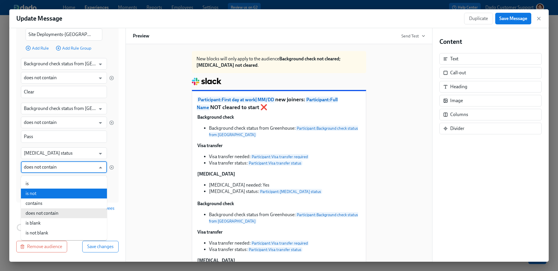
click at [35, 189] on li "is not" at bounding box center [64, 194] width 86 height 10
type input "is not"
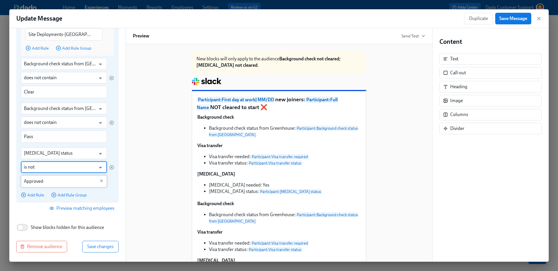
click at [35, 185] on input "Approved" at bounding box center [60, 181] width 72 height 12
type input "Clear"
click at [43, 166] on input "is not" at bounding box center [60, 168] width 72 height 12
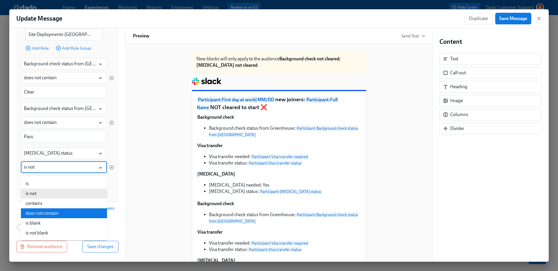
click at [44, 210] on li "does not contain" at bounding box center [64, 214] width 86 height 10
type input "does not contain"
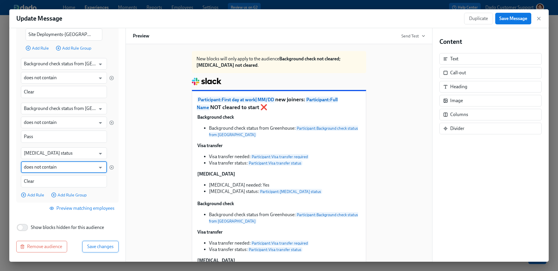
click at [100, 252] on button "Save changes" at bounding box center [100, 247] width 36 height 12
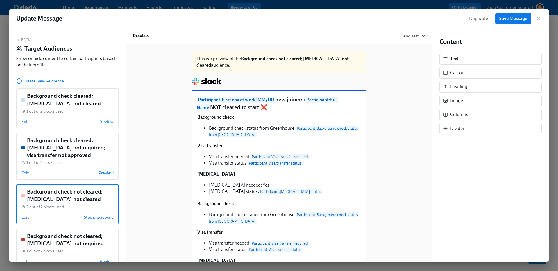
click at [92, 216] on span "Stop previewing" at bounding box center [99, 218] width 30 height 6
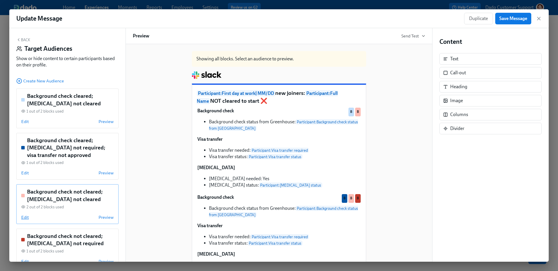
click at [25, 216] on span "Edit" at bounding box center [25, 218] width 8 height 6
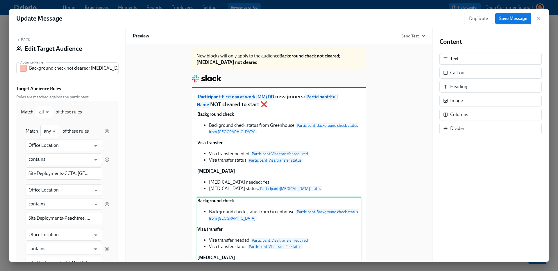
scroll to position [32, 0]
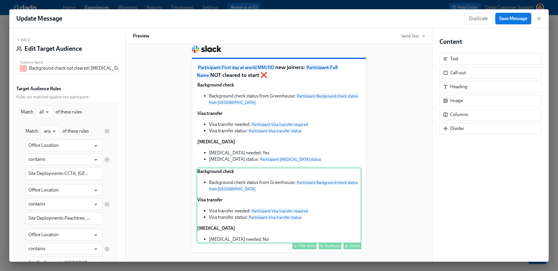
click at [300, 246] on div "Hide block" at bounding box center [306, 246] width 17 height 4
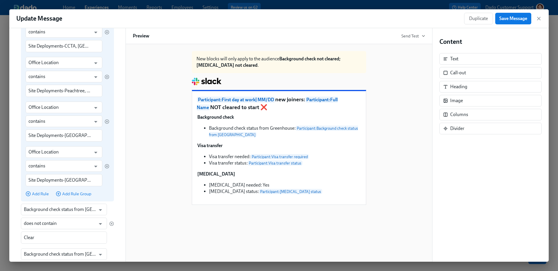
scroll to position [273, 0]
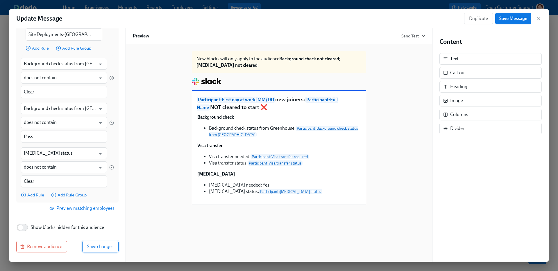
click at [85, 243] on button "Save changes" at bounding box center [100, 247] width 36 height 12
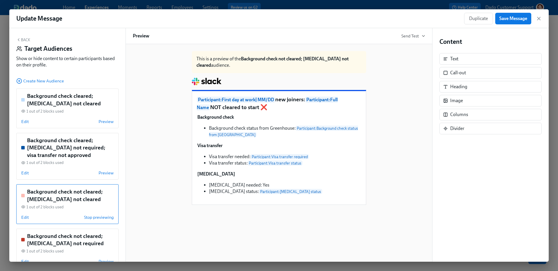
click at [101, 222] on div "Background check not cleared; [MEDICAL_DATA] not cleared 1 out of 2 blocks used…" at bounding box center [67, 204] width 102 height 40
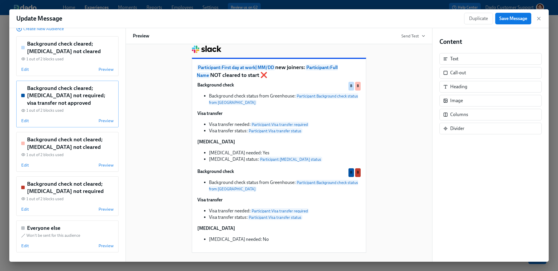
scroll to position [0, 0]
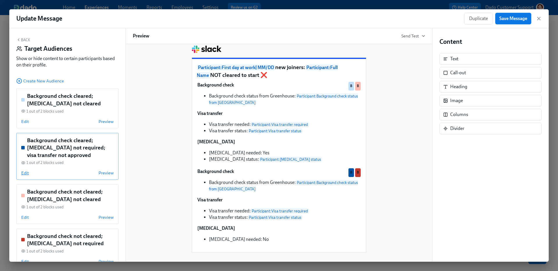
click at [26, 175] on span "Edit" at bounding box center [25, 173] width 8 height 6
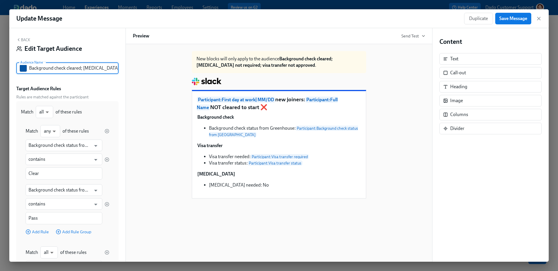
click at [100, 66] on input "Background check cleared; [MEDICAL_DATA] not required; visa transfer not approv…" at bounding box center [73, 68] width 89 height 12
type input "Background check cleared; [MEDICAL_DATA] not required"
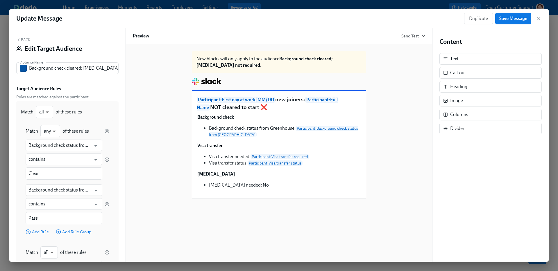
click at [24, 40] on button "Back" at bounding box center [23, 39] width 14 height 5
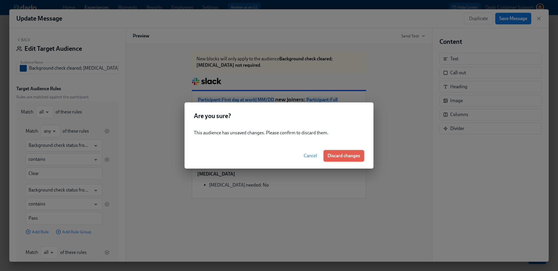
click at [346, 151] on button "Discard changes" at bounding box center [343, 156] width 41 height 12
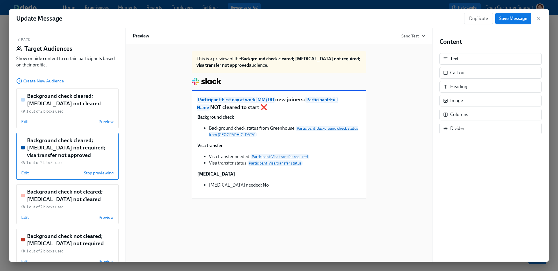
scroll to position [52, 0]
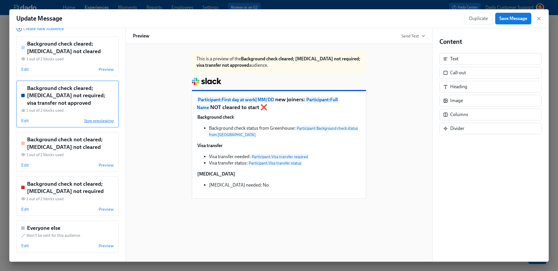
click at [93, 119] on span "Stop previewing" at bounding box center [99, 121] width 30 height 6
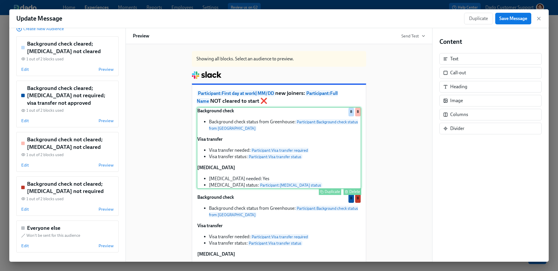
scroll to position [26, 0]
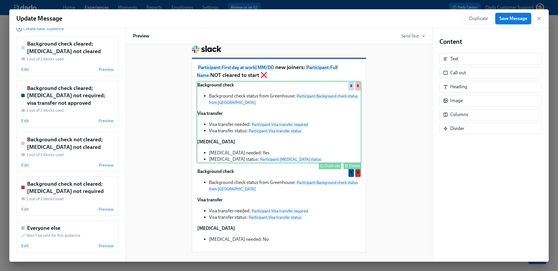
click at [225, 140] on div "Background check Background check status from [GEOGRAPHIC_DATA]: Participant : …" at bounding box center [279, 122] width 164 height 82
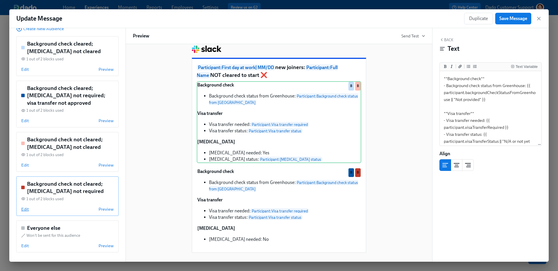
click at [24, 211] on span "Edit" at bounding box center [25, 210] width 8 height 6
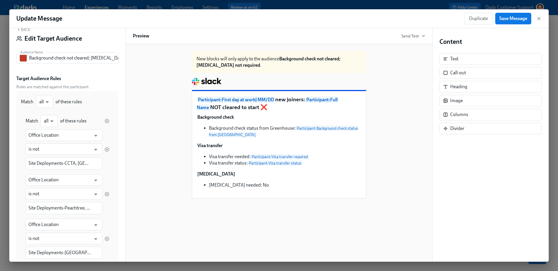
scroll to position [0, 0]
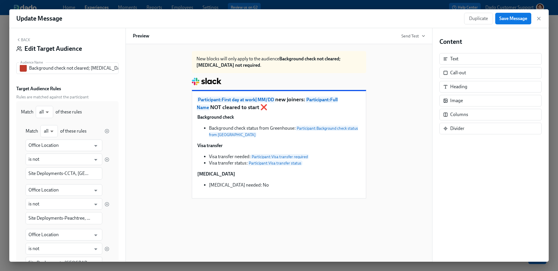
click at [20, 38] on icon "button" at bounding box center [18, 39] width 5 height 5
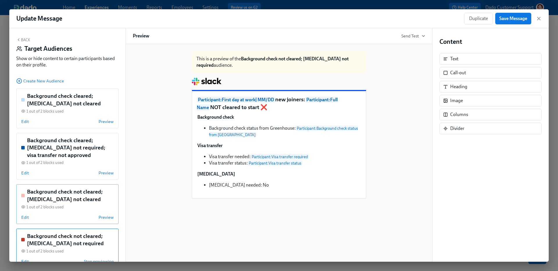
scroll to position [52, 0]
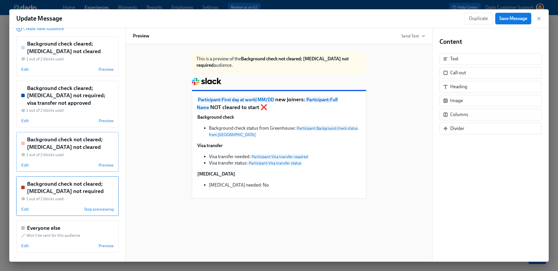
click at [101, 213] on div "Background check not cleared; [MEDICAL_DATA] not required 1 out of 2 blocks use…" at bounding box center [67, 197] width 102 height 40
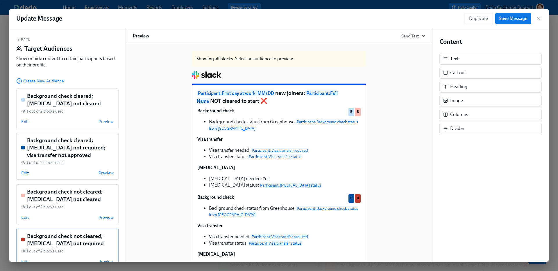
scroll to position [0, 0]
click at [522, 19] on span "Save Message" at bounding box center [513, 19] width 28 height 6
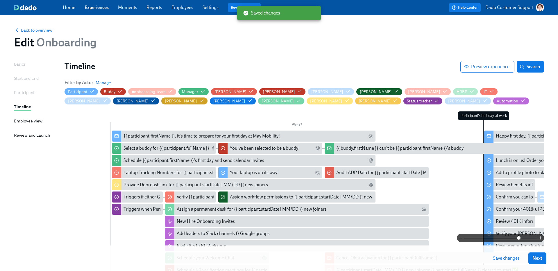
click at [501, 258] on span "Save changes" at bounding box center [506, 259] width 26 height 6
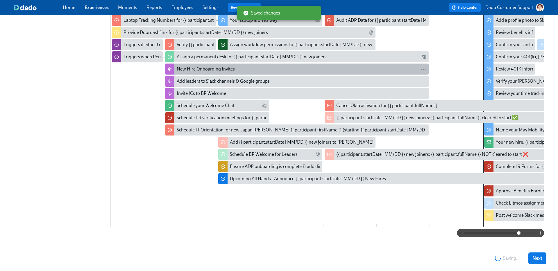
scroll to position [160, 0]
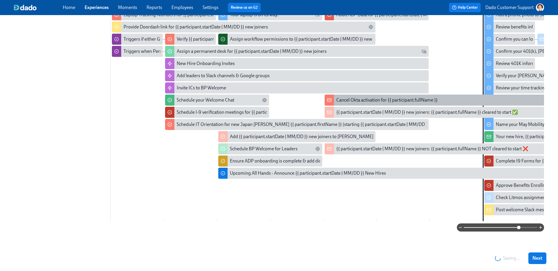
click at [358, 97] on div "Cancel Okta activation for {{ participant.fullName }}" at bounding box center [386, 100] width 101 height 6
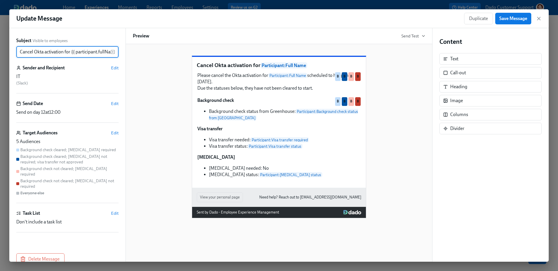
scroll to position [0, 11]
click at [115, 133] on span "Edit" at bounding box center [115, 133] width 8 height 6
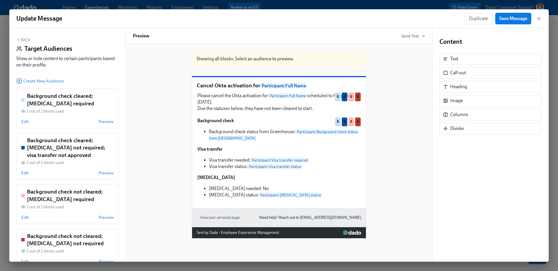
click at [328, 208] on div "Cancel Okta activation for Participant : Full Name Please cancel the Okta activ…" at bounding box center [279, 142] width 174 height 131
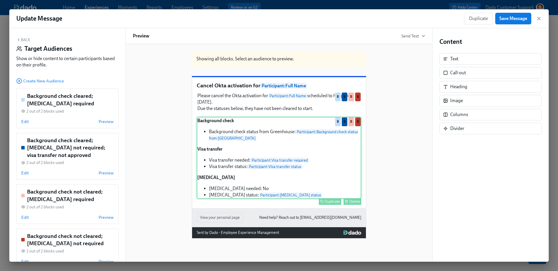
click at [330, 204] on div "Duplicate" at bounding box center [332, 202] width 15 height 4
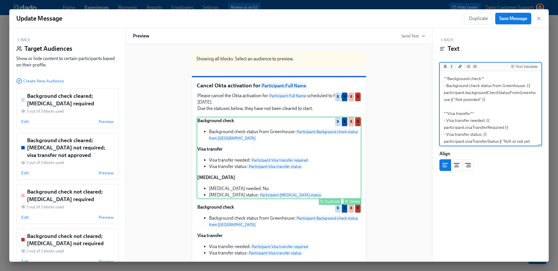
scroll to position [85, 0]
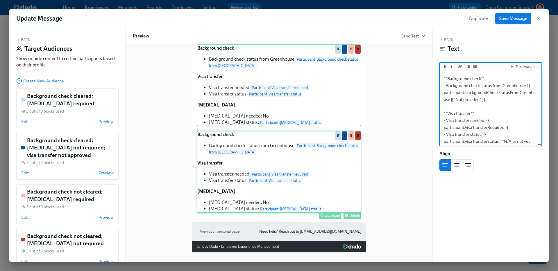
click at [292, 187] on div "Background check Background check status from [GEOGRAPHIC_DATA]: Participant : …" at bounding box center [279, 172] width 164 height 82
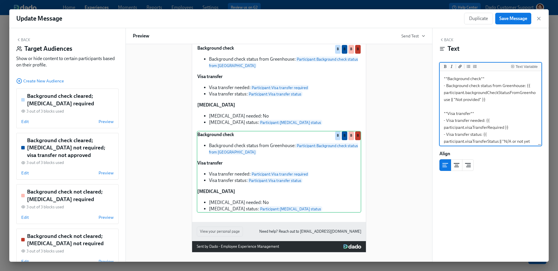
scroll to position [44, 0]
drag, startPoint x: 480, startPoint y: 124, endPoint x: 522, endPoint y: 170, distance: 62.3
click at [519, 170] on div "Back Text Text Variable **Background check** - Background check status from Gre…" at bounding box center [490, 145] width 116 height 234
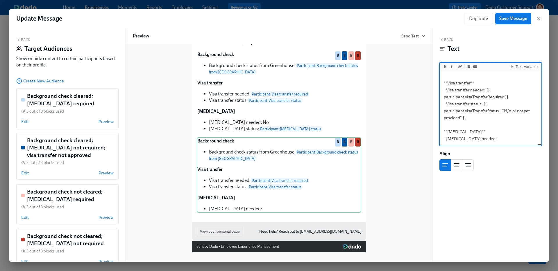
type textarea "**Background check** - Background check status from Greenhouse: {{ participant.…"
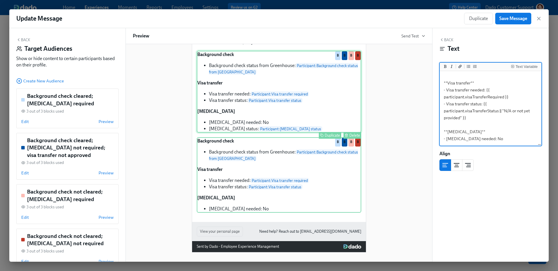
click at [304, 122] on div "Background check Background check status from [GEOGRAPHIC_DATA]: Participant : …" at bounding box center [279, 92] width 164 height 82
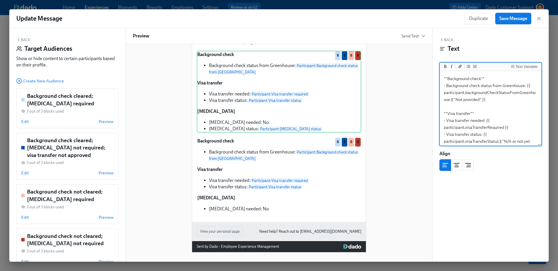
scroll to position [44, 0]
drag, startPoint x: 480, startPoint y: 123, endPoint x: 524, endPoint y: 184, distance: 75.5
click at [517, 174] on div "Back Text Text Variable **Background check** - Background check status from Gre…" at bounding box center [490, 145] width 116 height 234
type textarea "**Background check** - Background check status from Greenhouse: {{ participant.…"
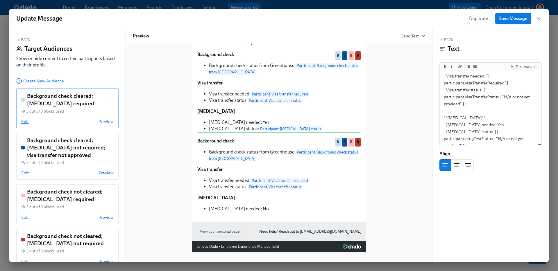
click at [22, 123] on span "Edit" at bounding box center [25, 122] width 8 height 6
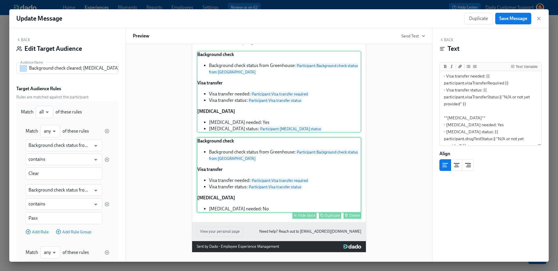
click at [301, 215] on div "Hide block" at bounding box center [306, 216] width 17 height 4
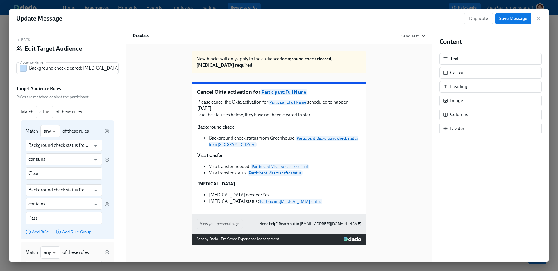
scroll to position [261, 0]
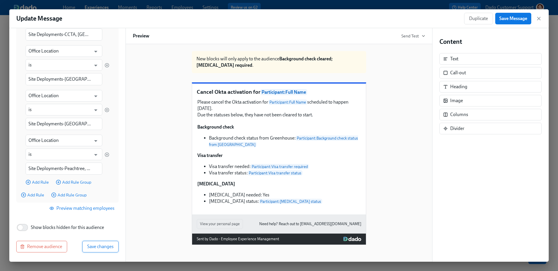
click at [105, 248] on span "Save changes" at bounding box center [100, 247] width 26 height 6
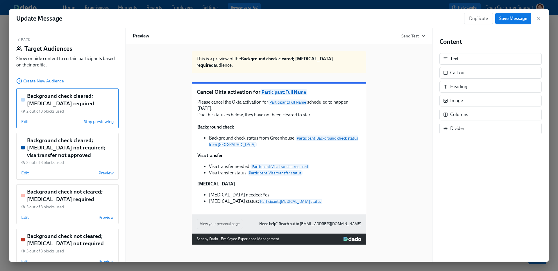
scroll to position [0, 0]
click at [22, 173] on span "Edit" at bounding box center [25, 173] width 8 height 6
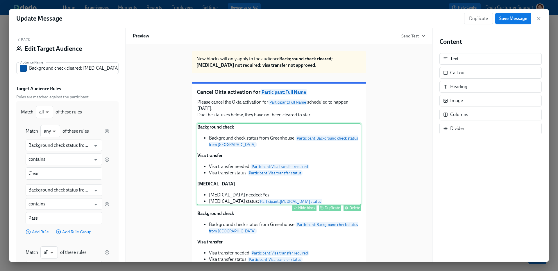
scroll to position [85, 0]
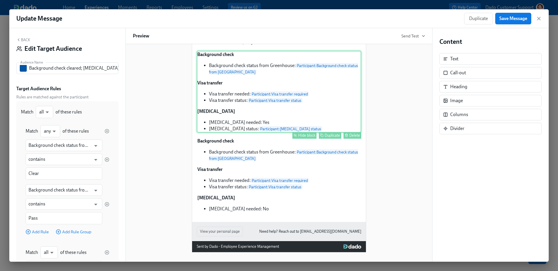
click at [311, 134] on div "Hide block" at bounding box center [306, 135] width 17 height 4
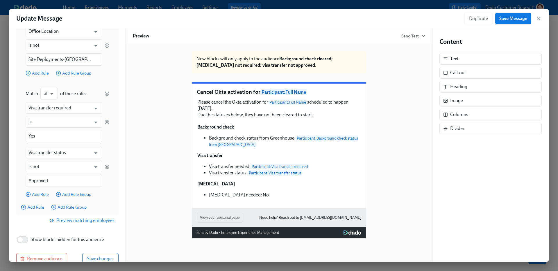
scroll to position [382, 0]
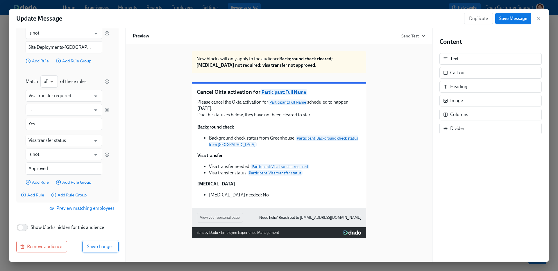
click at [108, 248] on span "Save changes" at bounding box center [100, 247] width 26 height 6
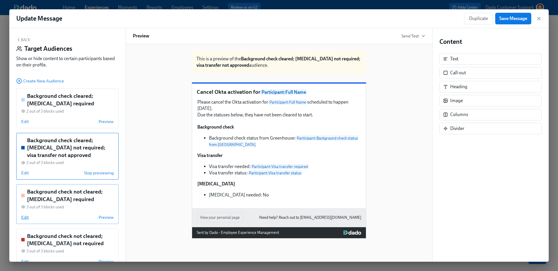
click at [24, 219] on span "Edit" at bounding box center [25, 218] width 8 height 6
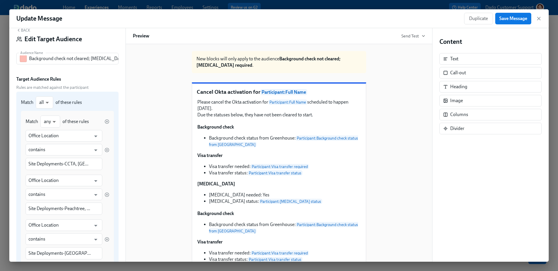
scroll to position [0, 0]
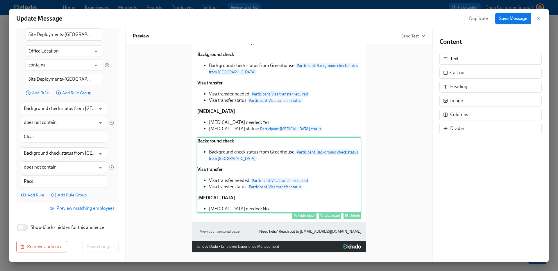
click at [301, 216] on div "Hide block" at bounding box center [306, 216] width 17 height 4
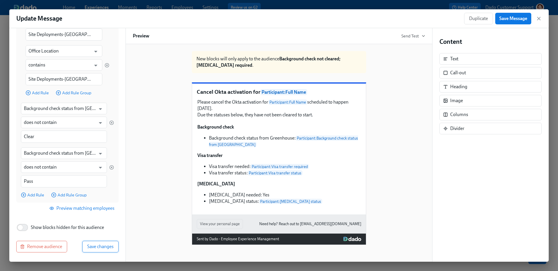
click at [109, 244] on span "Save changes" at bounding box center [100, 247] width 26 height 6
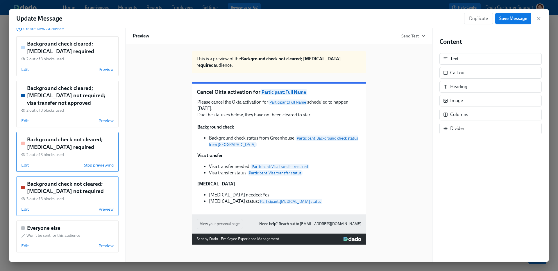
click at [24, 209] on span "Edit" at bounding box center [25, 210] width 8 height 6
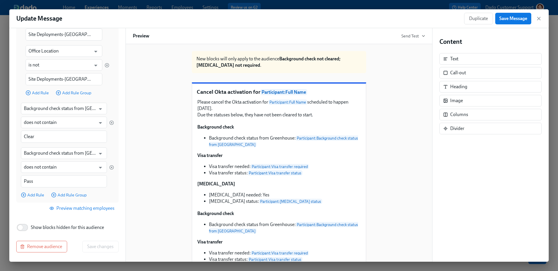
click at [42, 231] on label "Show blocks hidden for this audience" at bounding box center [60, 227] width 88 height 13
click at [40, 231] on input "Show blocks hidden for this audience" at bounding box center [20, 227] width 38 height 13
checkbox input "true"
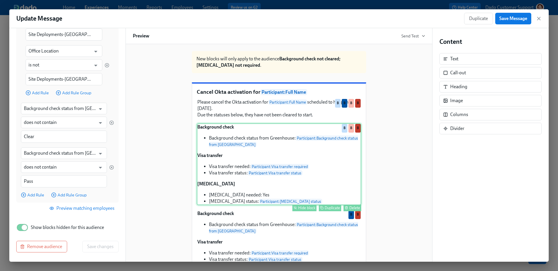
click at [306, 210] on div "Hide block" at bounding box center [306, 208] width 17 height 4
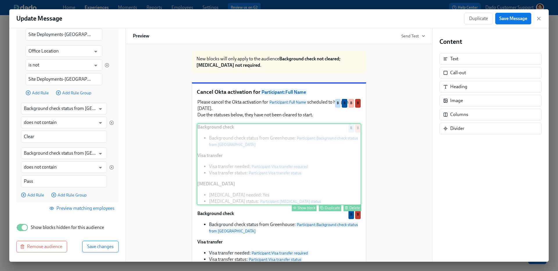
click at [108, 248] on span "Save changes" at bounding box center [100, 247] width 26 height 6
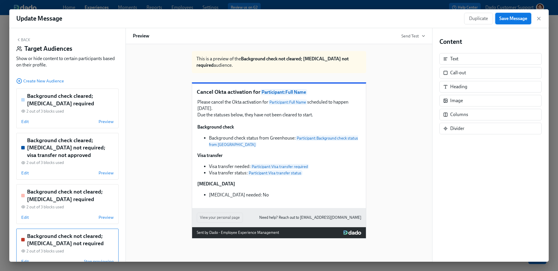
click at [515, 16] on span "Save Message" at bounding box center [513, 19] width 28 height 6
click at [533, 15] on div "Duplicate Save Message" at bounding box center [503, 19] width 78 height 12
click at [537, 16] on icon "button" at bounding box center [539, 19] width 6 height 6
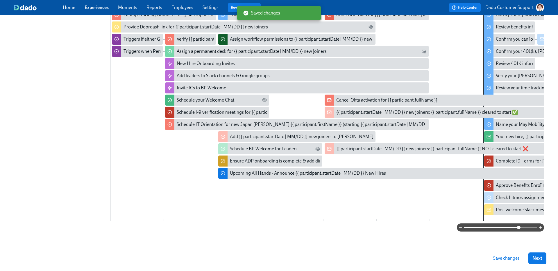
click at [512, 262] on button "Save changes" at bounding box center [506, 259] width 35 height 12
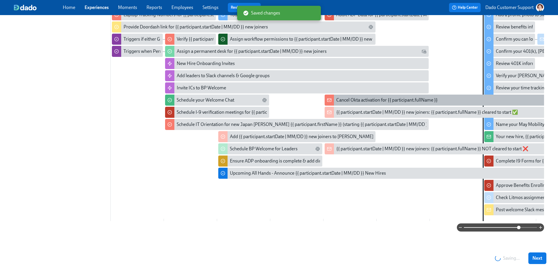
click at [346, 97] on div "Cancel Okta activation for {{ participant.fullName }}" at bounding box center [386, 100] width 101 height 6
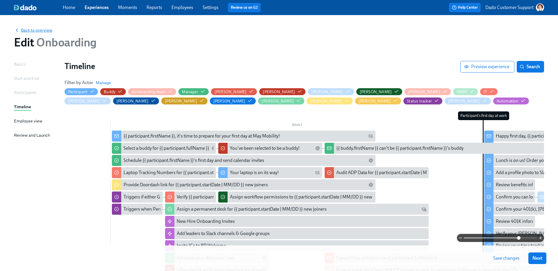
click at [30, 32] on span "Back to overview" at bounding box center [33, 30] width 38 height 6
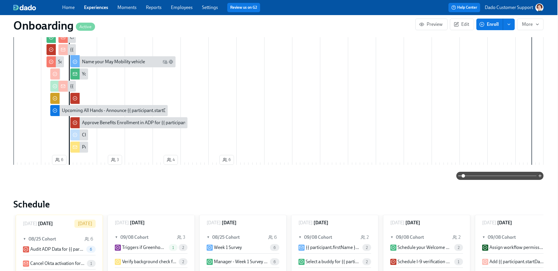
click at [62, 38] on icon at bounding box center [63, 37] width 5 height 5
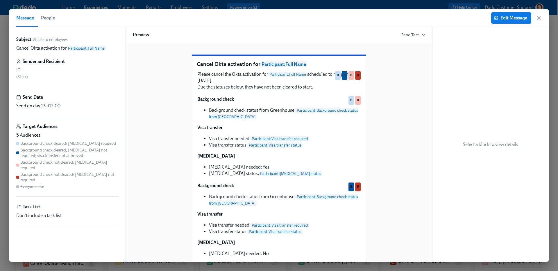
click at [41, 16] on span "People" at bounding box center [48, 18] width 14 height 8
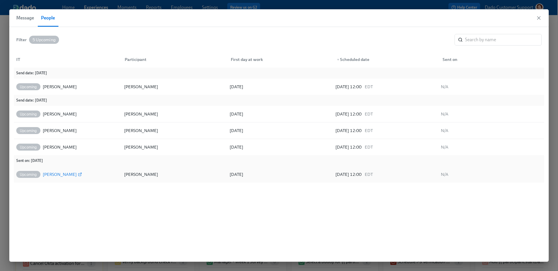
click at [54, 173] on div "[PERSON_NAME]" at bounding box center [60, 174] width 34 height 7
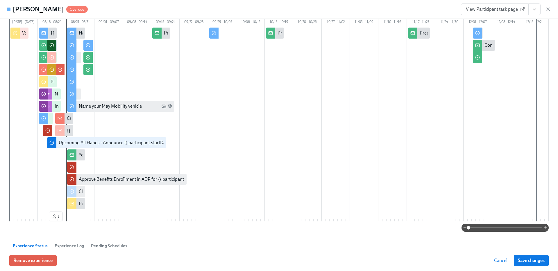
click at [516, 230] on span at bounding box center [504, 228] width 73 height 8
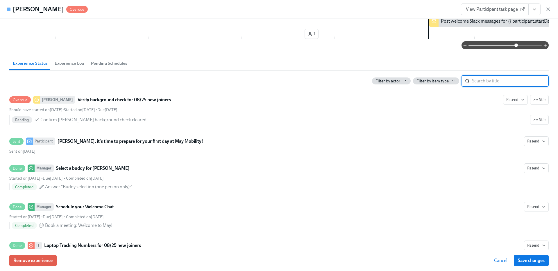
click at [494, 79] on input "search" at bounding box center [510, 81] width 77 height 12
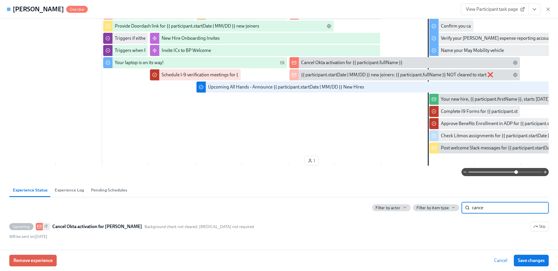
type input "cance"
click at [549, 11] on icon "button" at bounding box center [548, 9] width 6 height 6
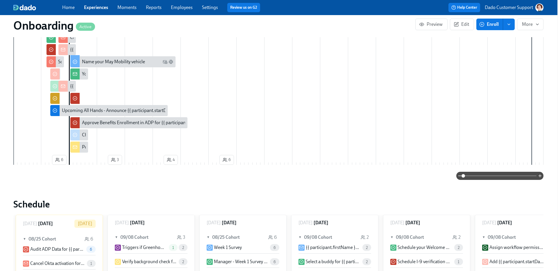
scroll to position [334, 1]
click at [508, 170] on div "Filter by Actor Participant Buddy #onboarding-team Manager [PERSON_NAME] [PERSO…" at bounding box center [278, 21] width 530 height 319
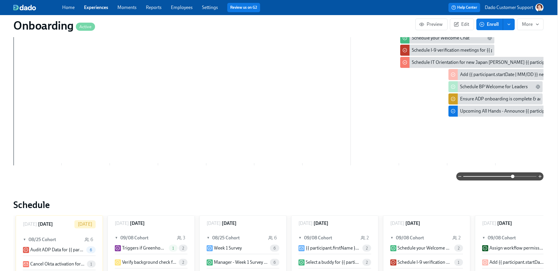
click at [512, 179] on span at bounding box center [499, 177] width 73 height 8
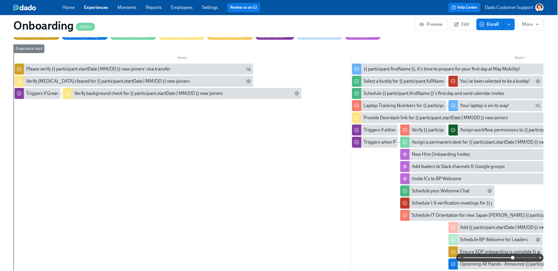
scroll to position [164, 1]
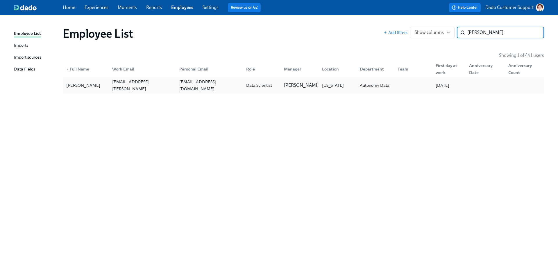
type input "Helena"
click at [252, 87] on div "Data Scientist" at bounding box center [259, 85] width 31 height 7
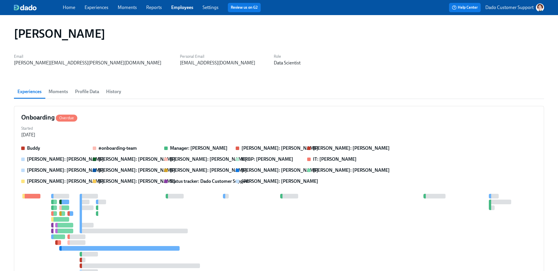
click at [89, 92] on span "Profile Data" at bounding box center [87, 92] width 24 height 8
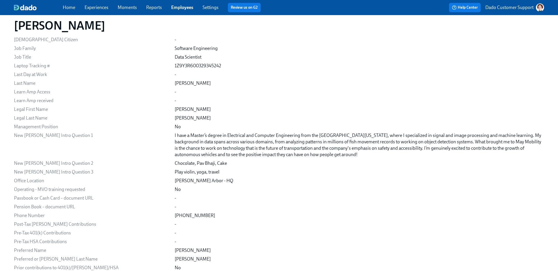
scroll to position [104, 0]
